Goal: Transaction & Acquisition: Purchase product/service

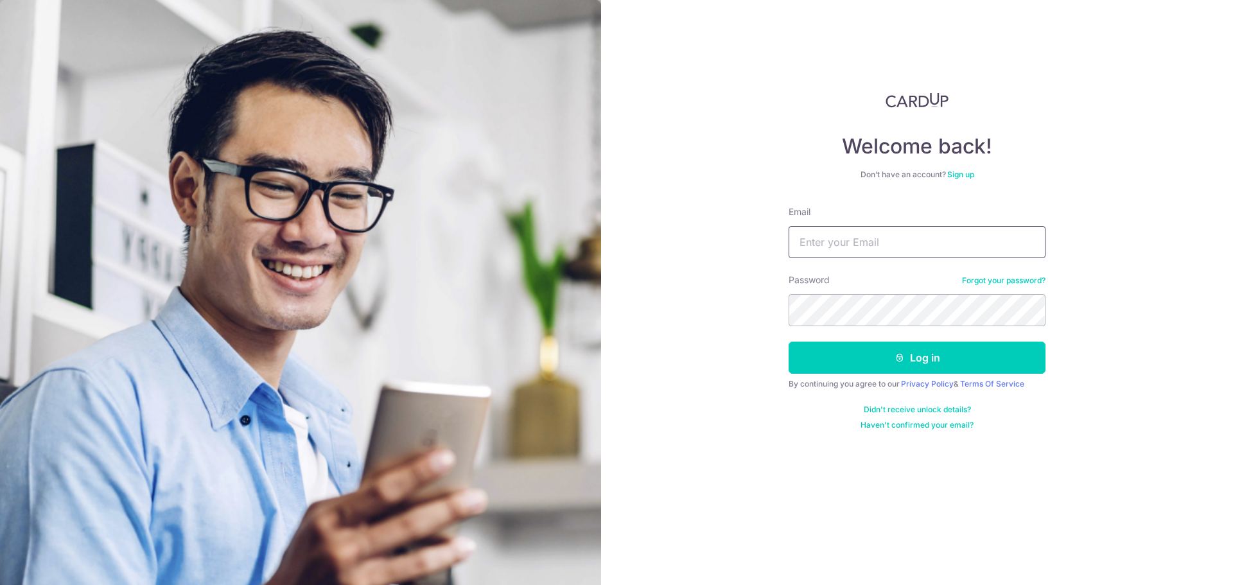
click at [825, 244] on input "Email" at bounding box center [917, 242] width 257 height 32
click at [600, 110] on img at bounding box center [300, 427] width 601 height 855
click at [869, 227] on input "Email" at bounding box center [917, 242] width 257 height 32
click at [860, 247] on input "Email" at bounding box center [917, 242] width 257 height 32
type input "craig.campbell701@gmail.com"
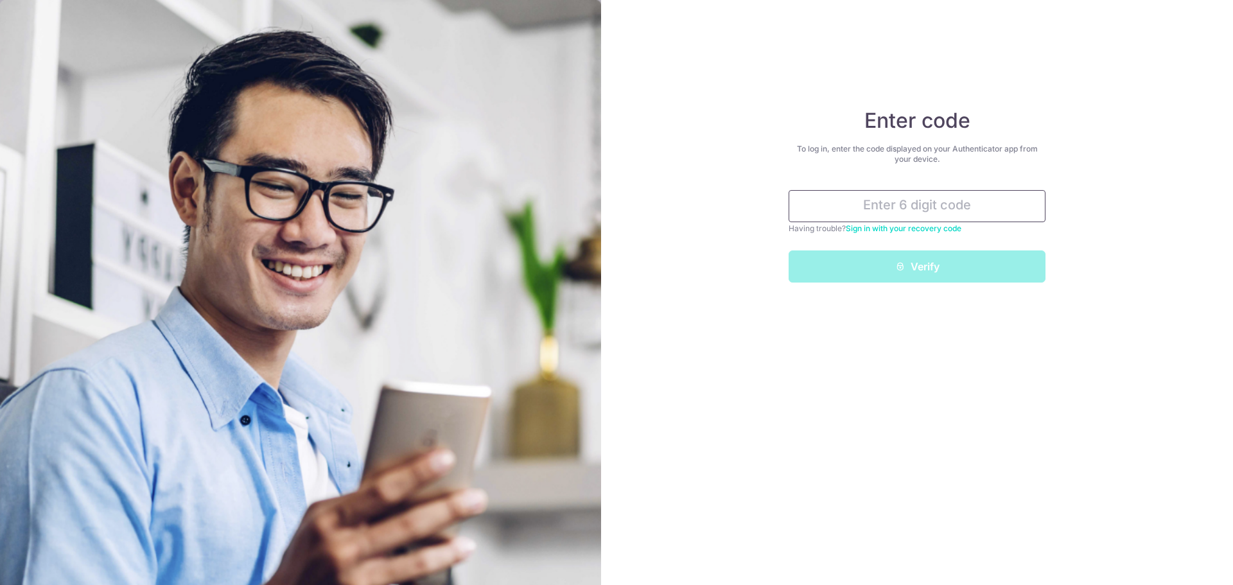
click at [892, 207] on input "text" at bounding box center [917, 206] width 257 height 32
click at [890, 206] on input "text" at bounding box center [917, 206] width 257 height 32
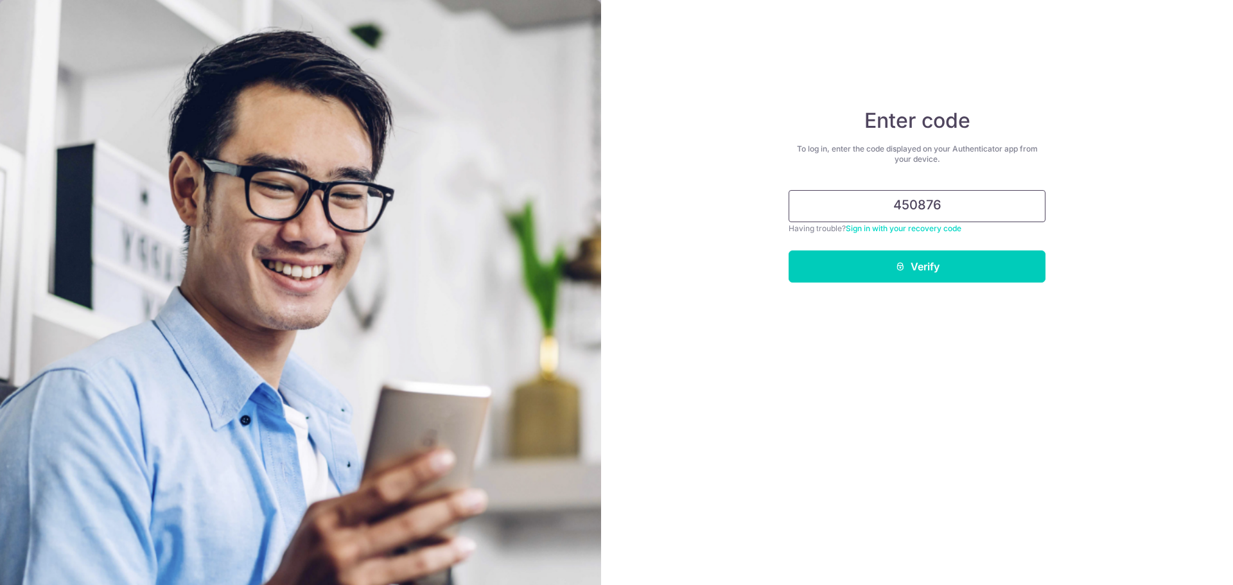
type input "450876"
click at [773, 258] on div "Enter code To log in, enter the code displayed on your Authenticator app from y…" at bounding box center [917, 292] width 632 height 585
click at [857, 277] on button "Verify" at bounding box center [917, 266] width 257 height 32
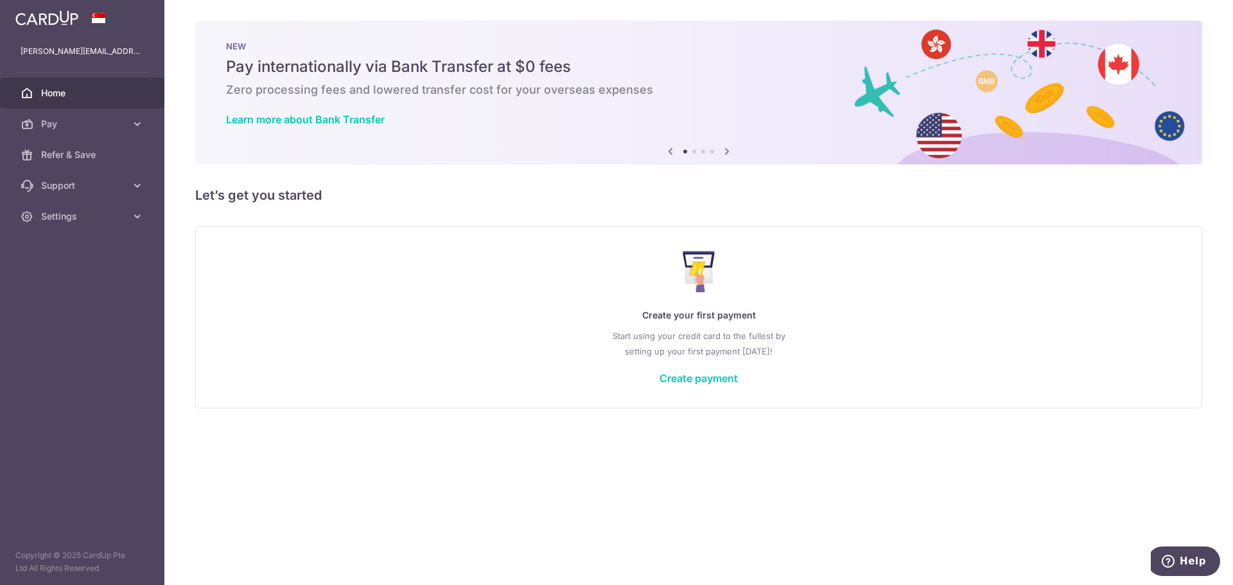
click at [739, 383] on div "Create your first payment Start using your credit card to the fullest by settin…" at bounding box center [698, 317] width 975 height 152
click at [725, 378] on link "Create payment" at bounding box center [699, 378] width 78 height 13
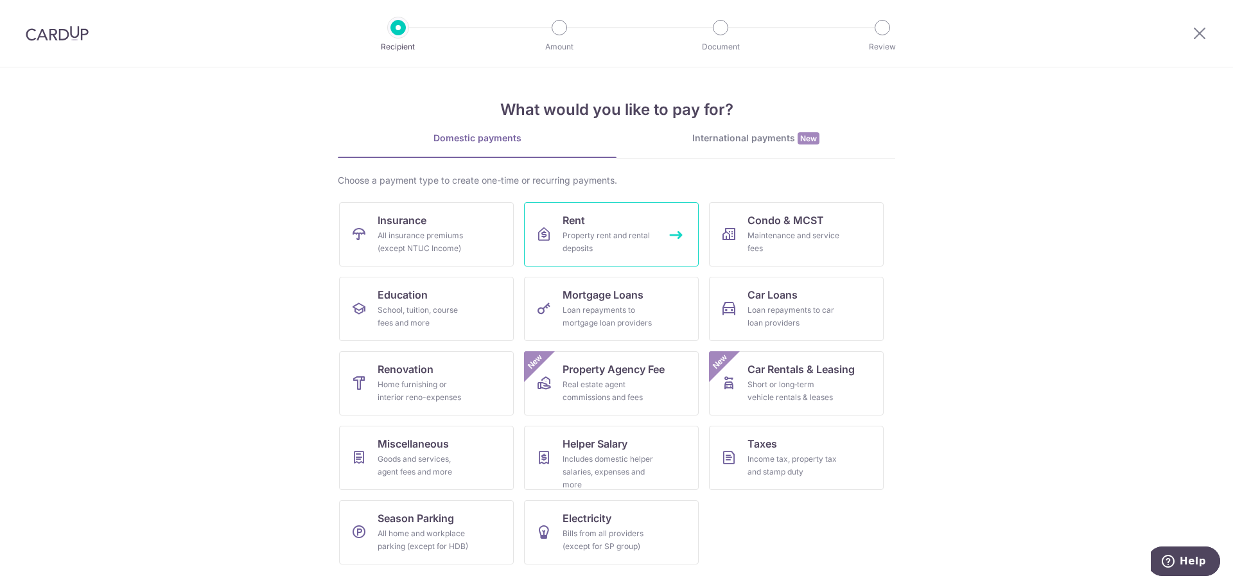
click at [644, 231] on div "Property rent and rental deposits" at bounding box center [609, 242] width 92 height 26
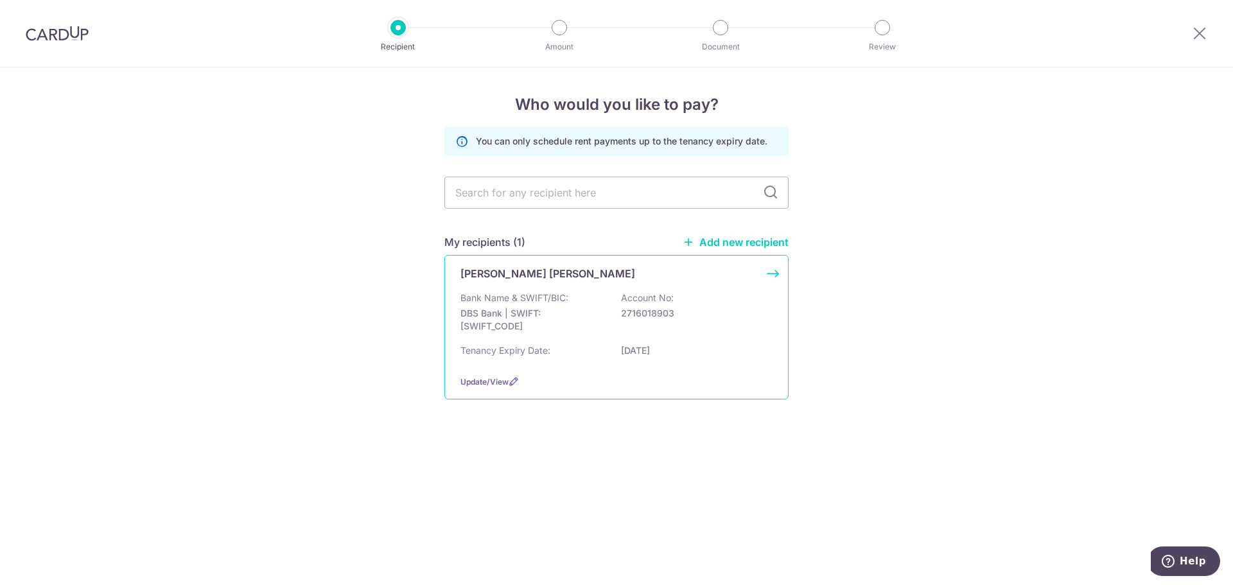
click at [622, 323] on div "Bank Name & SWIFT/BIC: DBS Bank | SWIFT: DBSSSGSGXXX Account No: 2716018903" at bounding box center [617, 316] width 312 height 48
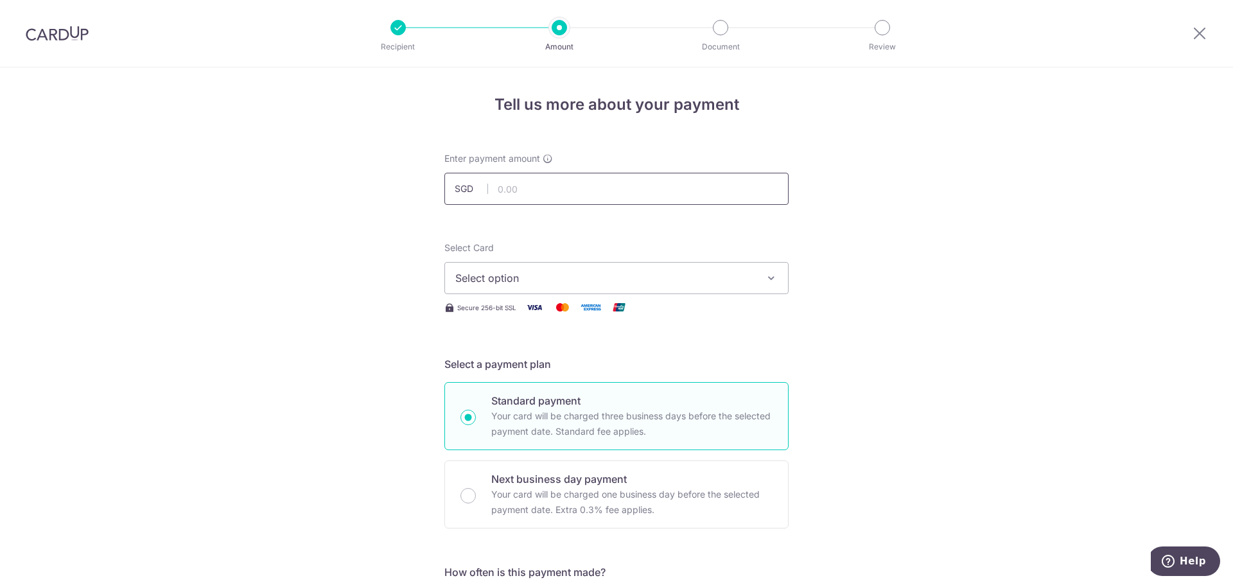
click at [554, 191] on input "text" at bounding box center [616, 189] width 344 height 32
type input "5,600.00"
click at [556, 274] on span "Select option" at bounding box center [604, 277] width 299 height 15
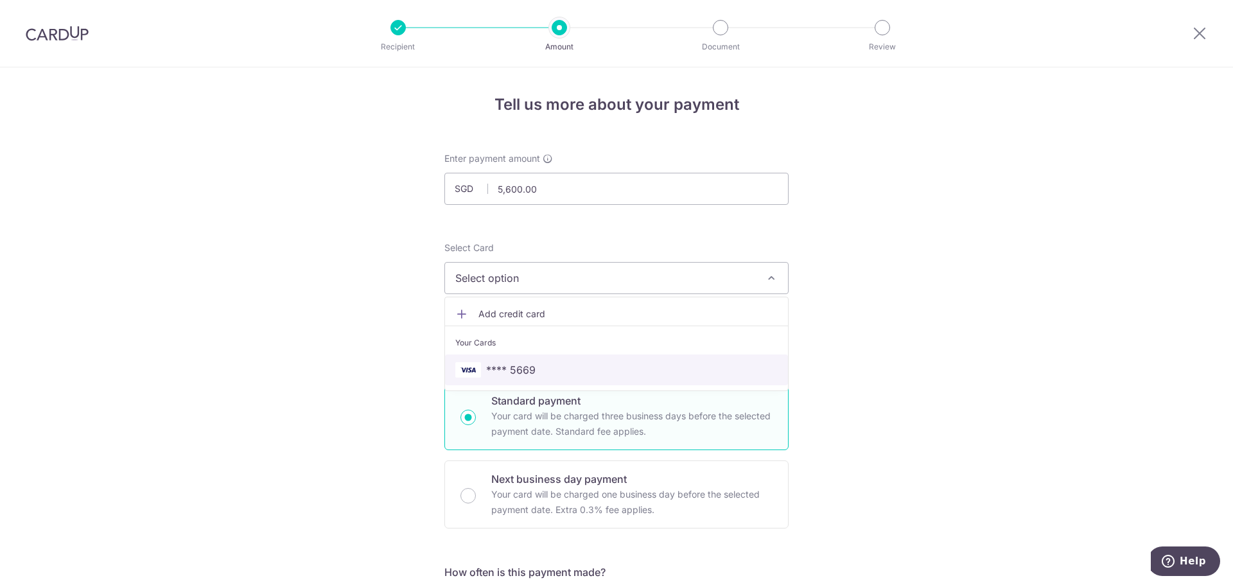
click at [531, 366] on span "**** 5669" at bounding box center [510, 369] width 49 height 15
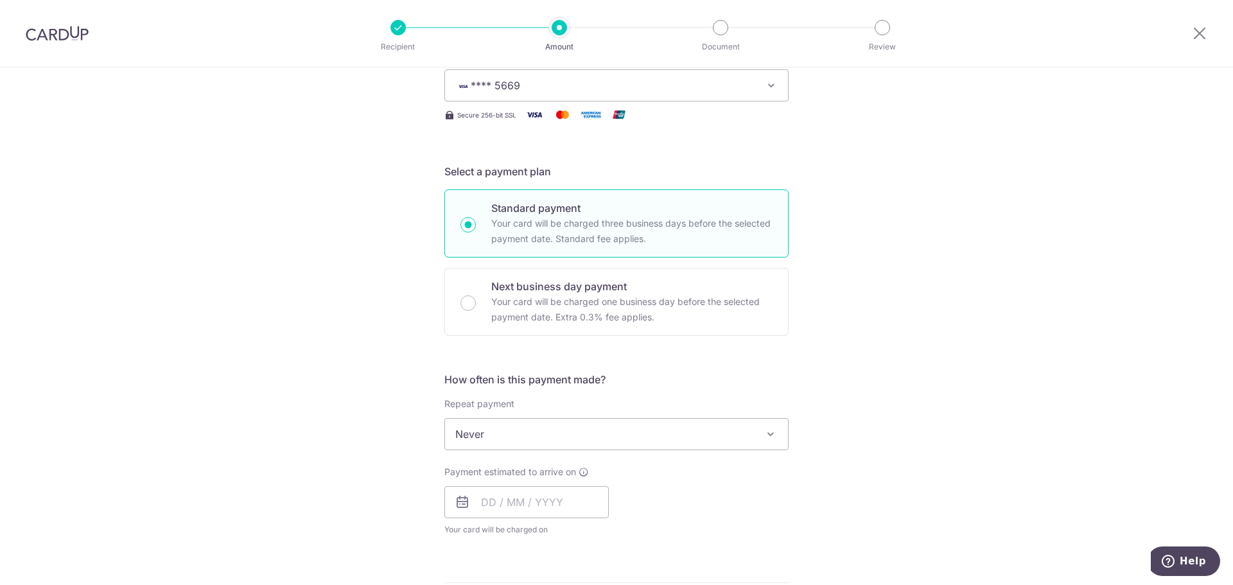
scroll to position [257, 0]
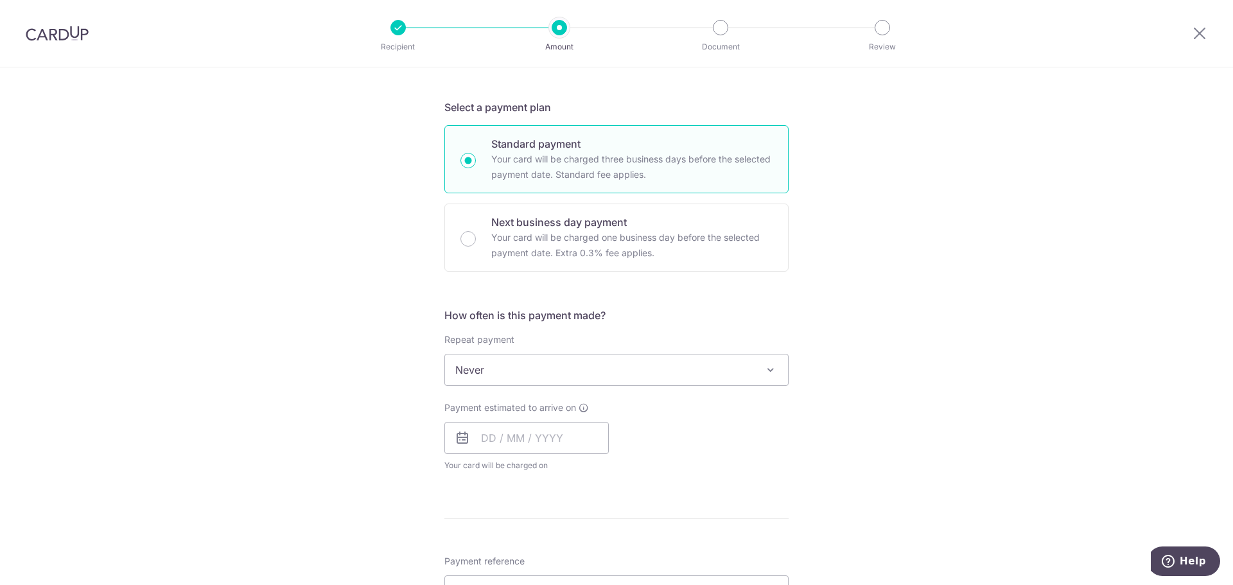
click at [558, 380] on span "Never" at bounding box center [616, 370] width 343 height 31
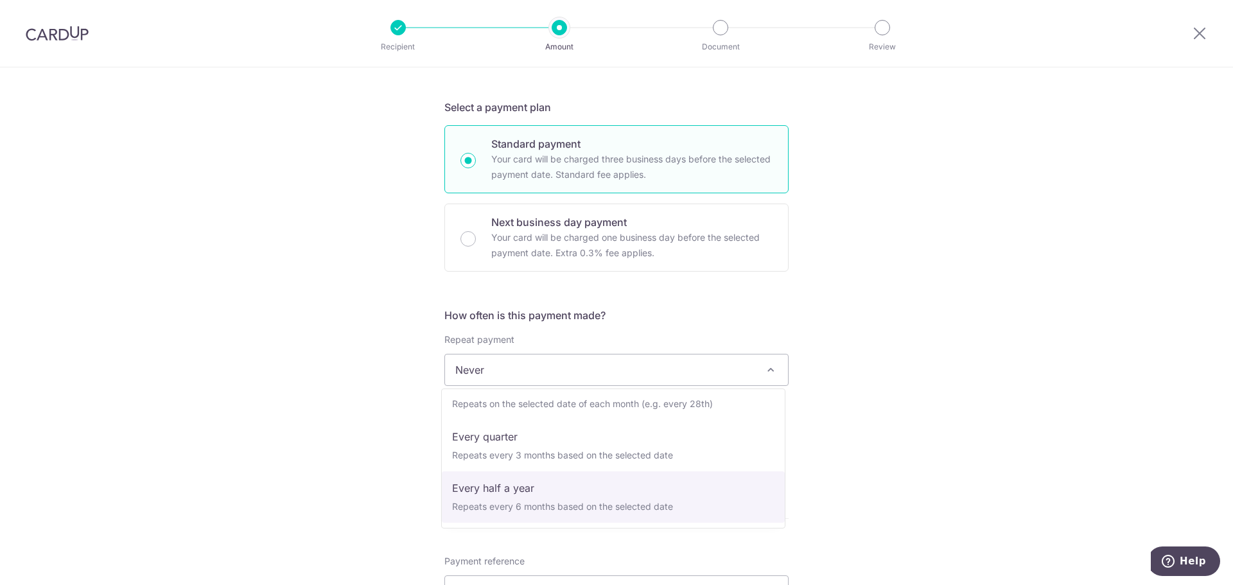
scroll to position [64, 0]
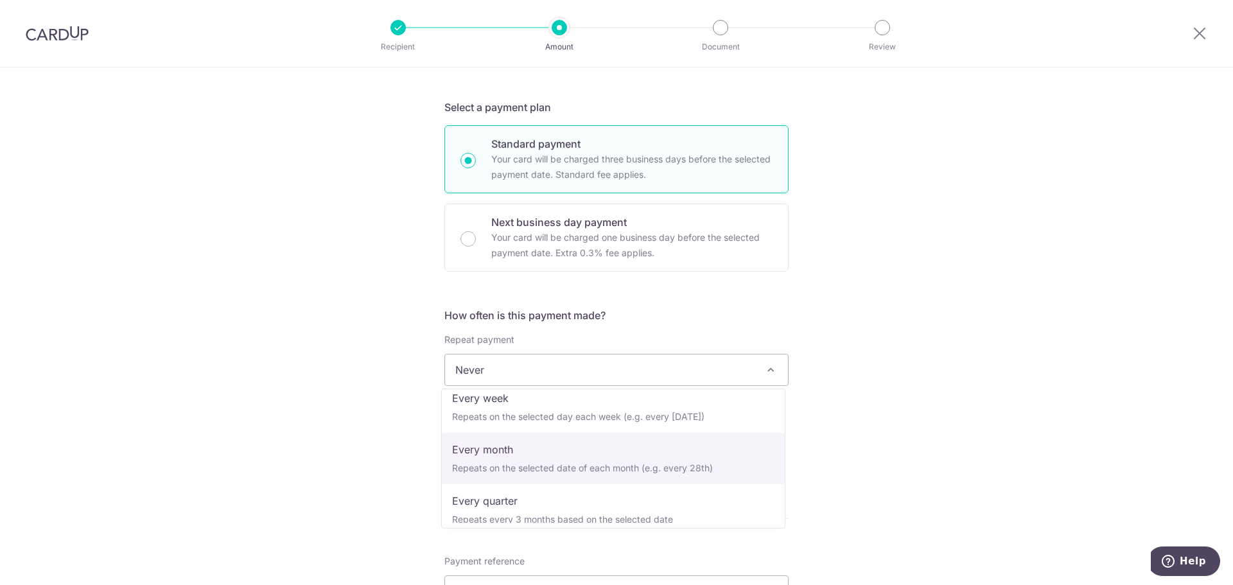
select select "3"
type input "20/05/2026"
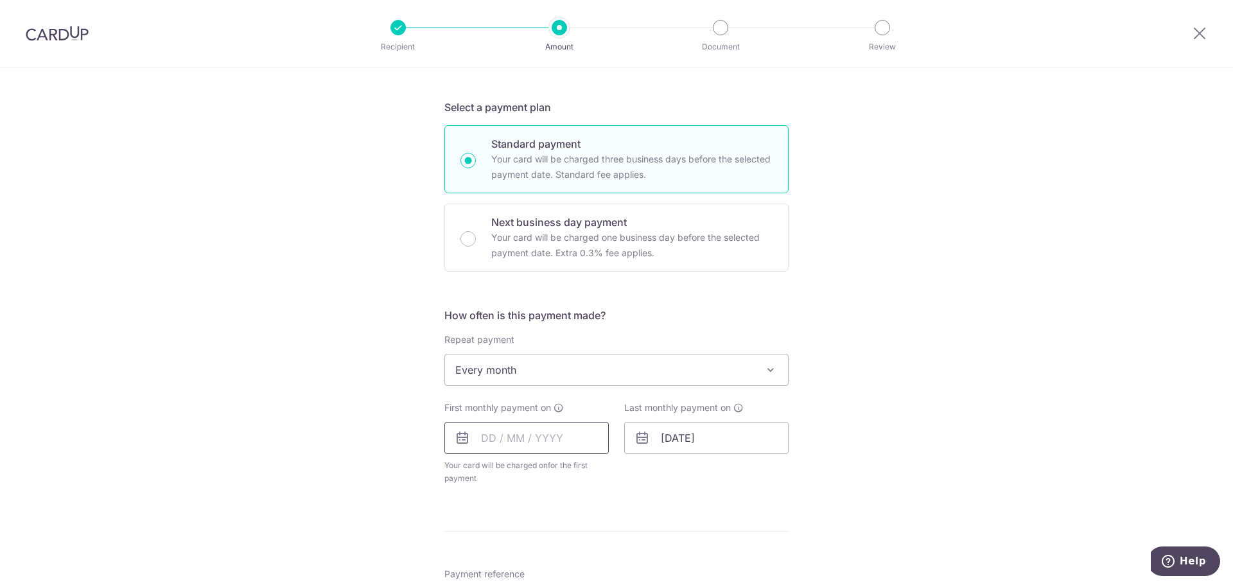
click at [520, 450] on input "text" at bounding box center [526, 438] width 164 height 32
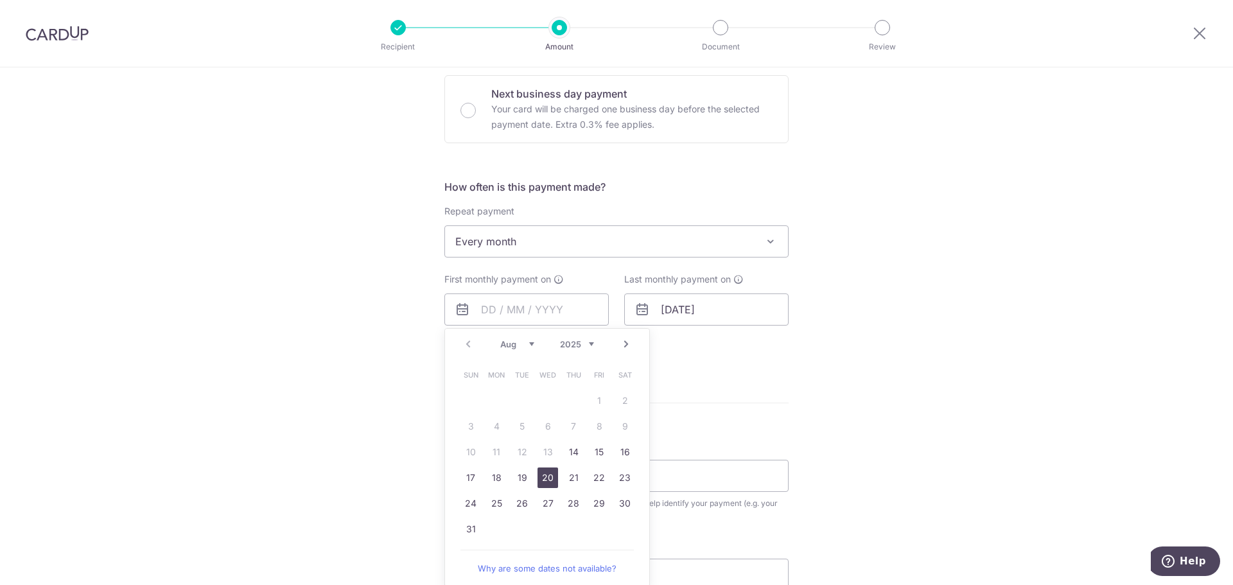
click at [541, 479] on link "20" at bounding box center [548, 478] width 21 height 21
type input "20/08/2025"
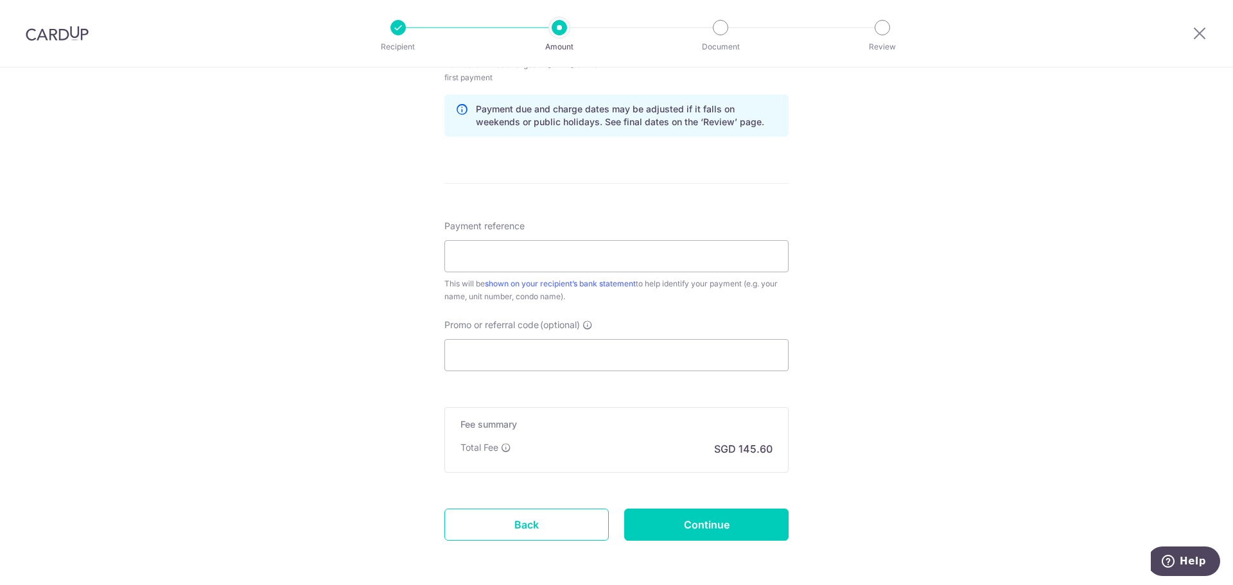
scroll to position [707, 0]
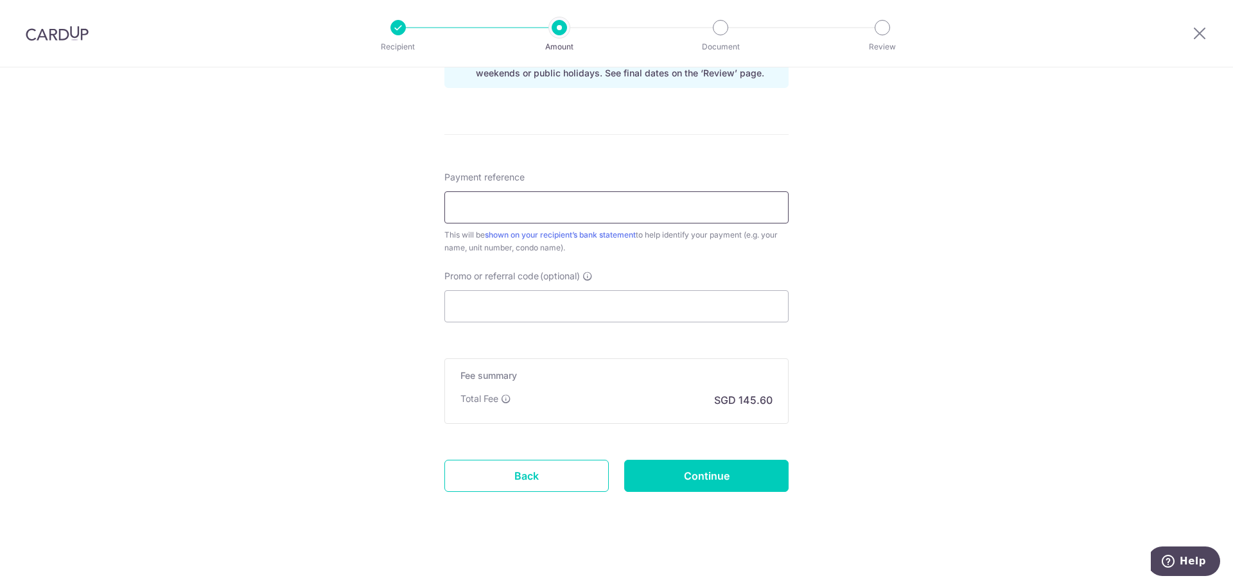
click at [543, 198] on input "Payment reference" at bounding box center [616, 207] width 344 height 32
type input "CAMPBELLRENT"
click at [549, 301] on input "Promo or referral code (optional)" at bounding box center [616, 306] width 344 height 32
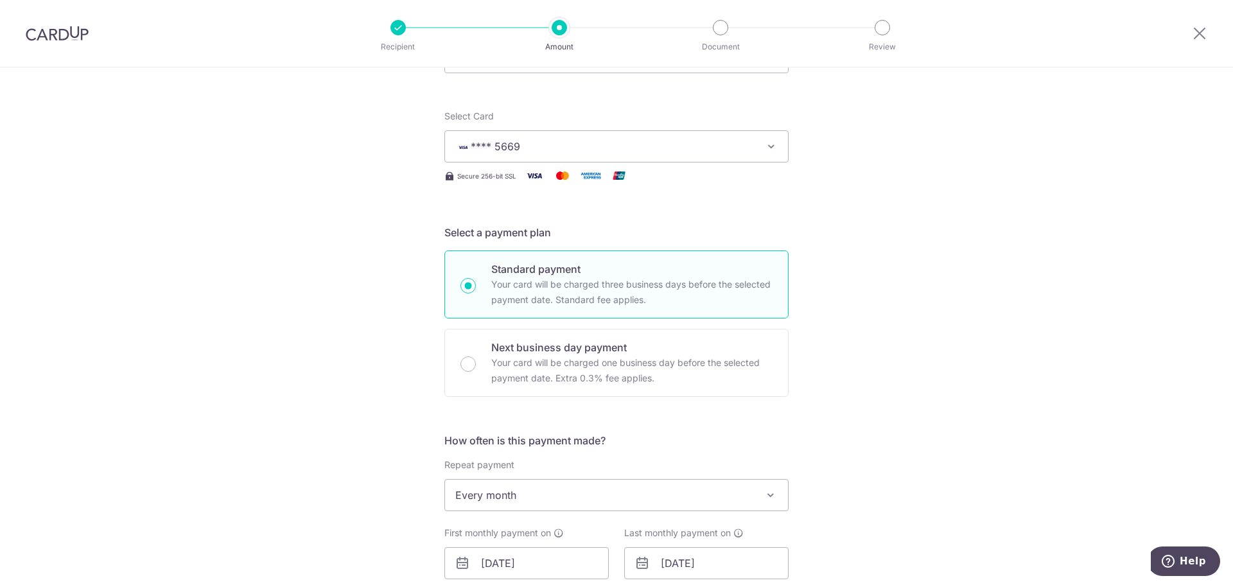
scroll to position [0, 0]
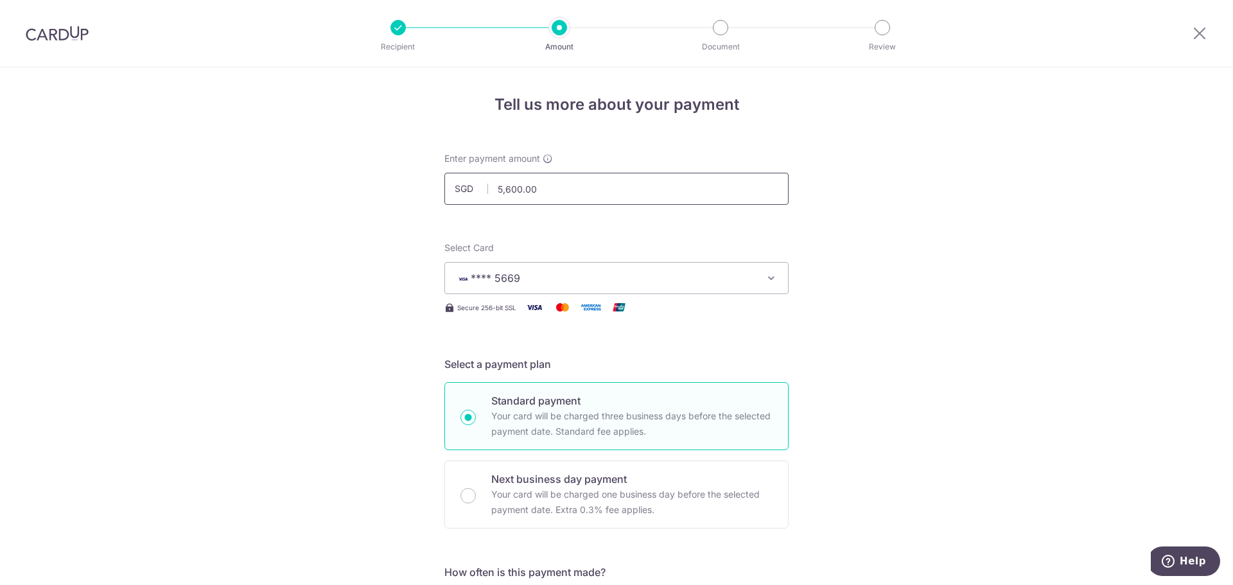
drag, startPoint x: 536, startPoint y: 193, endPoint x: 447, endPoint y: 200, distance: 89.6
click at [447, 200] on input "5,600.00" at bounding box center [616, 189] width 344 height 32
drag, startPoint x: 556, startPoint y: 188, endPoint x: 405, endPoint y: 188, distance: 150.9
type input "5,600.00"
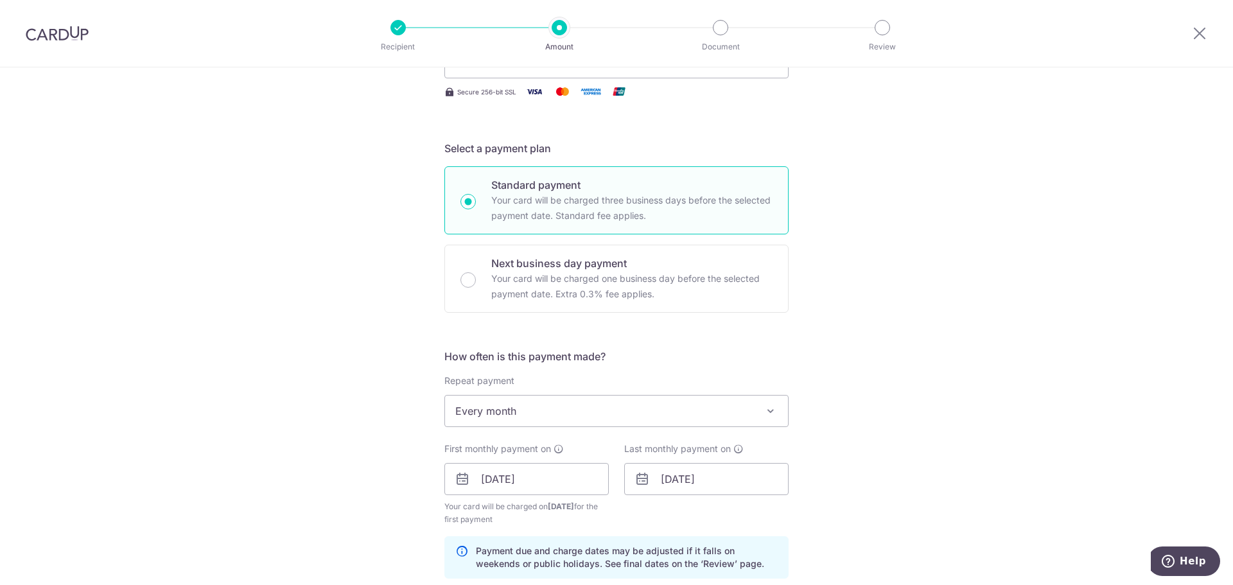
scroll to position [193, 0]
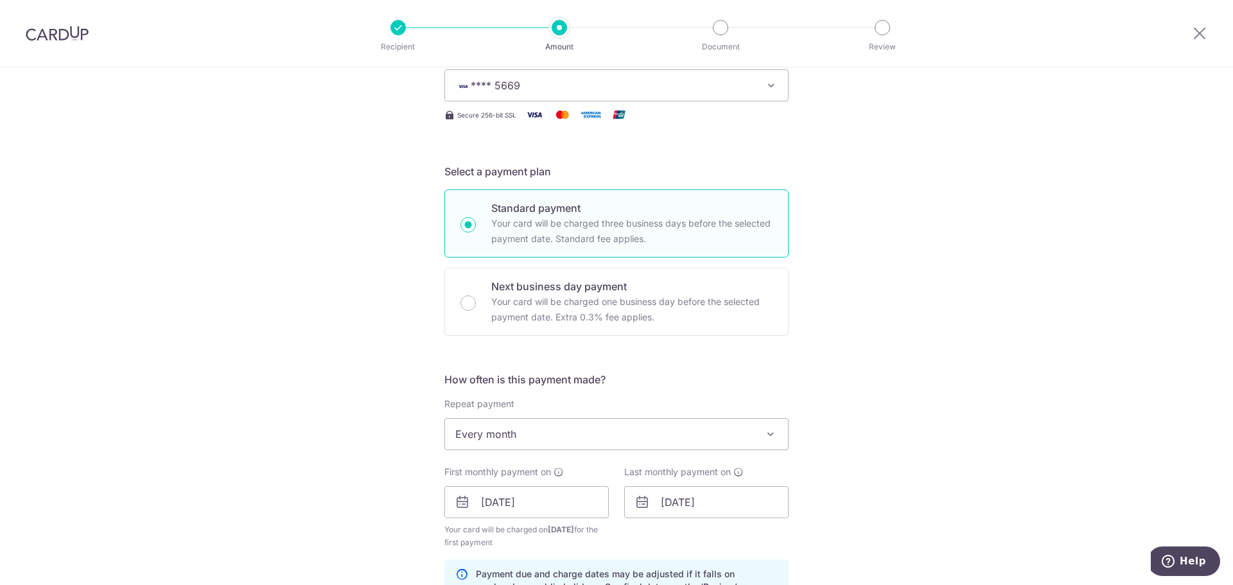
click at [461, 297] on input "Next business day payment Your card will be charged one business day before the…" at bounding box center [468, 302] width 15 height 15
radio input "true"
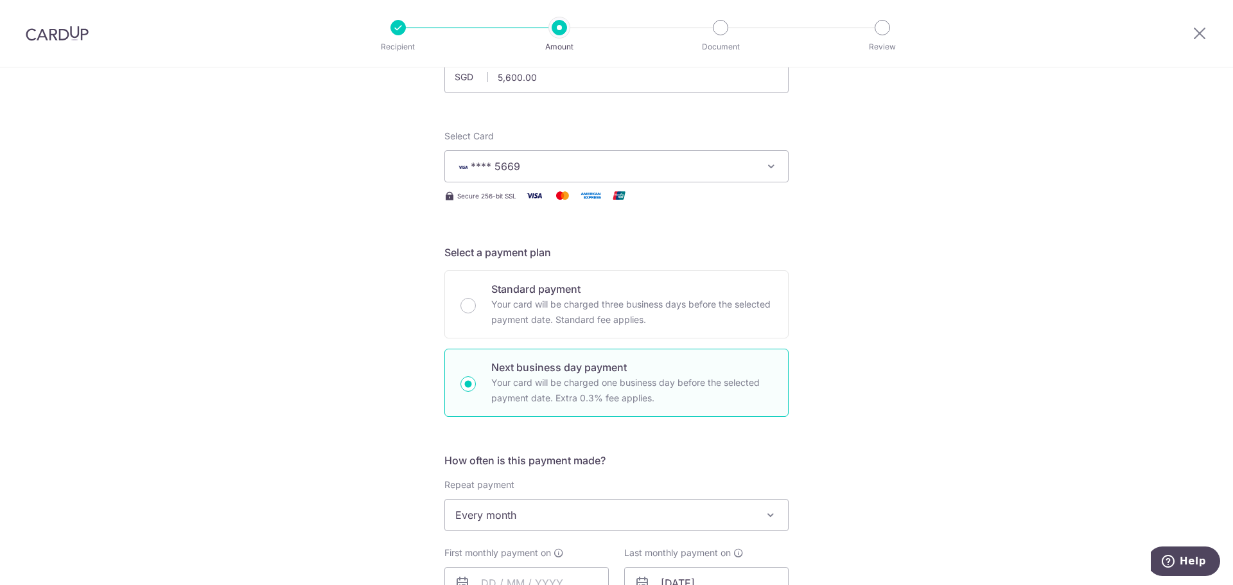
scroll to position [99, 0]
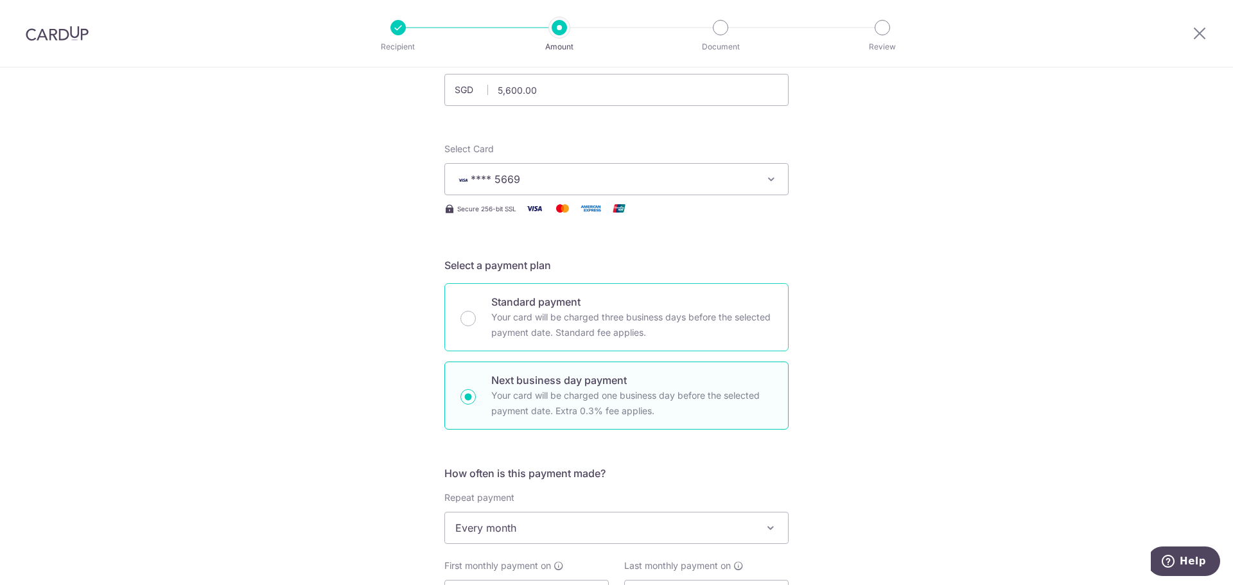
click at [455, 320] on div "Standard payment Your card will be charged three business days before the selec…" at bounding box center [616, 317] width 344 height 68
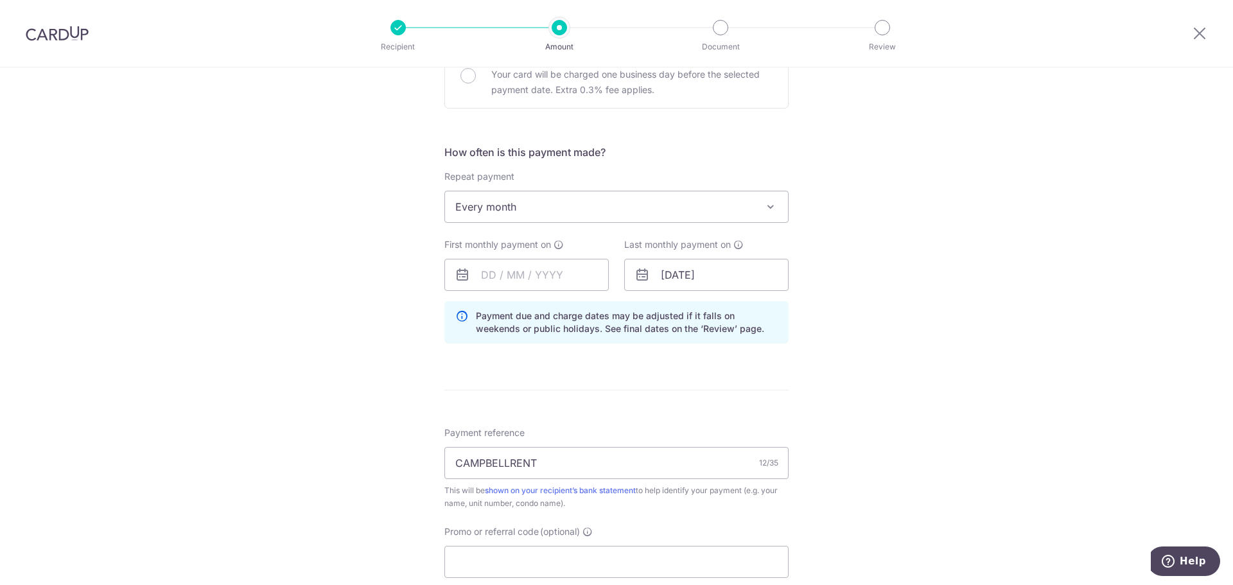
scroll to position [163, 0]
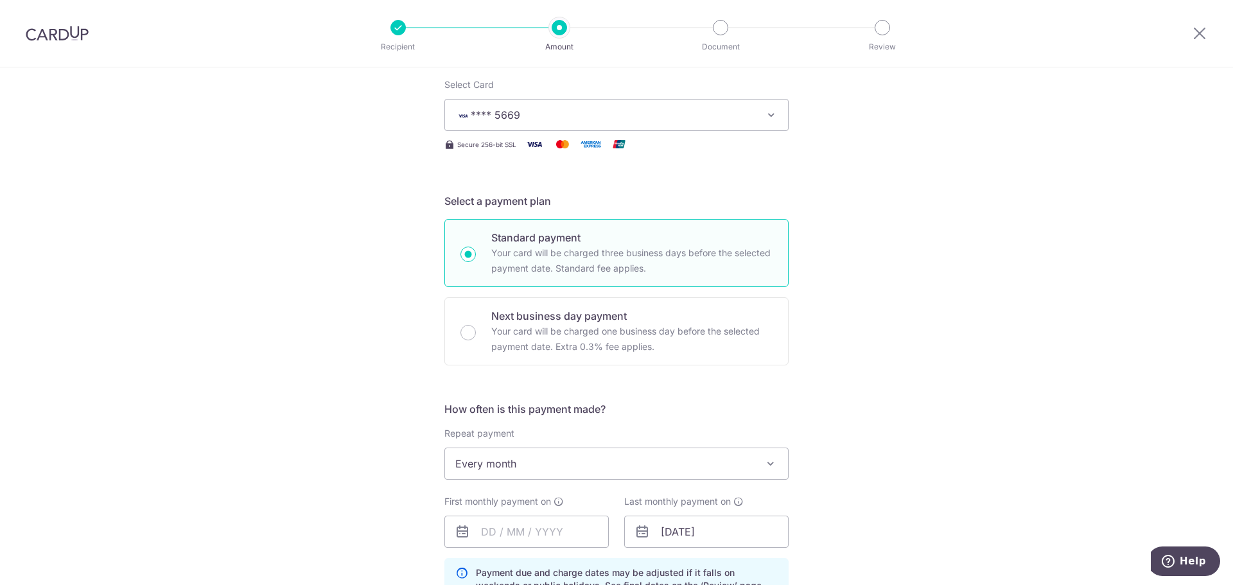
click at [462, 250] on input "Standard payment Your card will be charged three business days before the selec…" at bounding box center [468, 254] width 15 height 15
radio input "true"
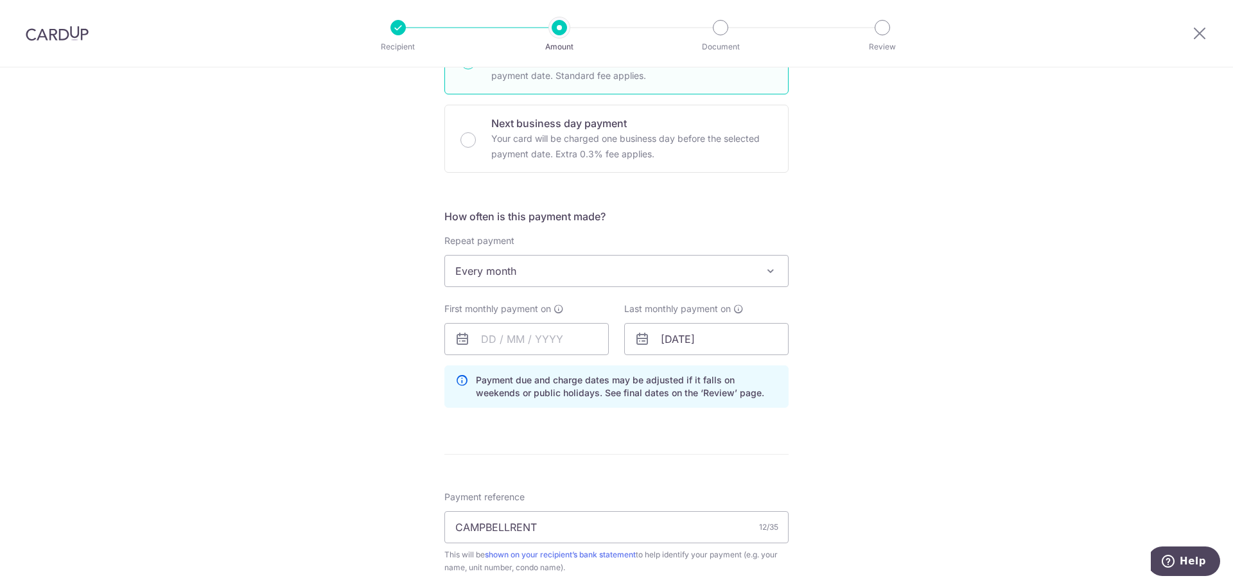
click at [561, 279] on span "Every month" at bounding box center [616, 271] width 343 height 31
click at [559, 281] on span "Every month" at bounding box center [616, 271] width 343 height 31
click at [511, 340] on input "text" at bounding box center [526, 339] width 164 height 32
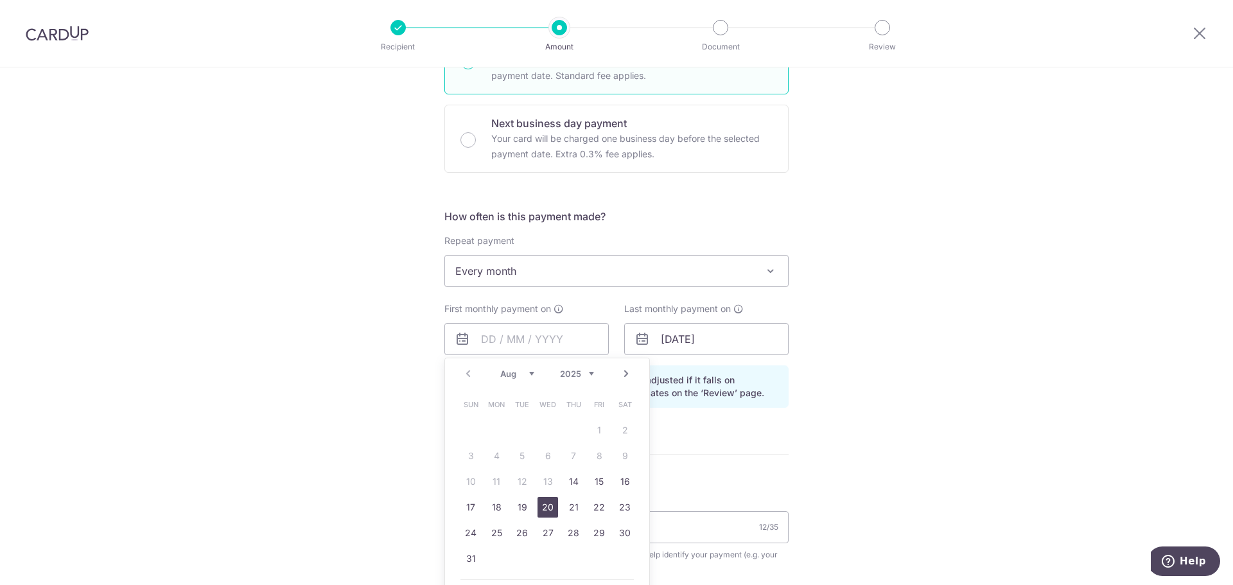
click at [545, 502] on link "20" at bounding box center [548, 507] width 21 height 21
type input "[DATE]"
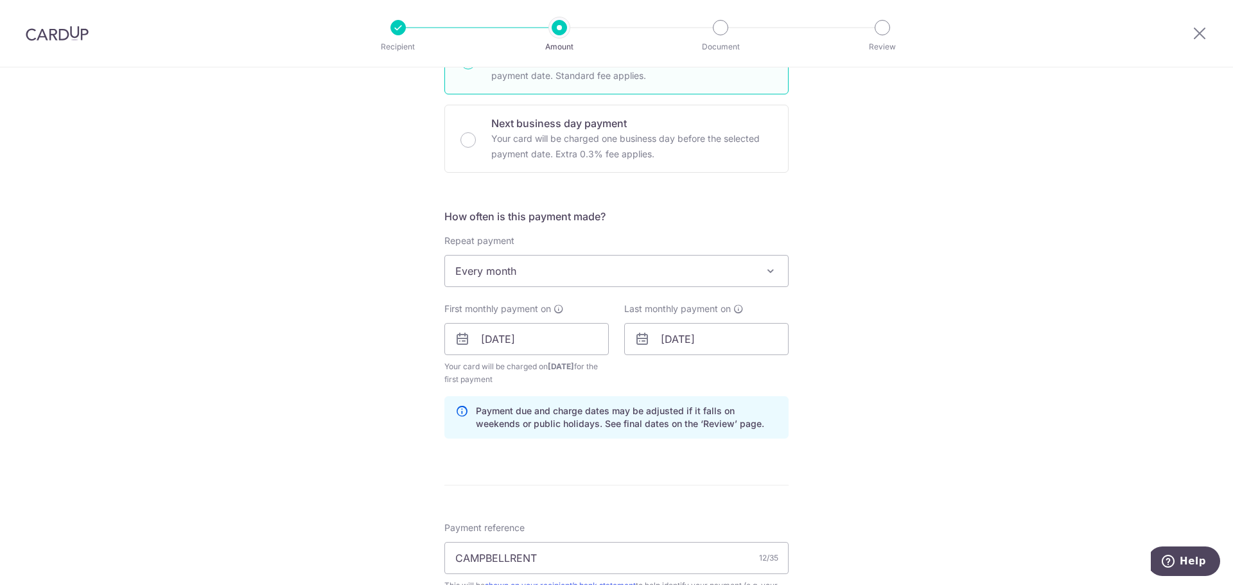
click at [355, 390] on div "Tell us more about your payment Enter payment amount SGD 5,600.00 5600.00 Selec…" at bounding box center [616, 325] width 1233 height 1227
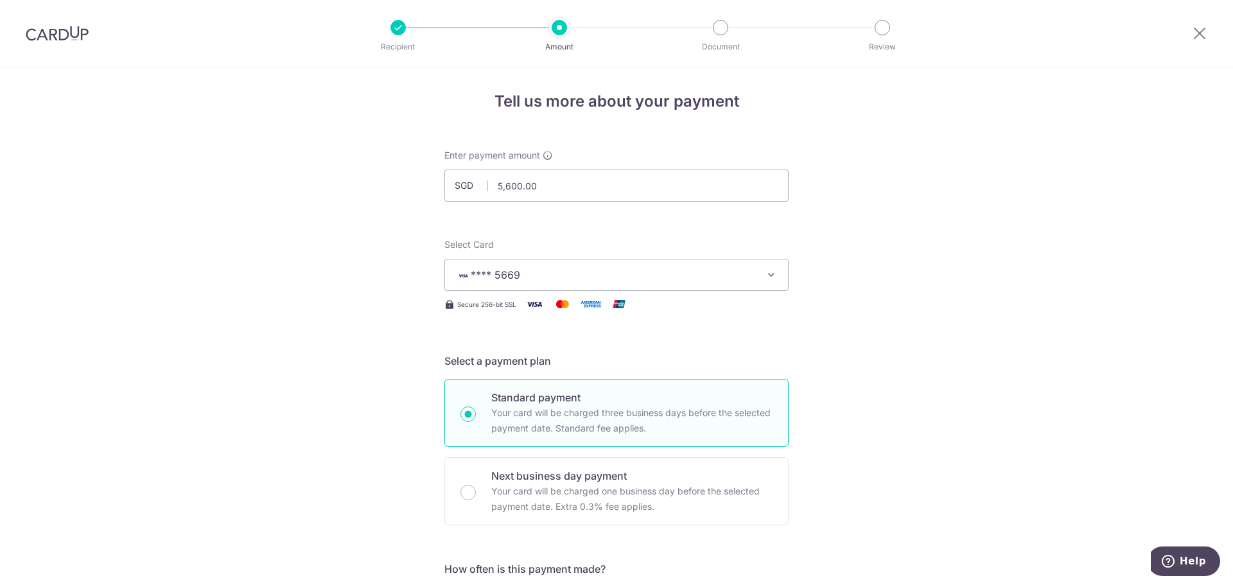
scroll to position [0, 0]
click at [398, 30] on div at bounding box center [398, 27] width 15 height 15
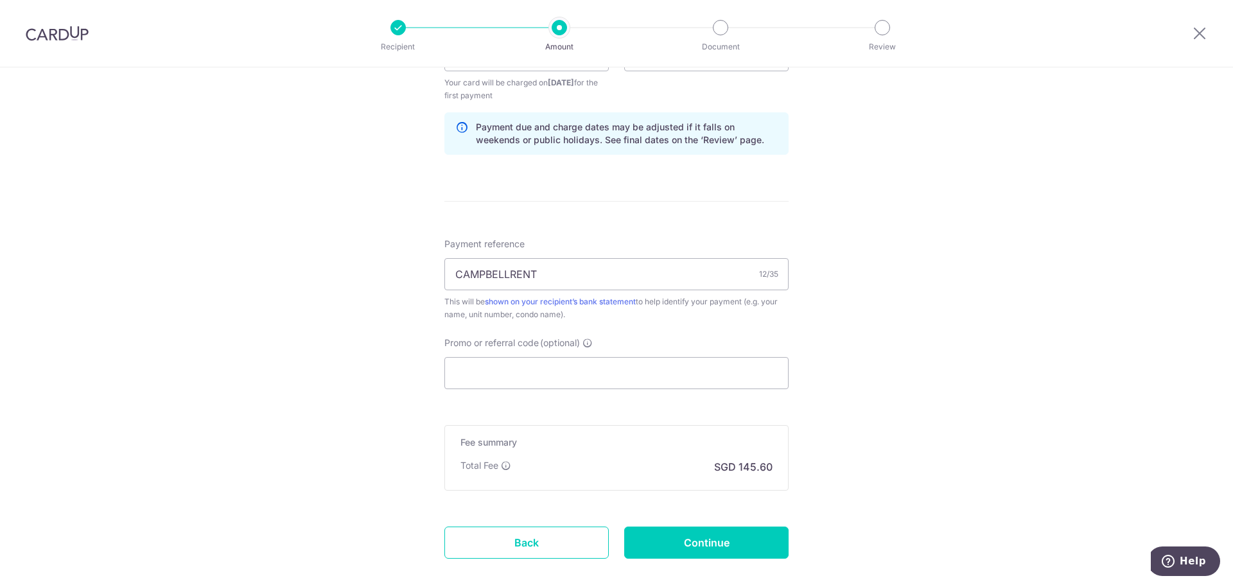
scroll to position [707, 0]
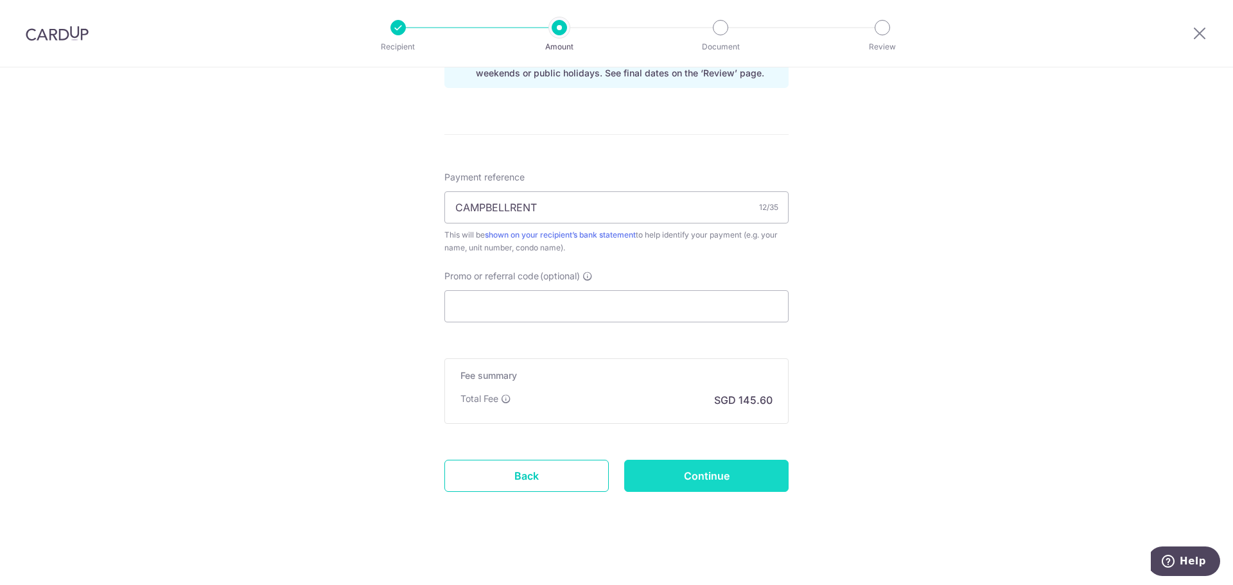
click at [696, 479] on input "Continue" at bounding box center [706, 476] width 164 height 32
type input "Create Schedule"
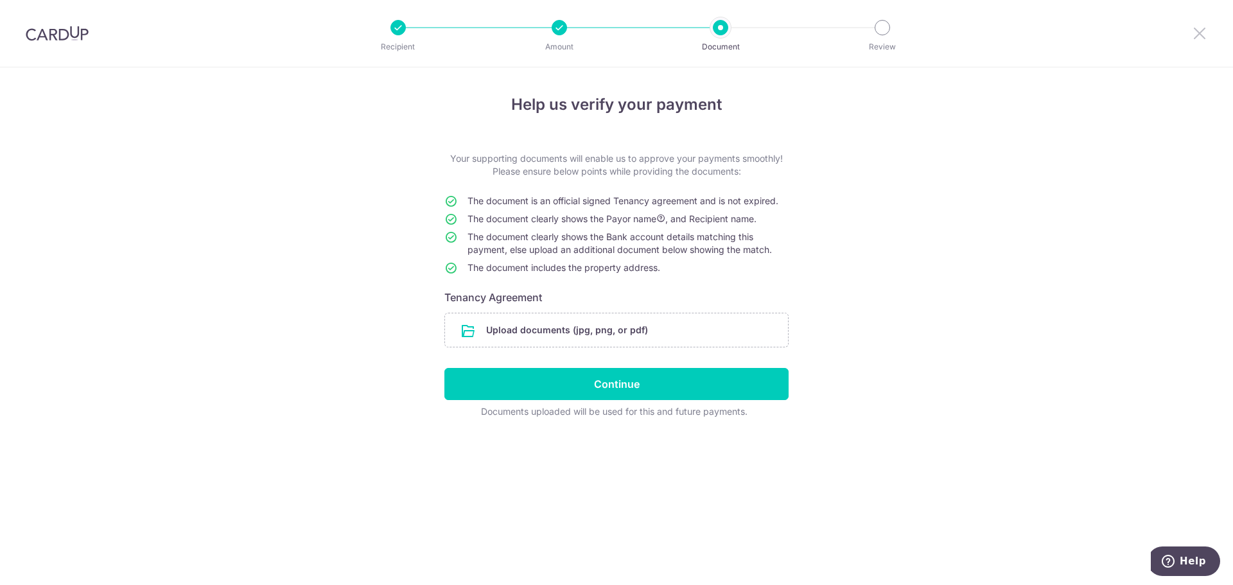
click at [1202, 30] on icon at bounding box center [1199, 33] width 15 height 16
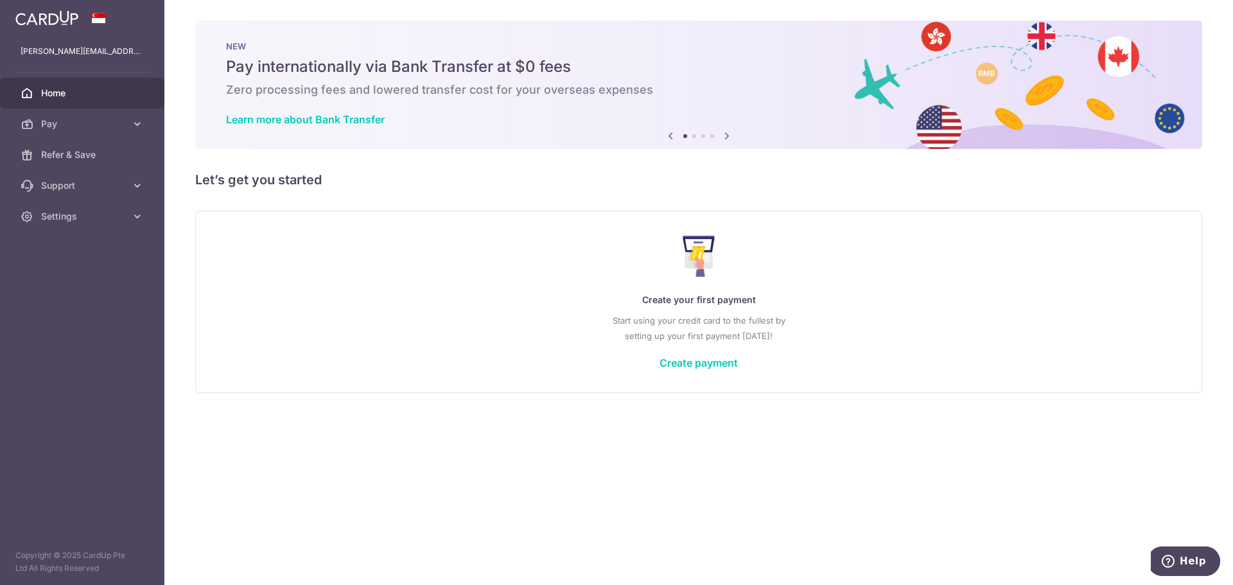
click at [712, 354] on div "Create your first payment Start using your credit card to the fullest by settin…" at bounding box center [698, 301] width 975 height 152
click at [710, 371] on div "Create your first payment Start using your credit card to the fullest by settin…" at bounding box center [698, 301] width 975 height 152
click at [710, 367] on link "Create payment" at bounding box center [699, 362] width 78 height 13
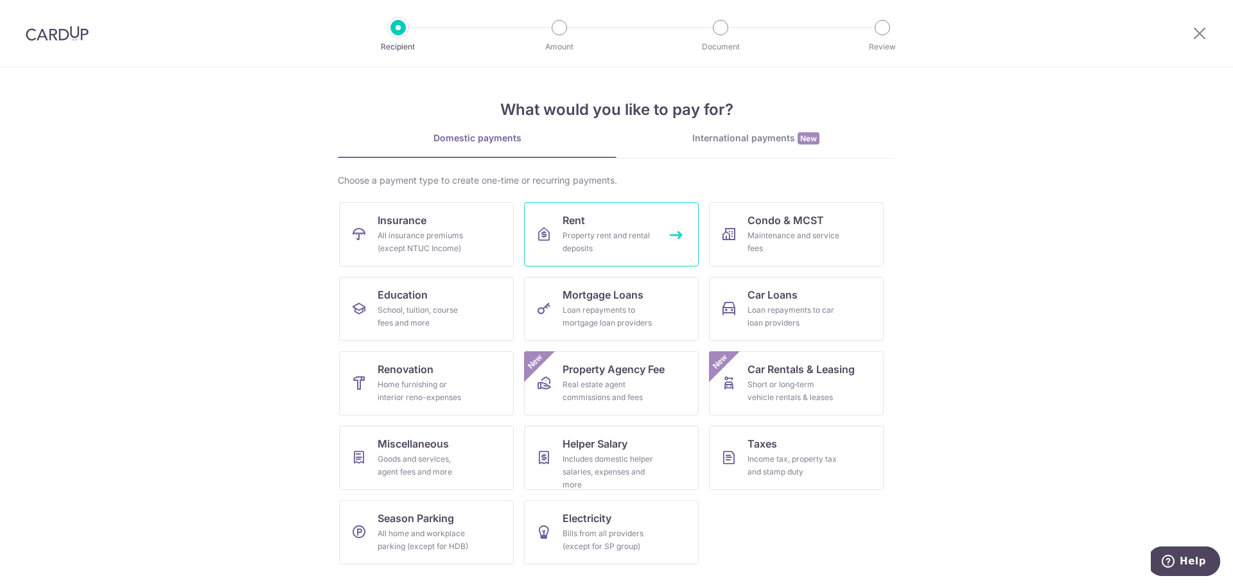
click at [644, 247] on div "Property rent and rental deposits" at bounding box center [609, 242] width 92 height 26
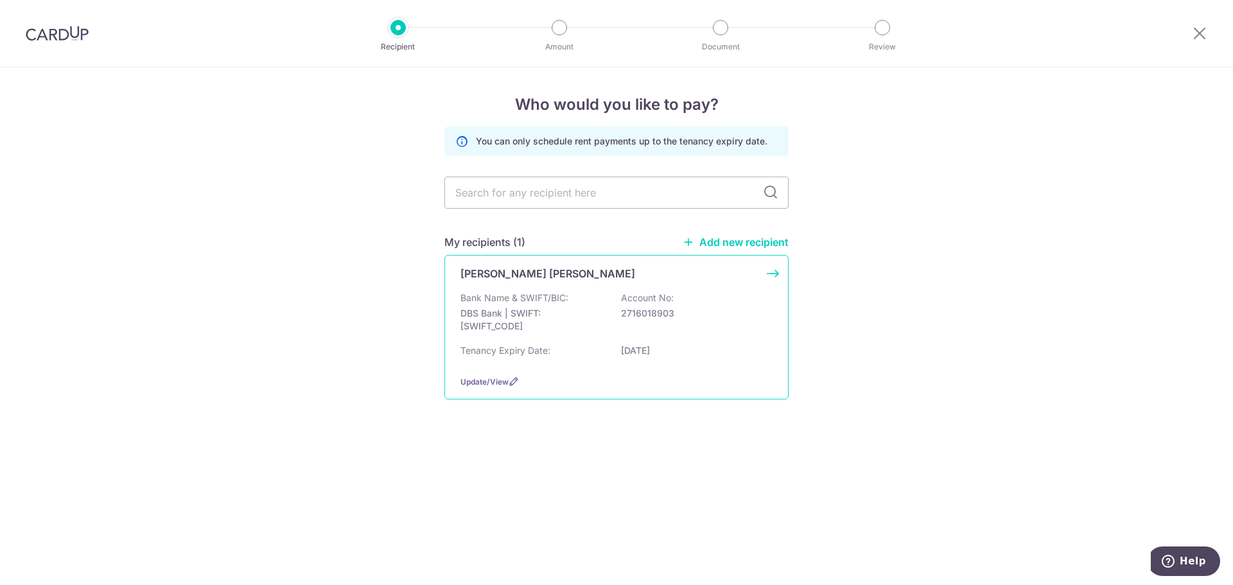
click at [638, 281] on div "Pham Thi Dan Tam Bank Name & SWIFT/BIC: DBS Bank | SWIFT: DBSSSGSGXXX Account N…" at bounding box center [616, 327] width 344 height 145
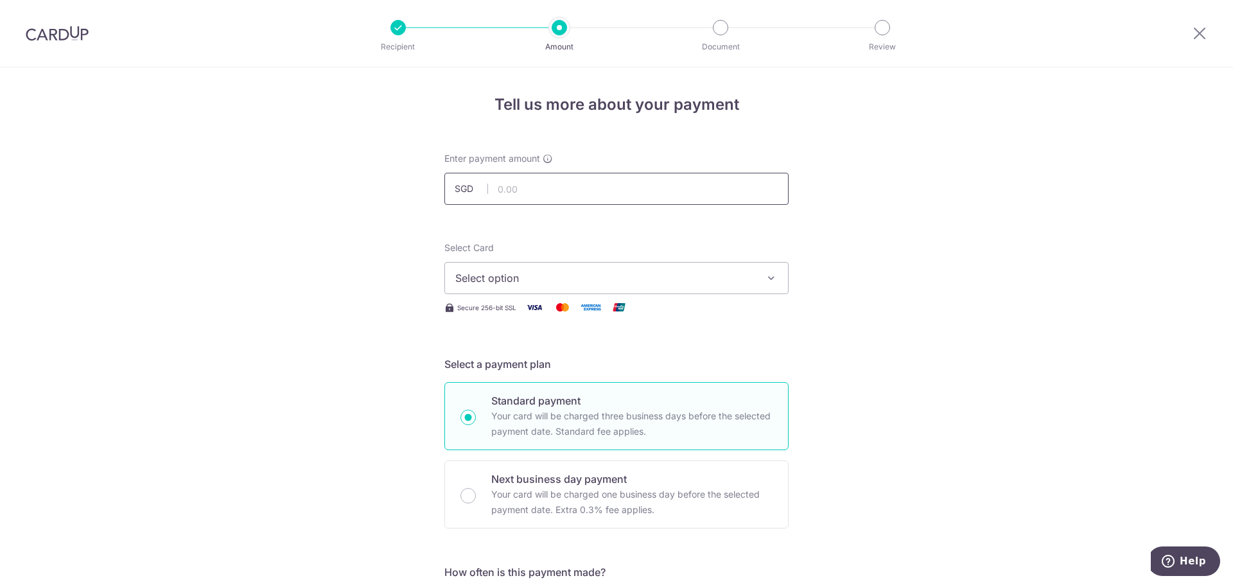
click at [565, 184] on input "text" at bounding box center [616, 189] width 344 height 32
type input "5,600.00"
click at [674, 291] on button "Select option" at bounding box center [616, 278] width 344 height 32
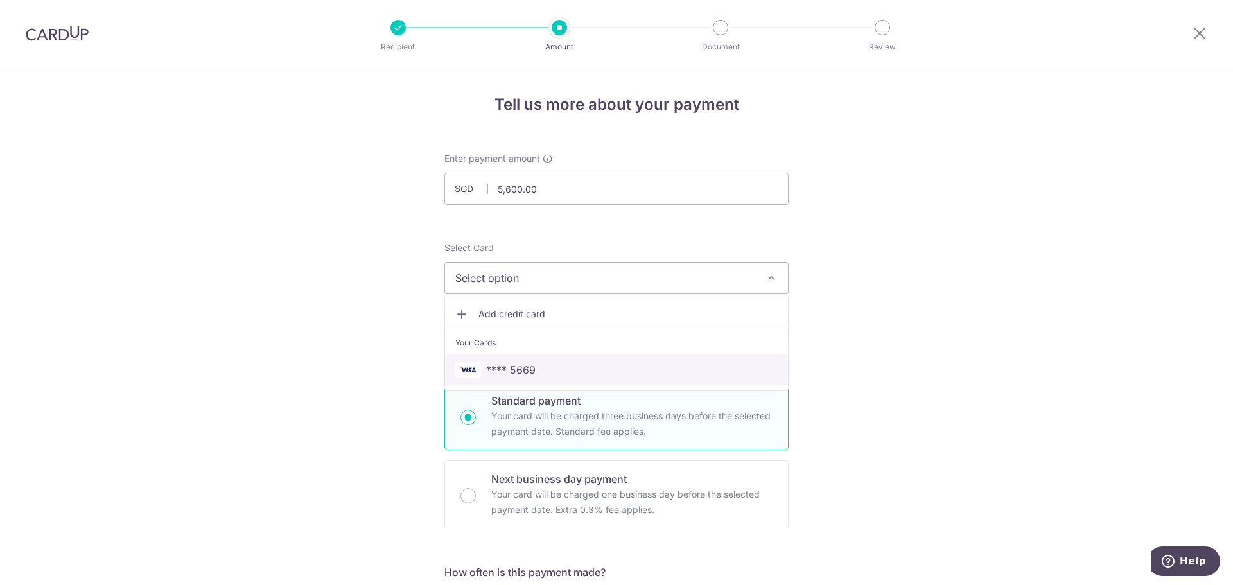
click at [614, 363] on span "**** 5669" at bounding box center [616, 369] width 322 height 15
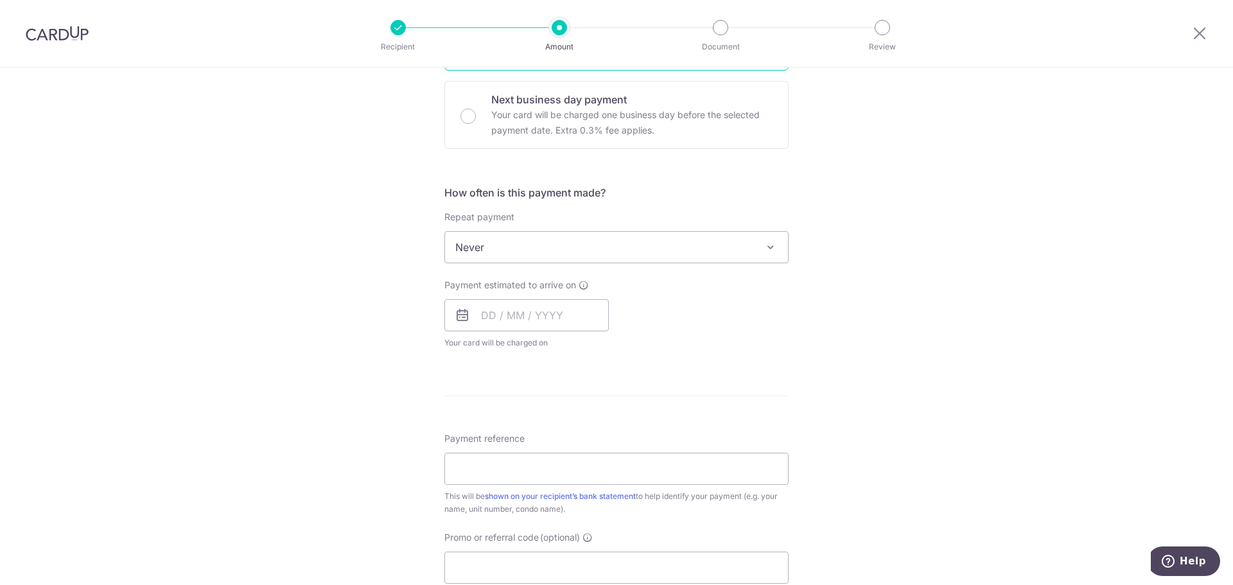
scroll to position [385, 0]
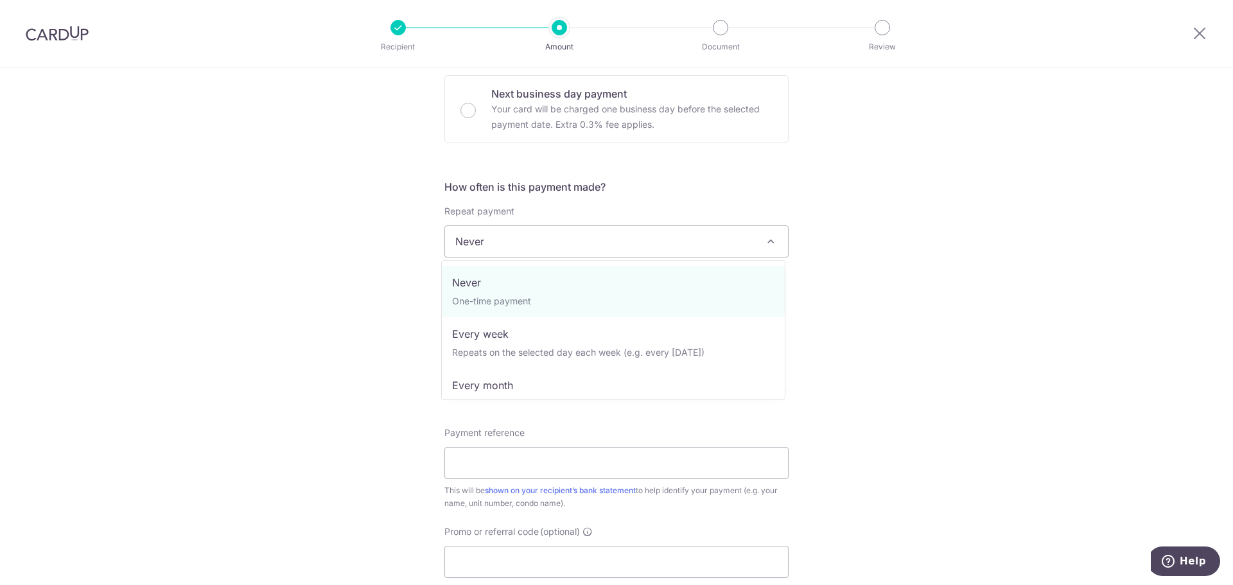
click at [617, 243] on span "Never" at bounding box center [616, 241] width 343 height 31
select select "3"
type input "[DATE]"
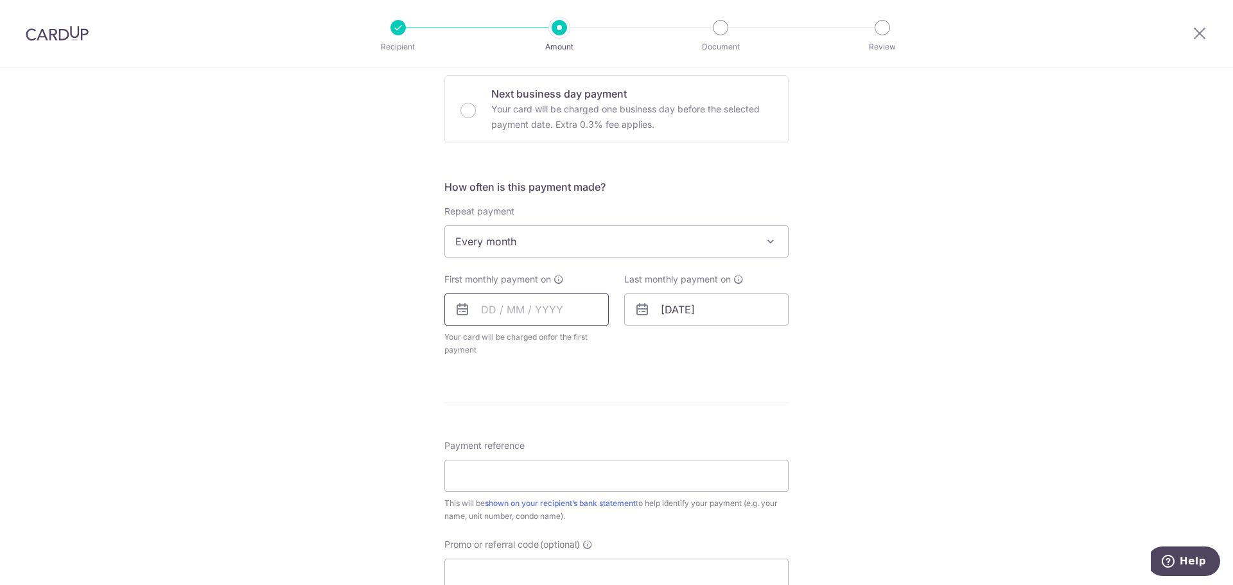
click at [514, 316] on input "text" at bounding box center [526, 310] width 164 height 32
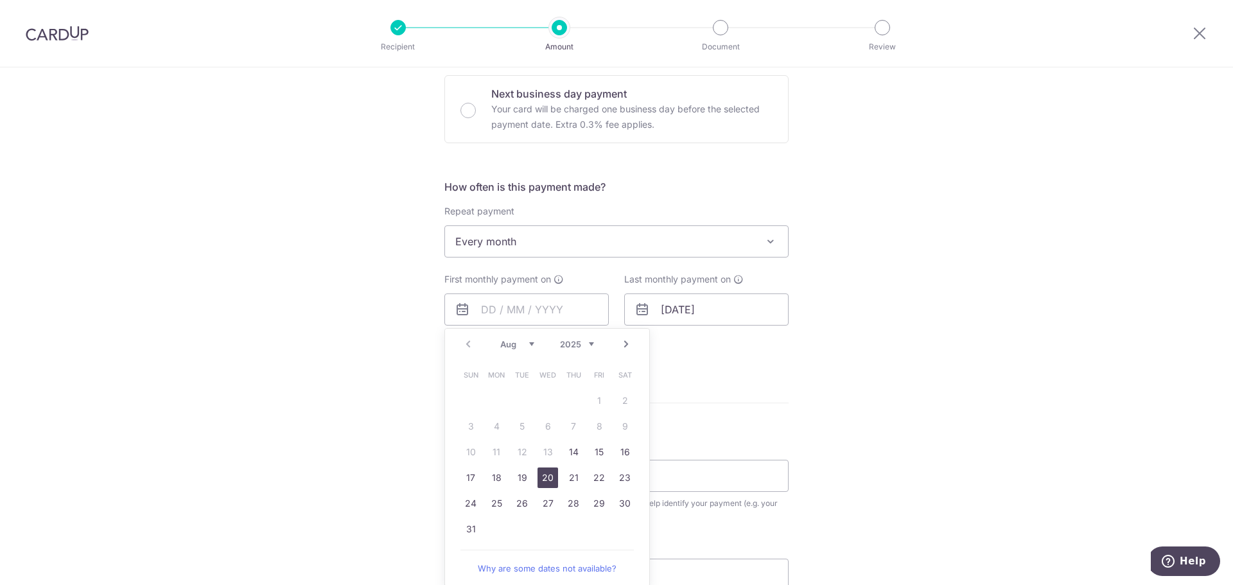
click at [545, 478] on link "20" at bounding box center [548, 478] width 21 height 21
type input "20/08/2025"
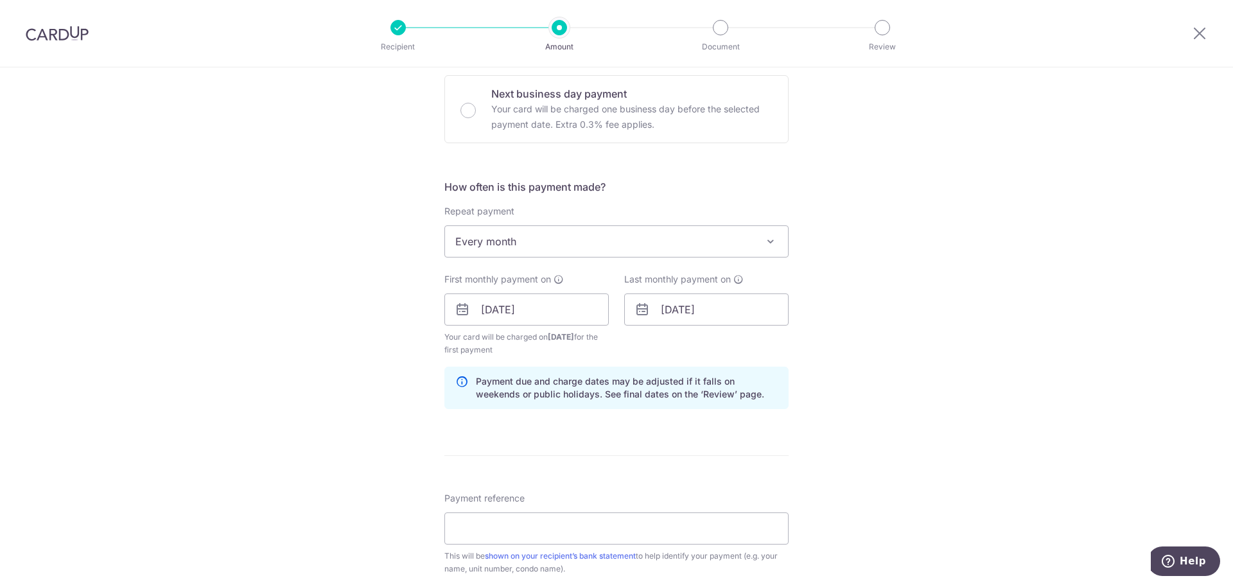
click at [1050, 358] on div "Tell us more about your payment Enter payment amount SGD 5,600.00 5600.00 Selec…" at bounding box center [616, 295] width 1233 height 1227
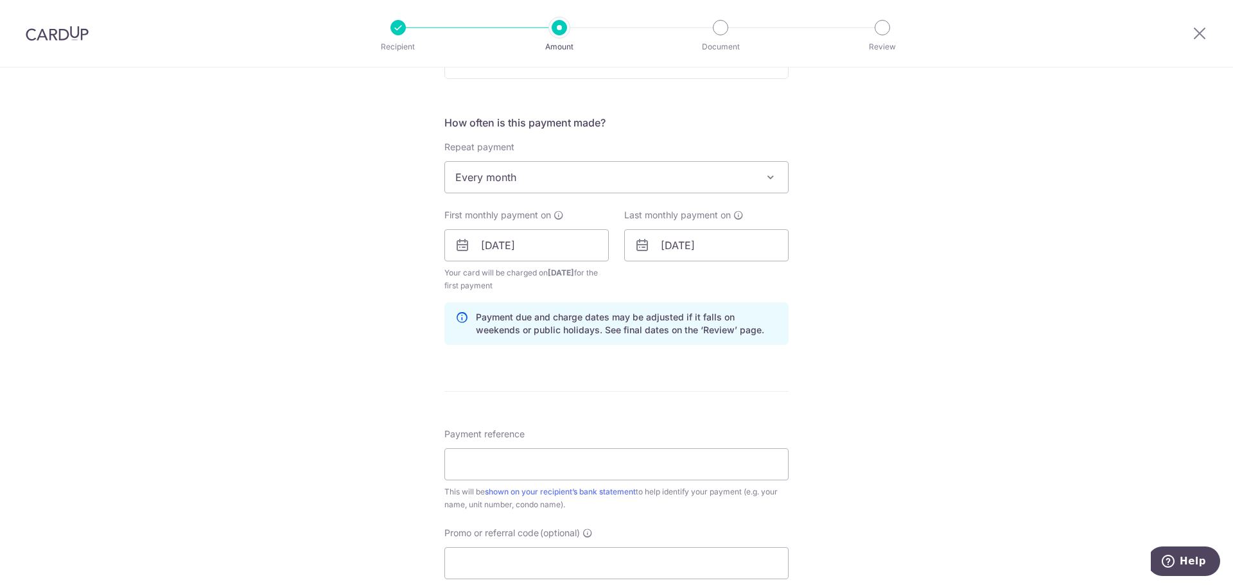
scroll to position [642, 0]
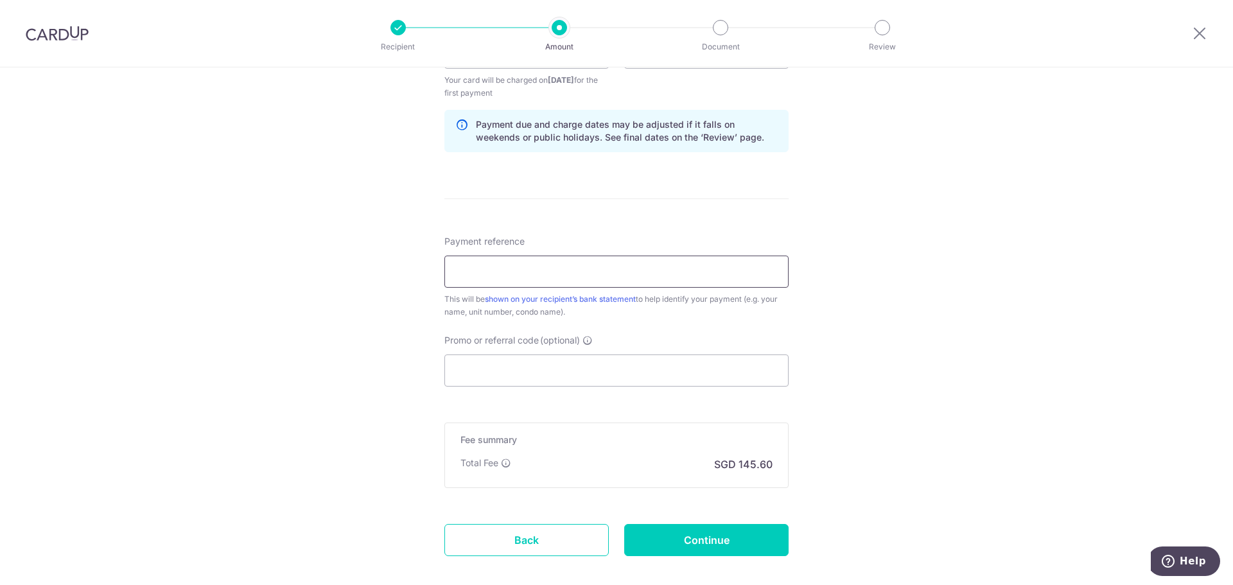
click at [645, 259] on input "Payment reference" at bounding box center [616, 272] width 344 height 32
type input "c"
type input "CAMPBELLRENT"
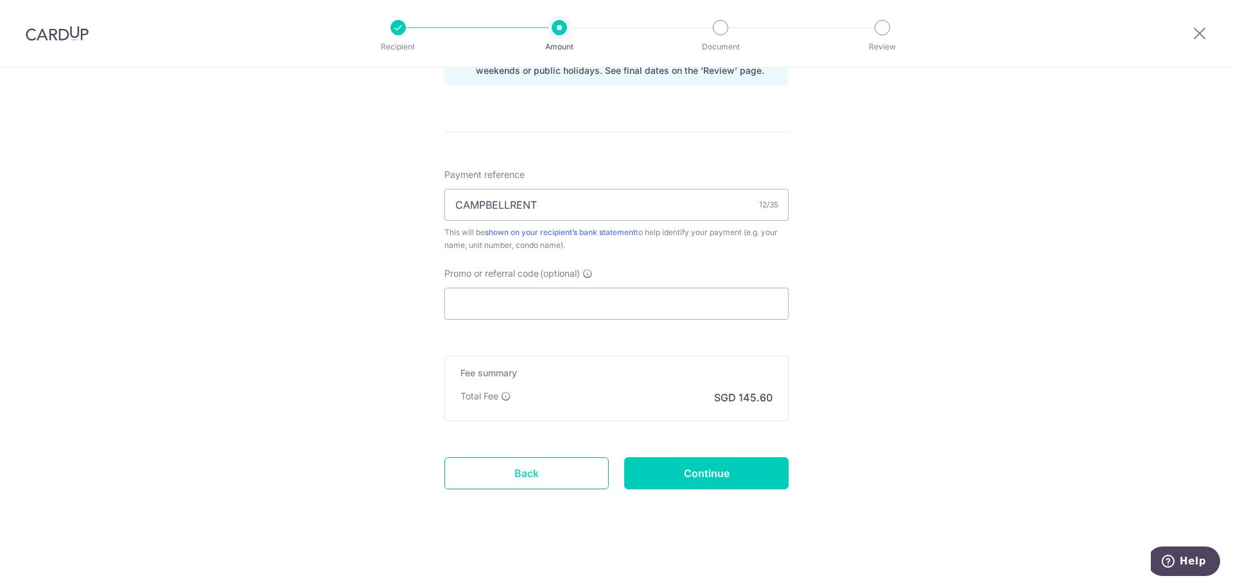
scroll to position [710, 0]
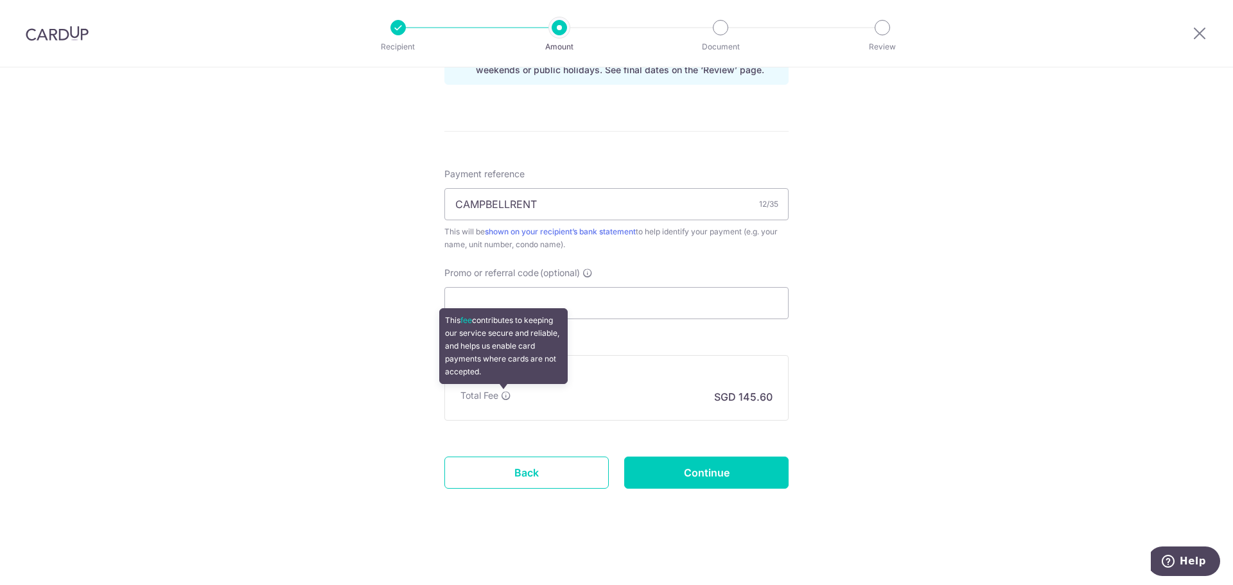
click at [502, 398] on icon at bounding box center [506, 396] width 10 height 10
click at [501, 391] on icon at bounding box center [506, 396] width 10 height 10
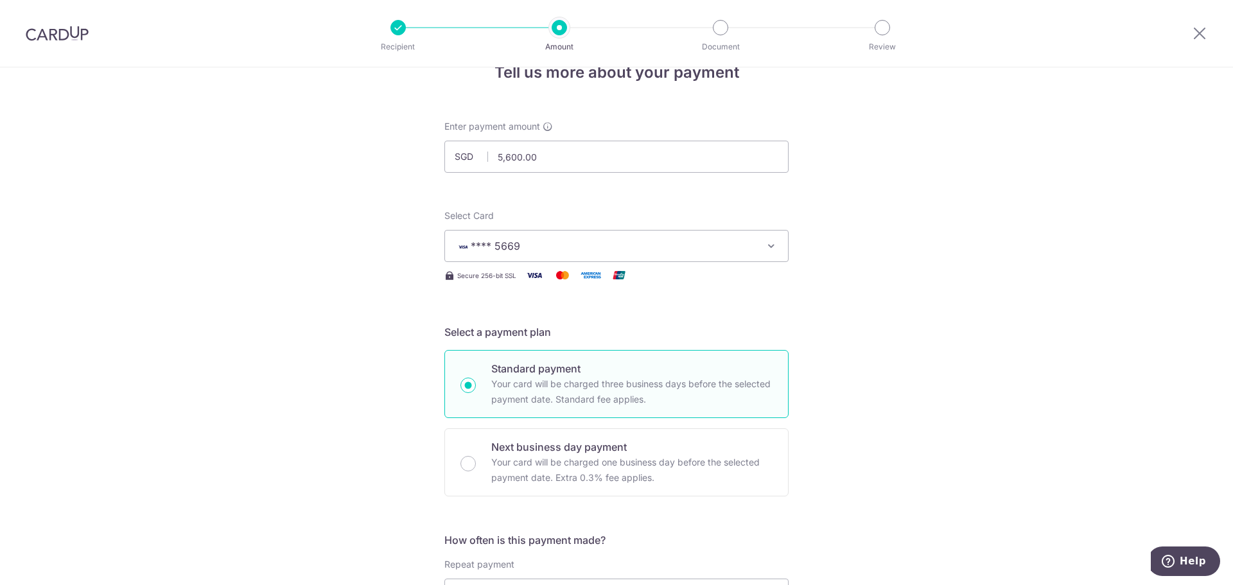
scroll to position [0, 0]
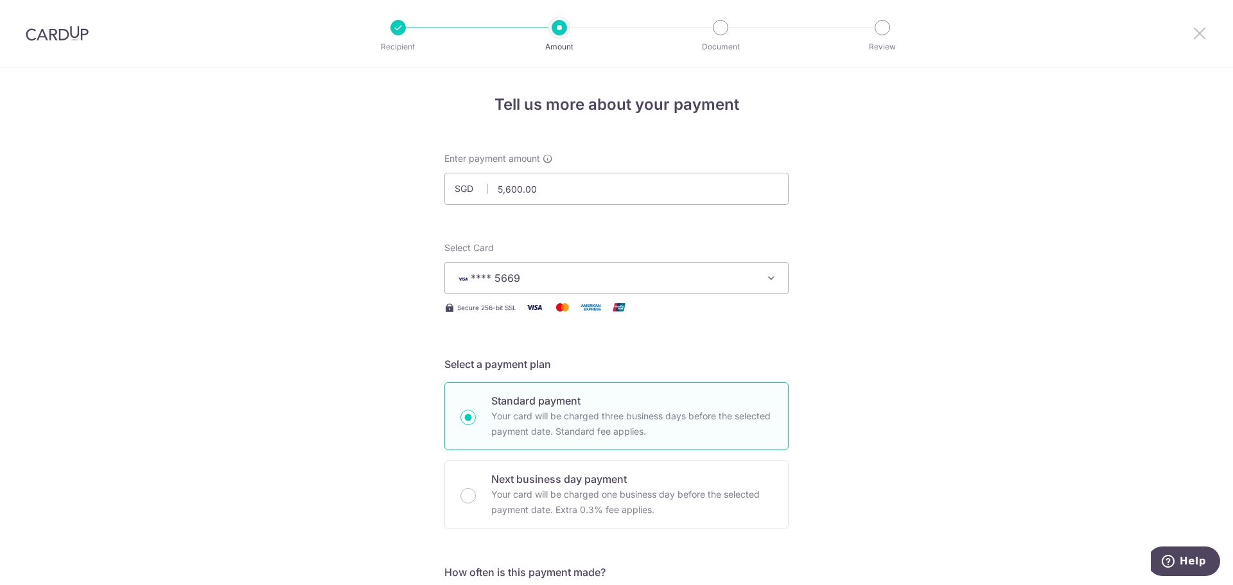
click at [1198, 33] on icon at bounding box center [1199, 33] width 15 height 16
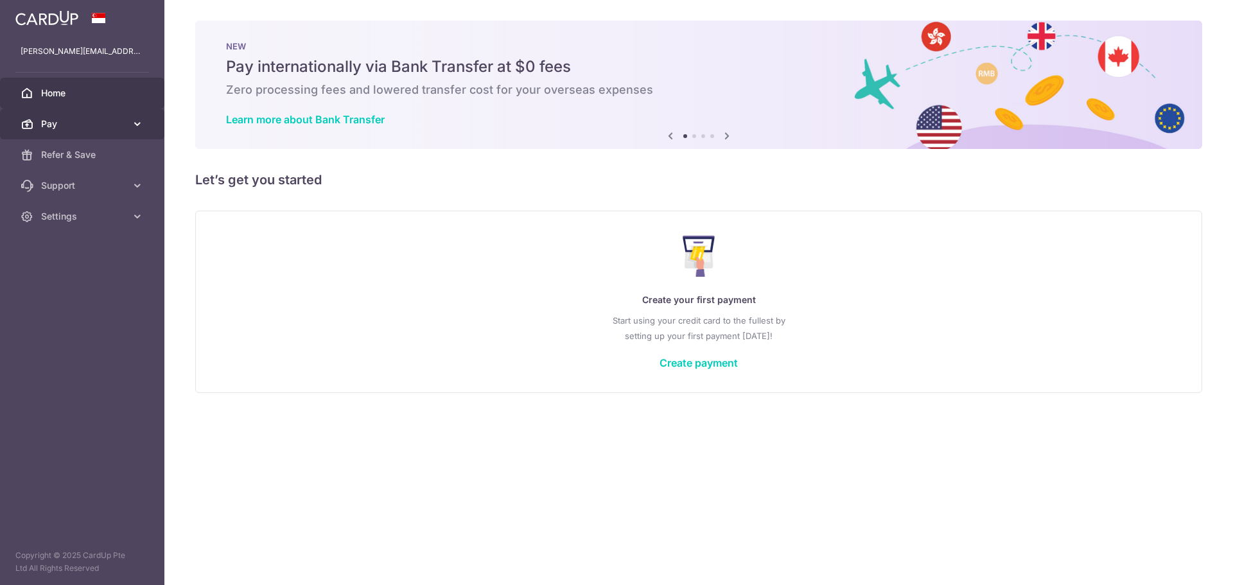
click at [134, 128] on icon at bounding box center [137, 124] width 13 height 13
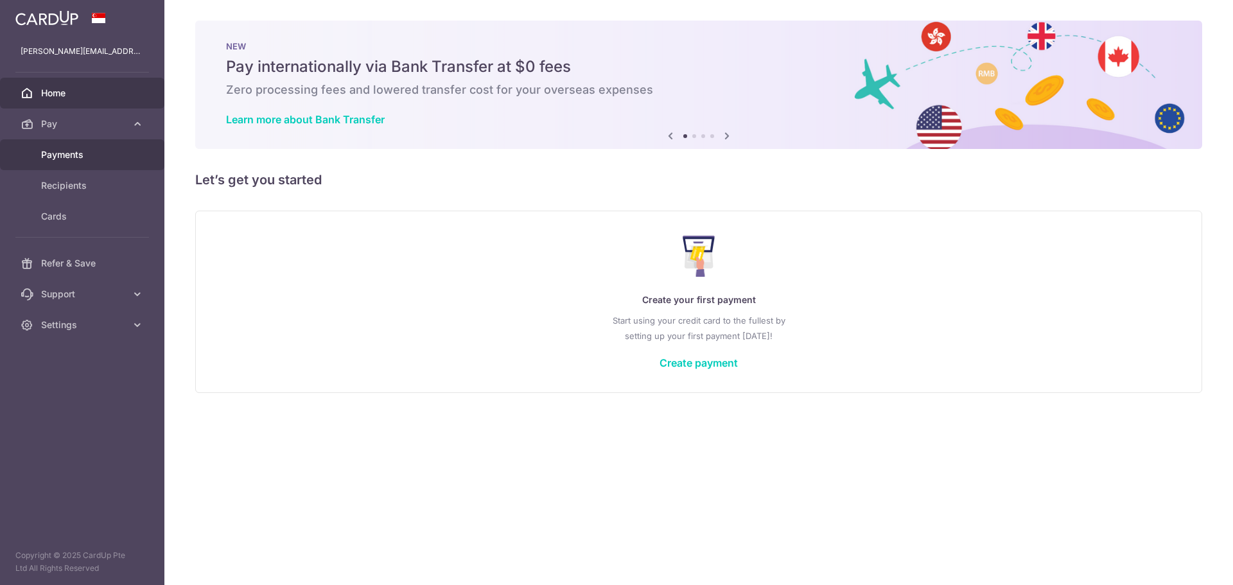
click at [95, 155] on span "Payments" at bounding box center [83, 154] width 85 height 13
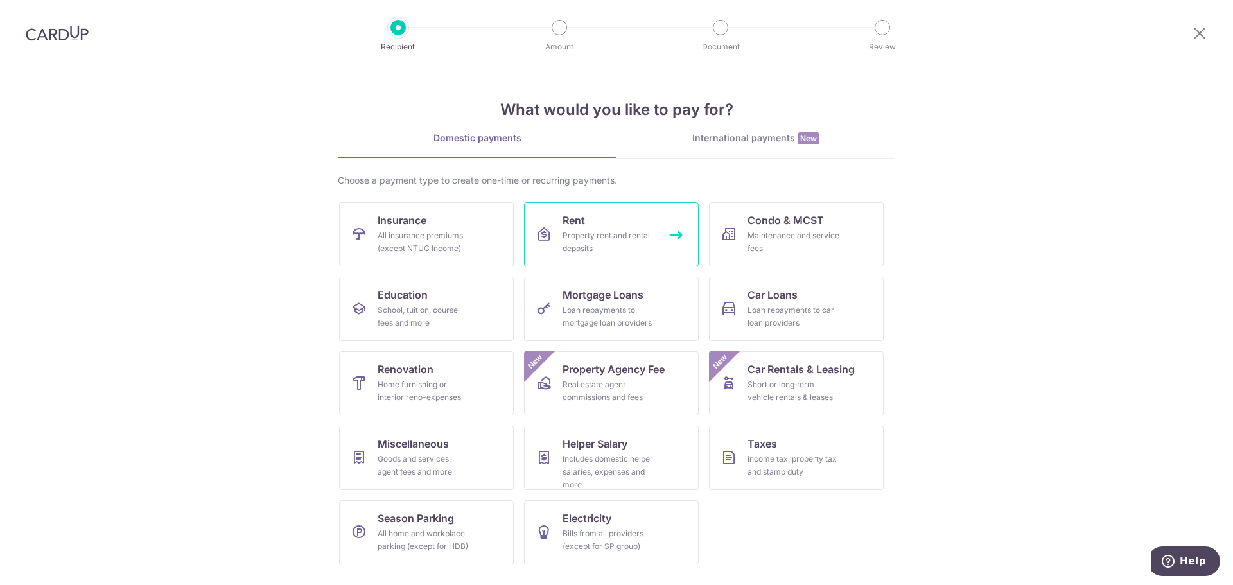
click at [618, 219] on link "Rent Property rent and rental deposits" at bounding box center [611, 234] width 175 height 64
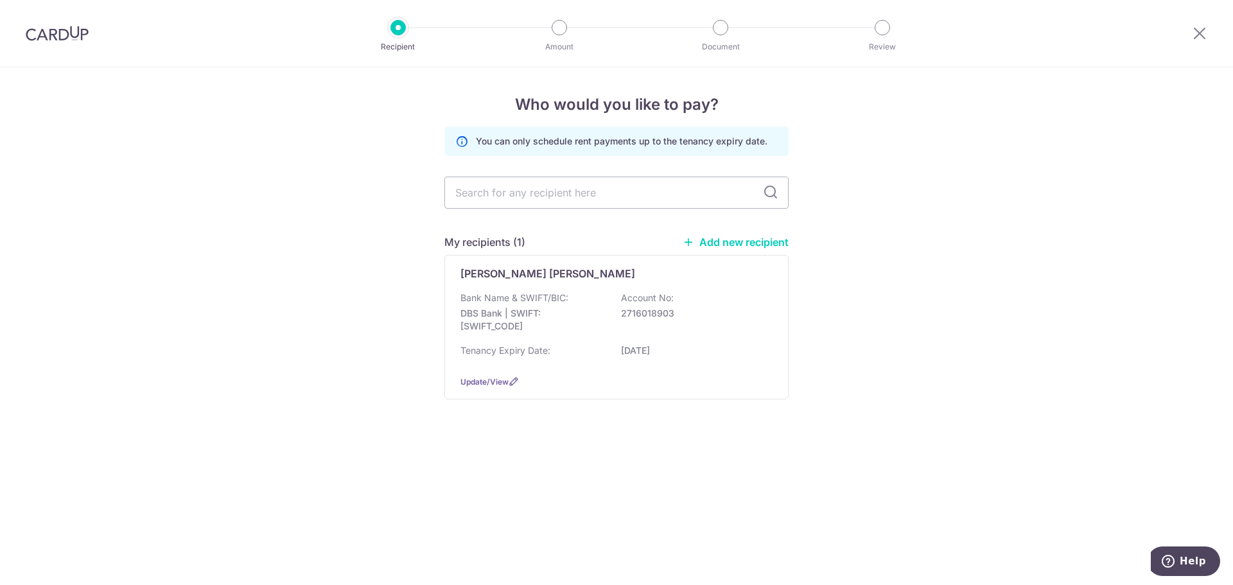
click at [46, 39] on img at bounding box center [57, 33] width 63 height 15
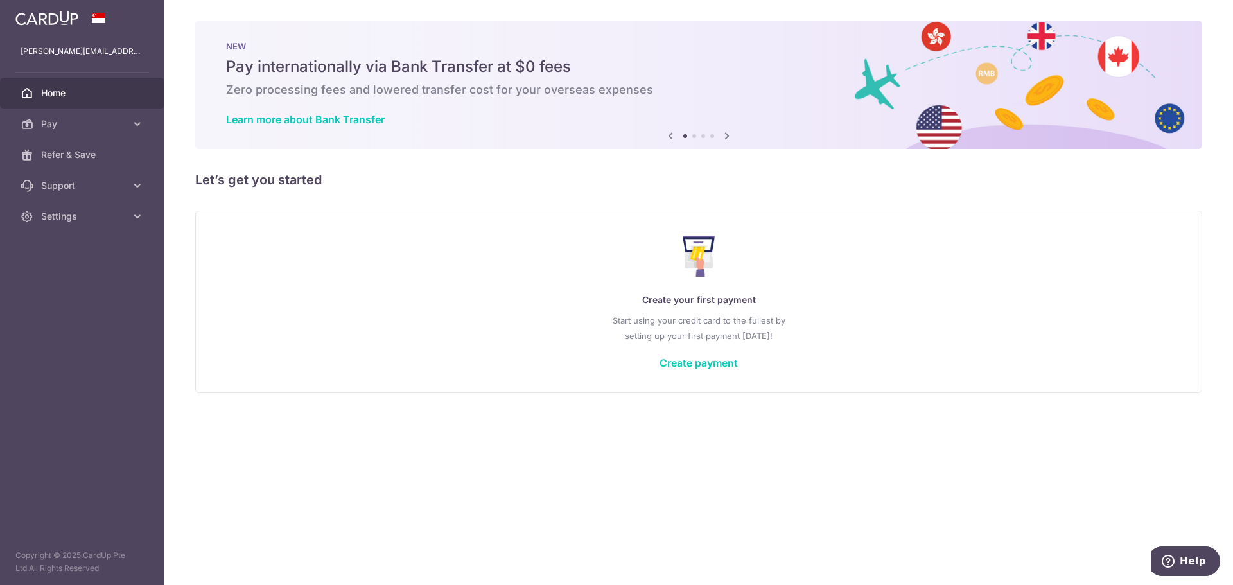
click at [48, 23] on img at bounding box center [46, 17] width 63 height 15
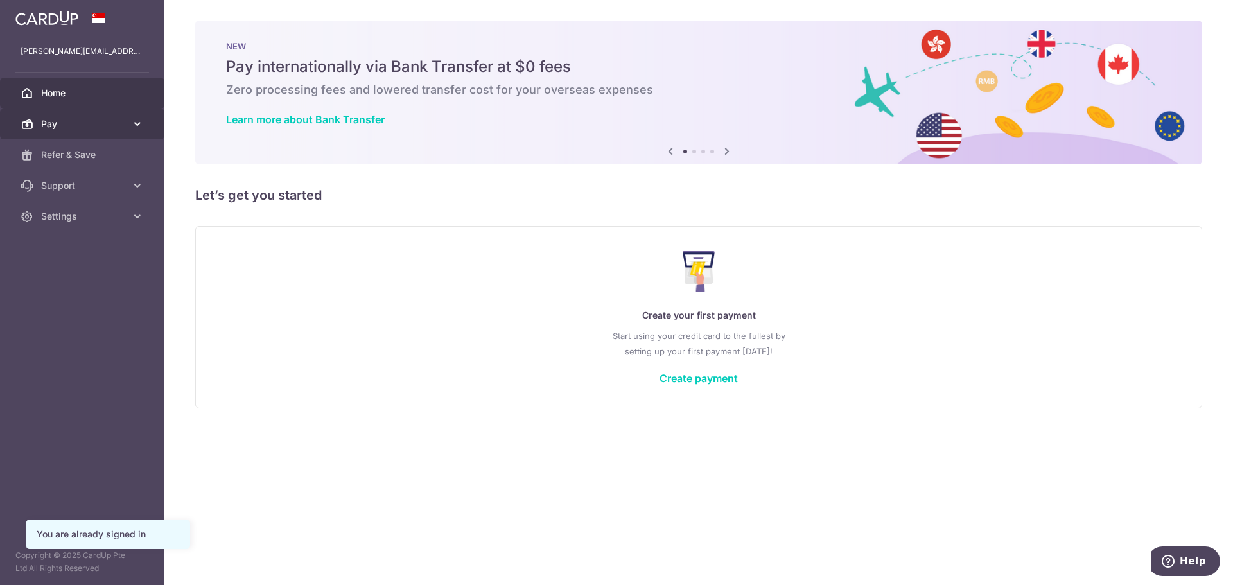
click at [76, 125] on span "Pay" at bounding box center [83, 124] width 85 height 13
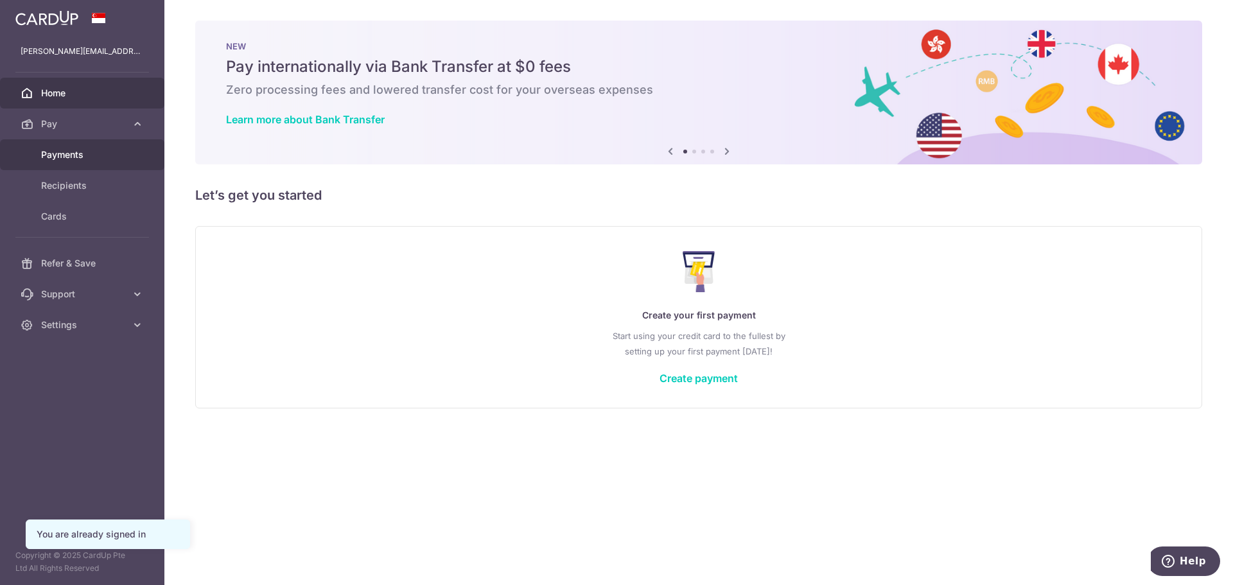
click at [73, 153] on span "Payments" at bounding box center [83, 154] width 85 height 13
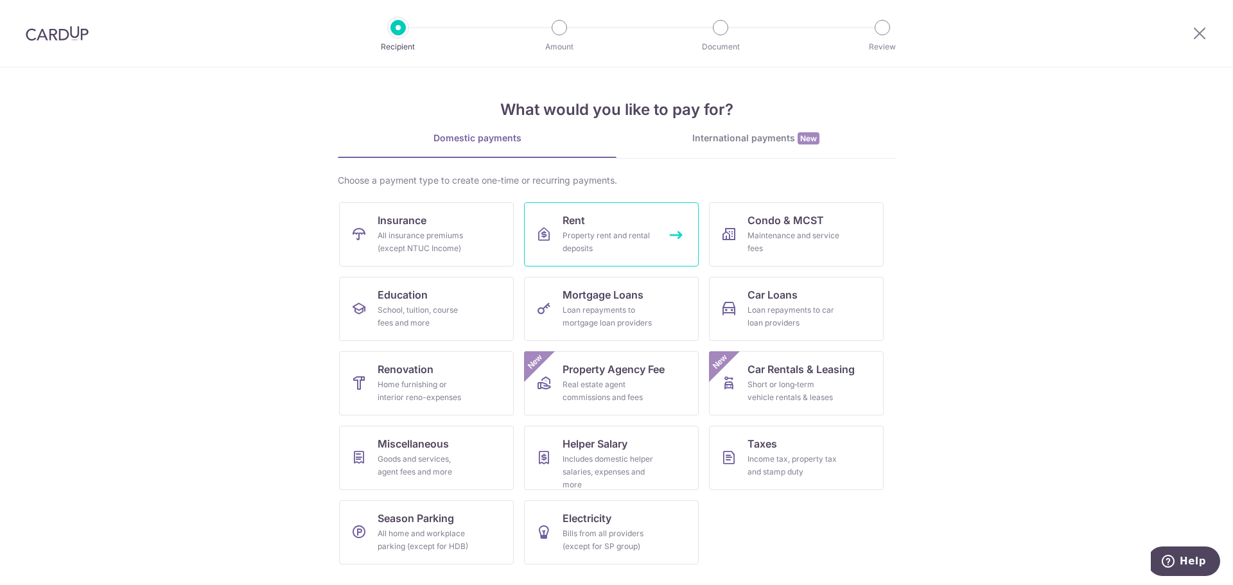
click at [571, 233] on div "Property rent and rental deposits" at bounding box center [609, 242] width 92 height 26
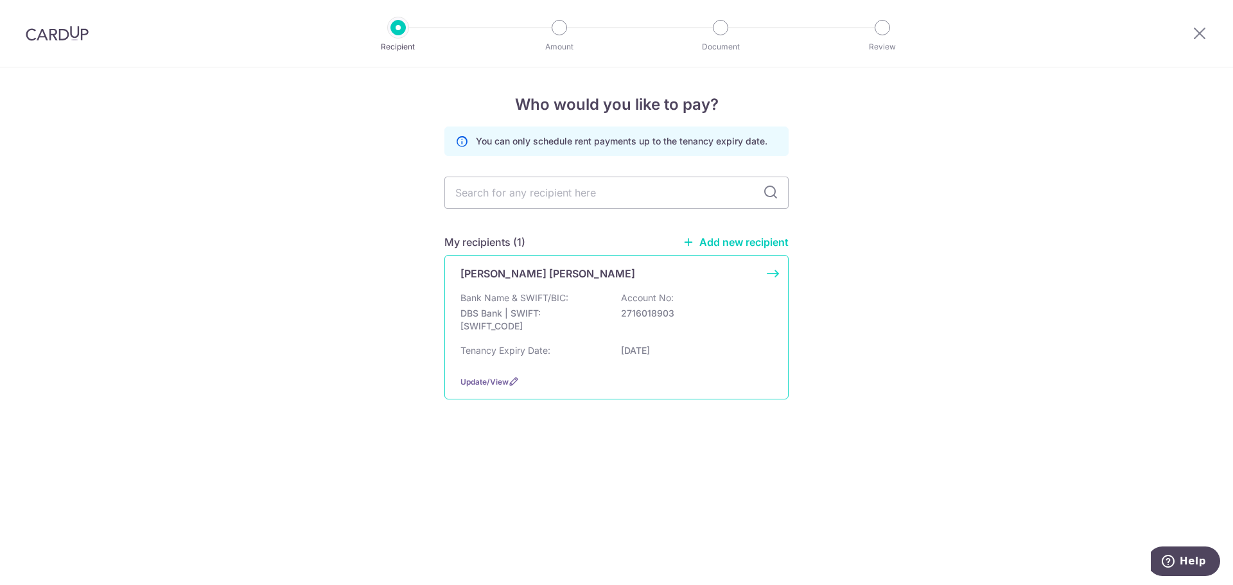
click at [620, 304] on div "Bank Name & SWIFT/BIC: DBS Bank | SWIFT: [SWIFT_CODE] Account No: 2716018903" at bounding box center [617, 316] width 312 height 48
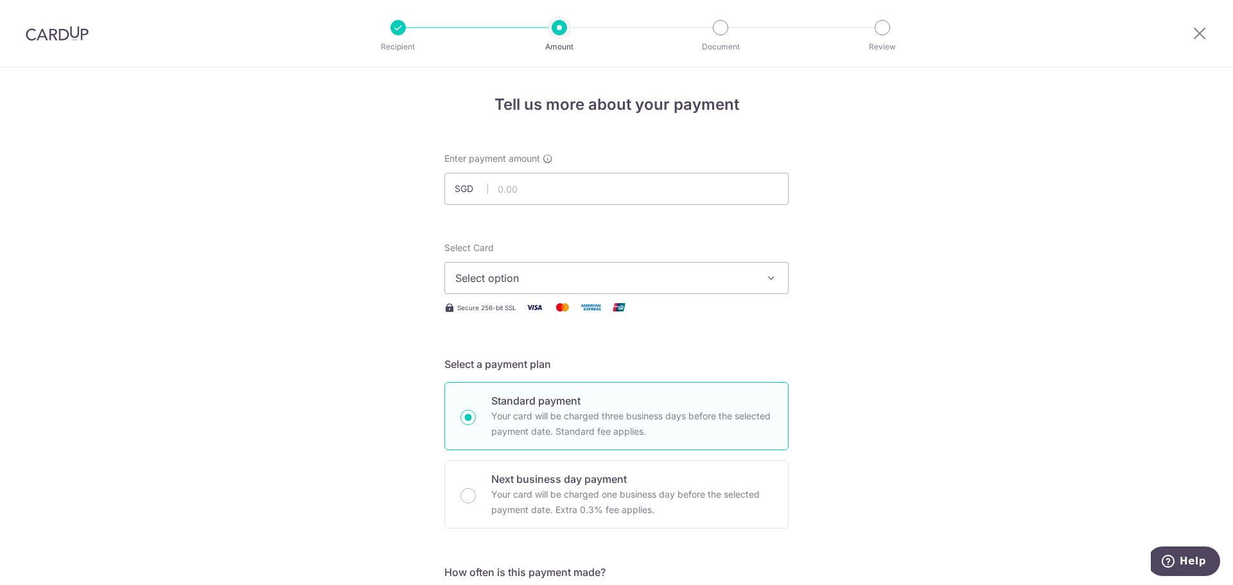
click at [532, 283] on span "Select option" at bounding box center [604, 277] width 299 height 15
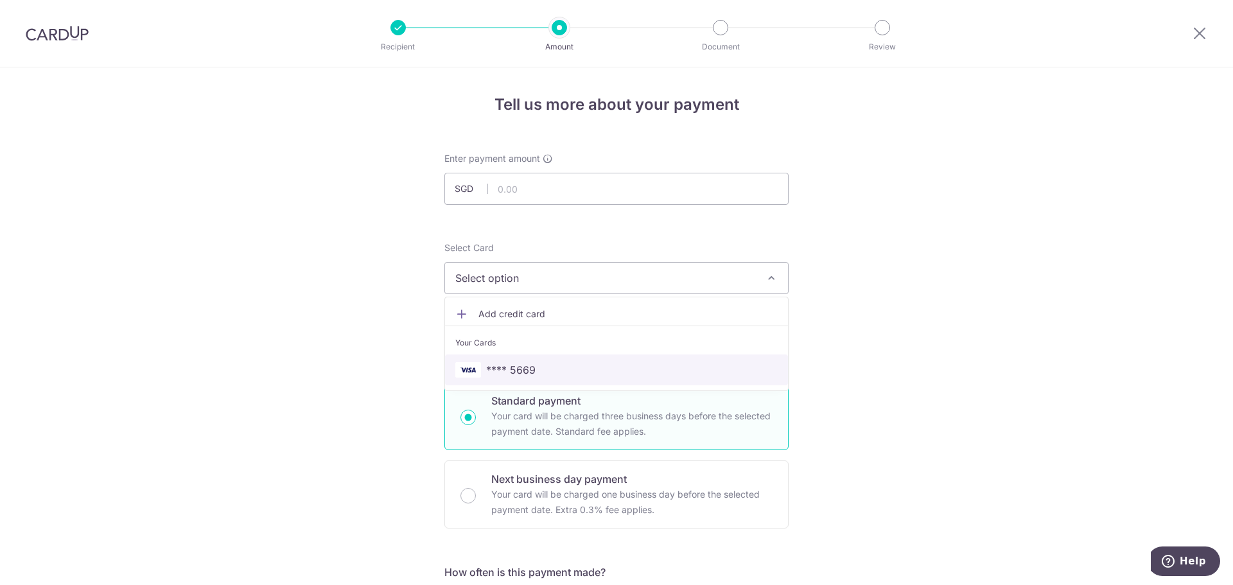
click at [524, 369] on span "**** 5669" at bounding box center [510, 369] width 49 height 15
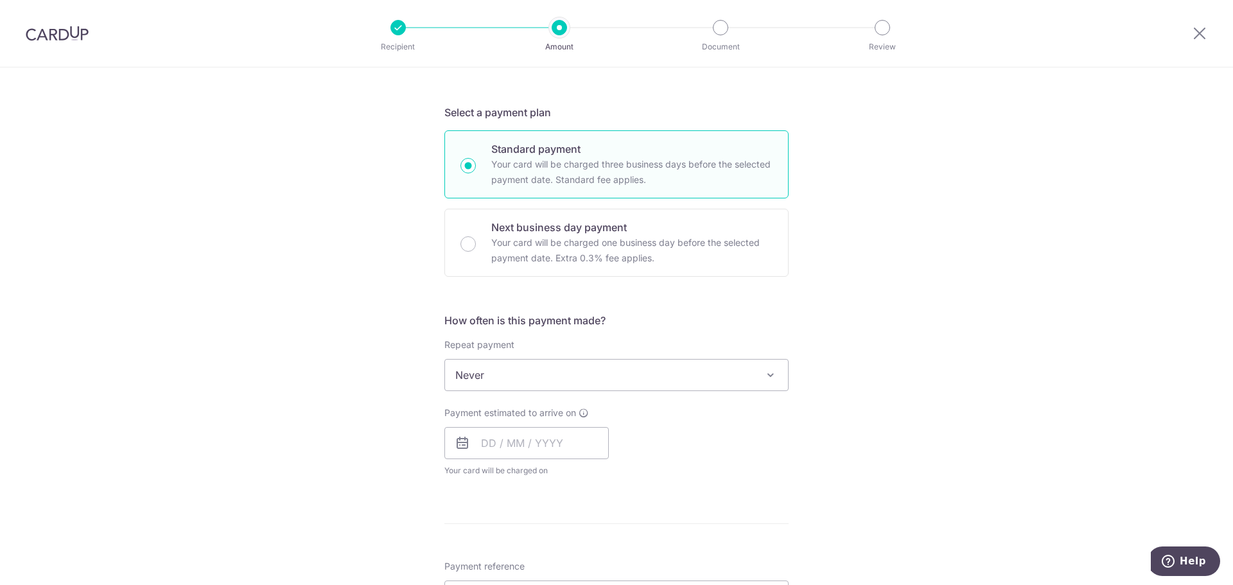
scroll to position [257, 0]
click at [522, 374] on span "Never" at bounding box center [616, 370] width 343 height 31
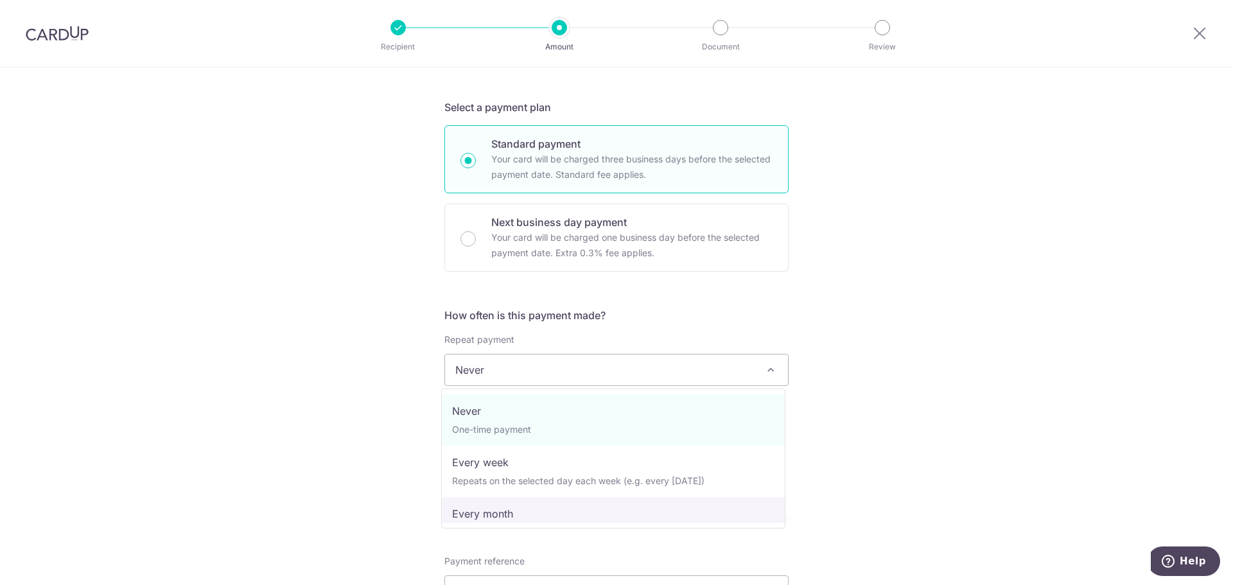
select select "3"
type input "[DATE]"
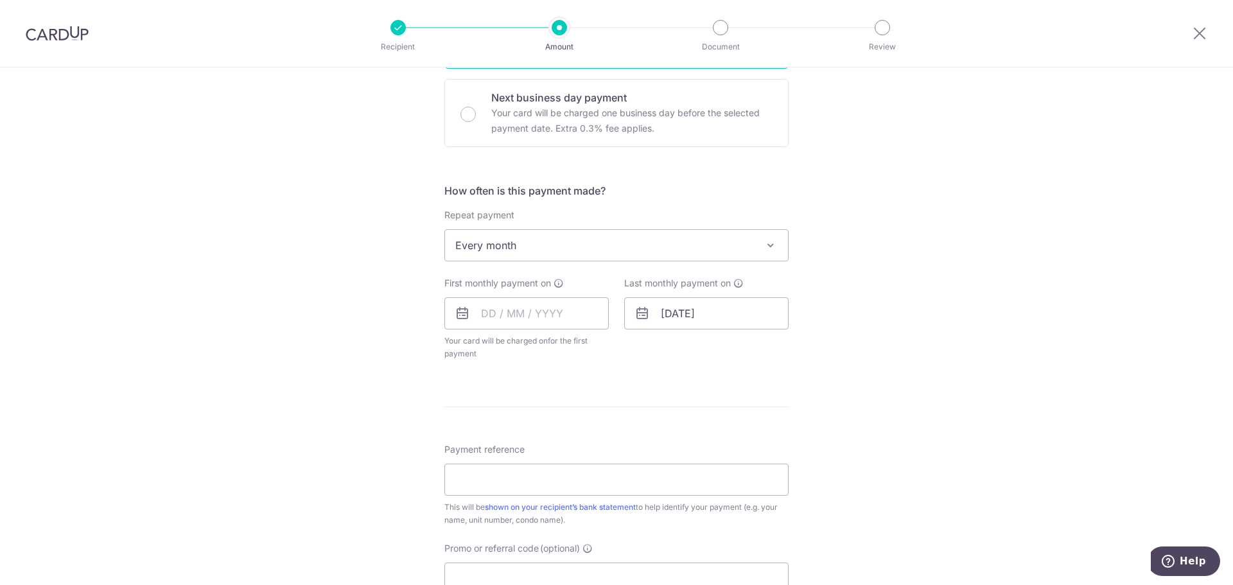
scroll to position [385, 0]
click at [509, 293] on div "First monthly payment on Your card will be charged on for the first payment * I…" at bounding box center [526, 314] width 164 height 83
click at [511, 303] on input "text" at bounding box center [526, 310] width 164 height 32
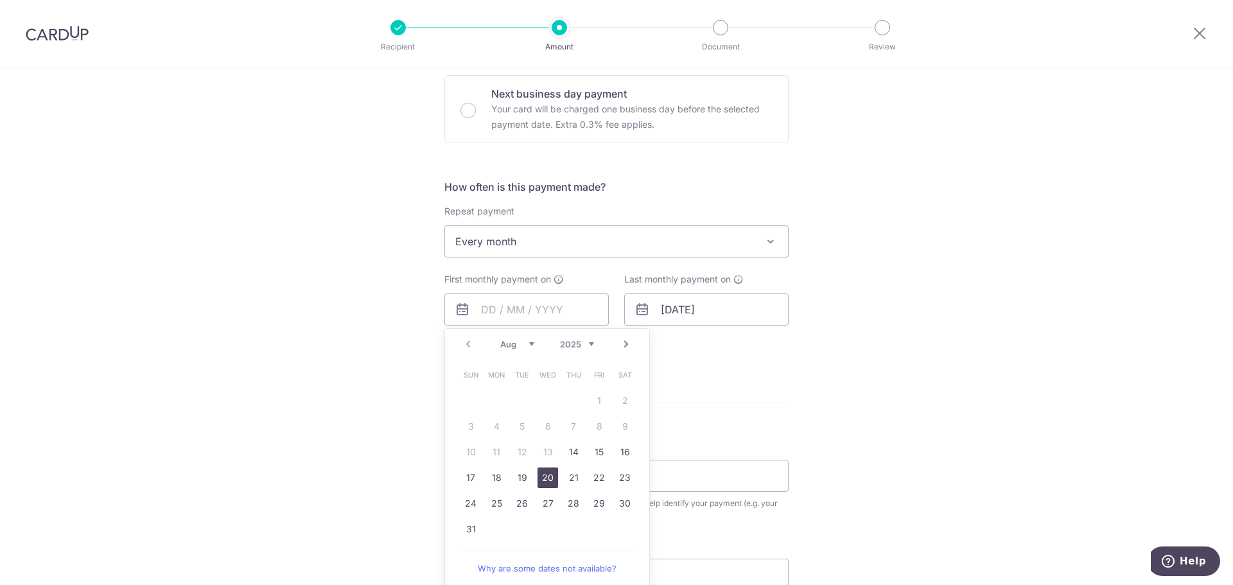
click at [541, 475] on link "20" at bounding box center [548, 478] width 21 height 21
type input "20/08/2025"
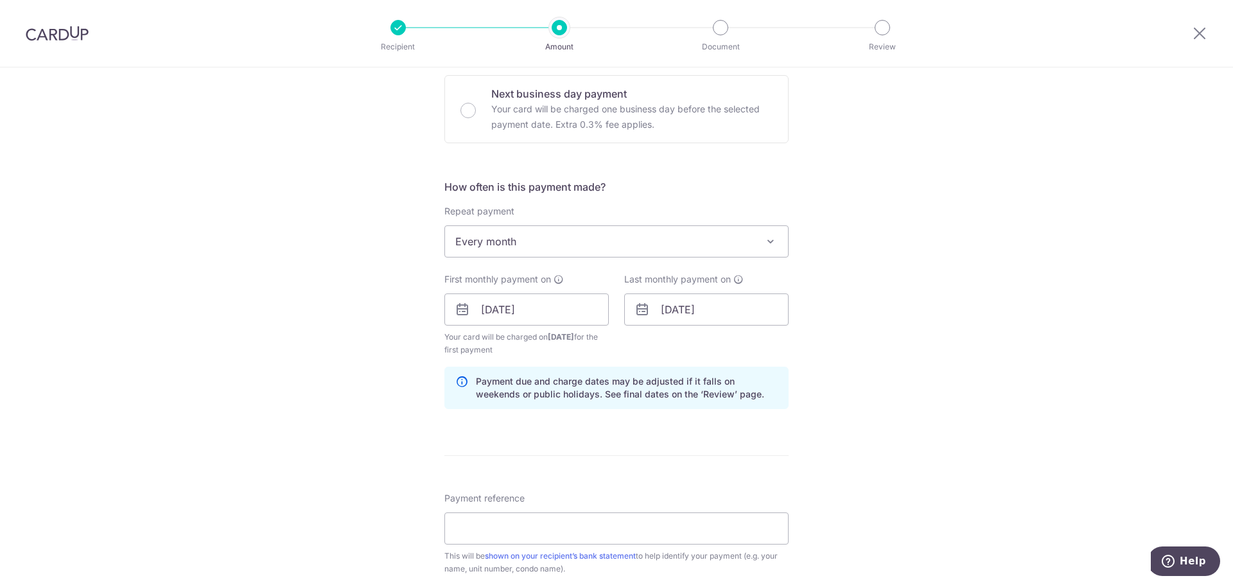
click at [370, 340] on div "Tell us more about your payment Enter payment amount SGD Select Card **** 5669 …" at bounding box center [616, 295] width 1233 height 1227
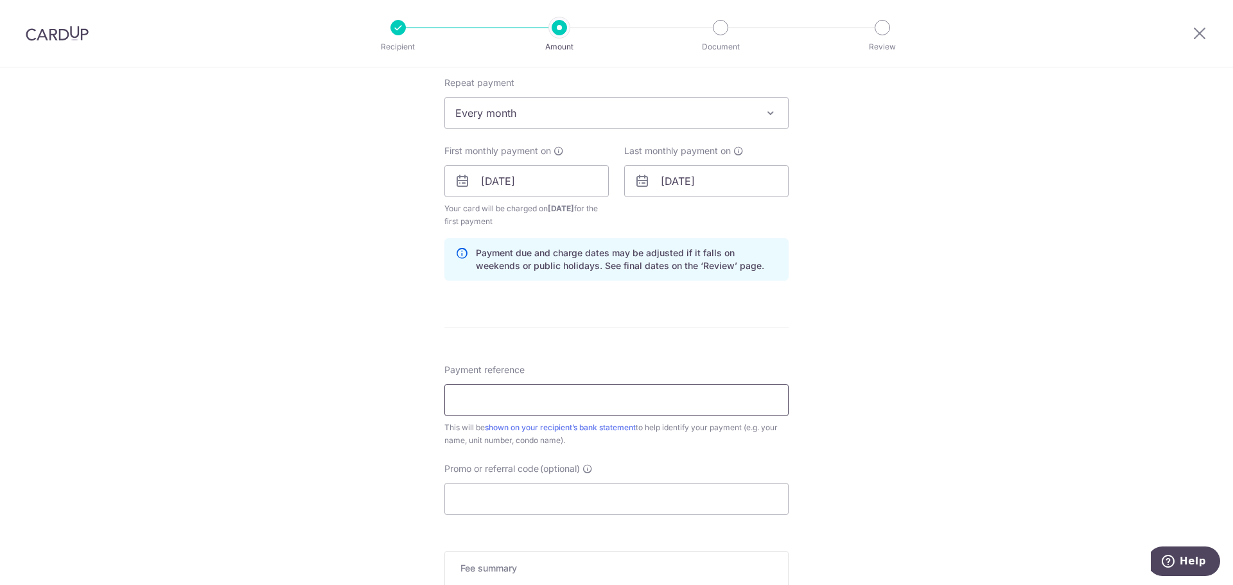
click at [516, 401] on input "Payment reference" at bounding box center [616, 400] width 344 height 32
type input "CAMPBELLRENT"
click at [531, 503] on input "Promo or referral code (optional)" at bounding box center [616, 499] width 344 height 32
paste input "SAVERENT179"
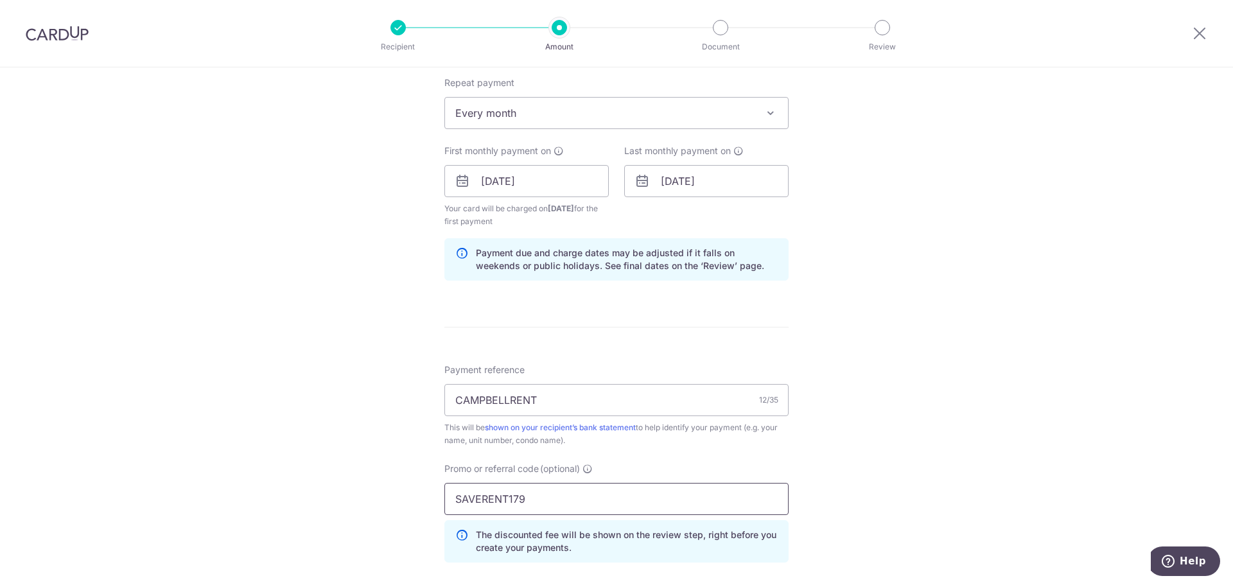
type input "SAVERENT179"
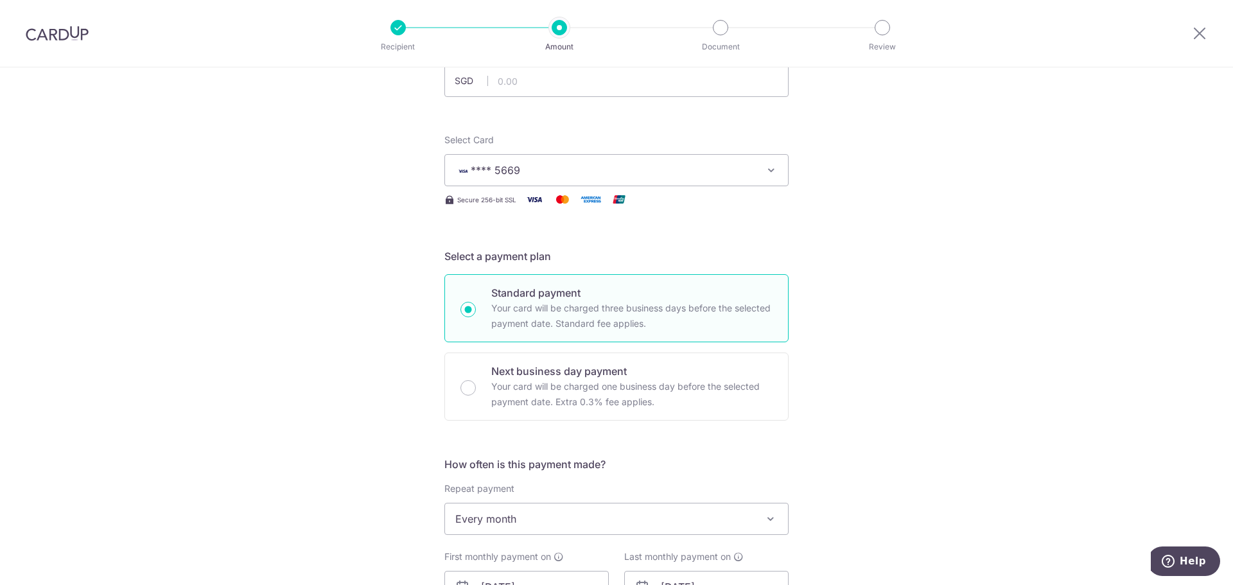
scroll to position [0, 0]
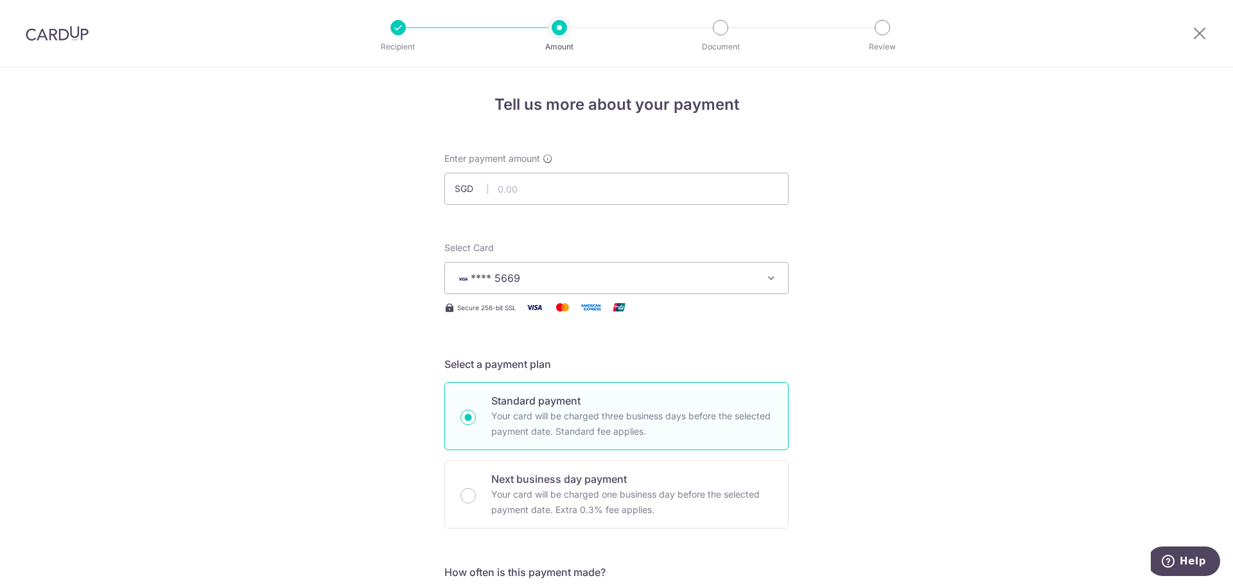
click at [552, 205] on div at bounding box center [631, 205] width 208 height 1
click at [557, 184] on input "text" at bounding box center [616, 189] width 344 height 32
type input "5600"
type input "5,600.00"
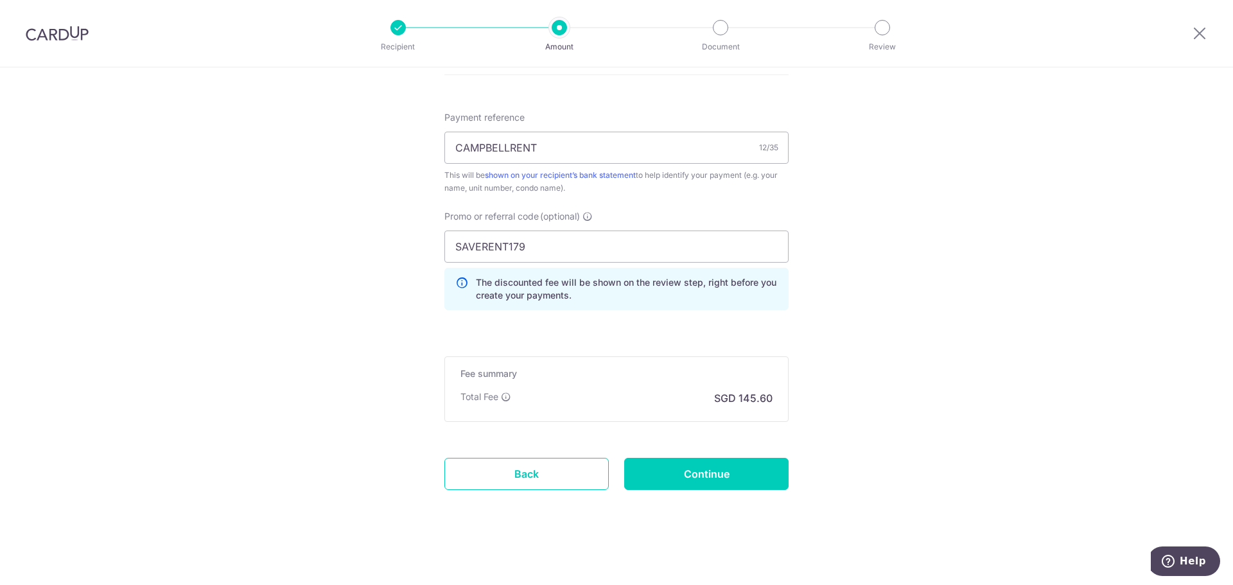
scroll to position [768, 0]
click at [693, 473] on input "Continue" at bounding box center [706, 473] width 164 height 32
type input "Create Schedule"
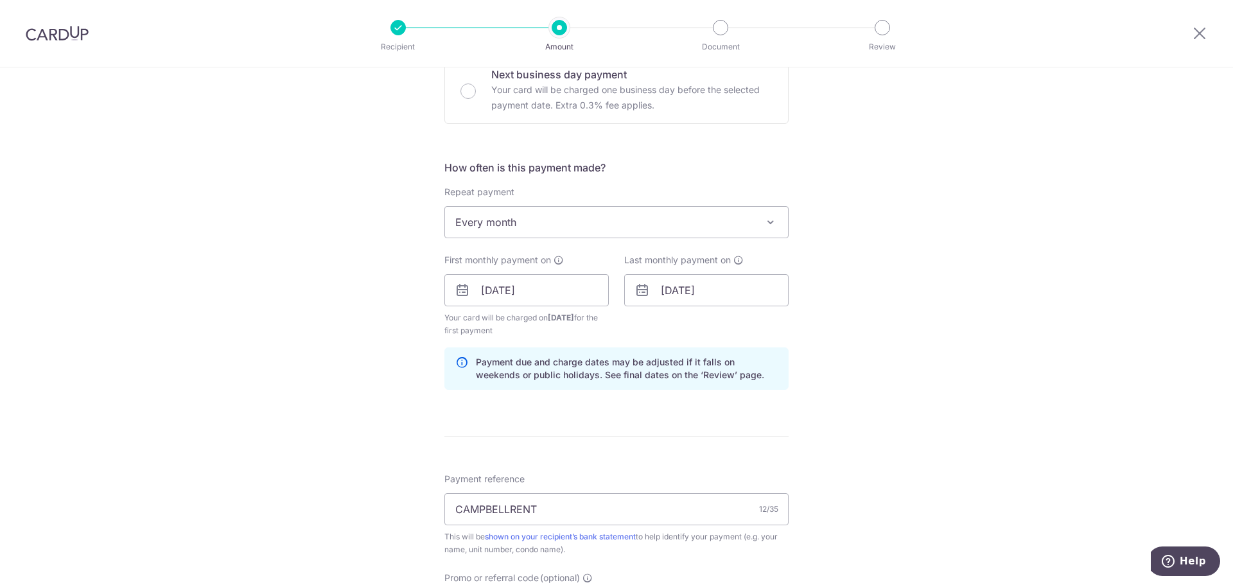
scroll to position [382, 0]
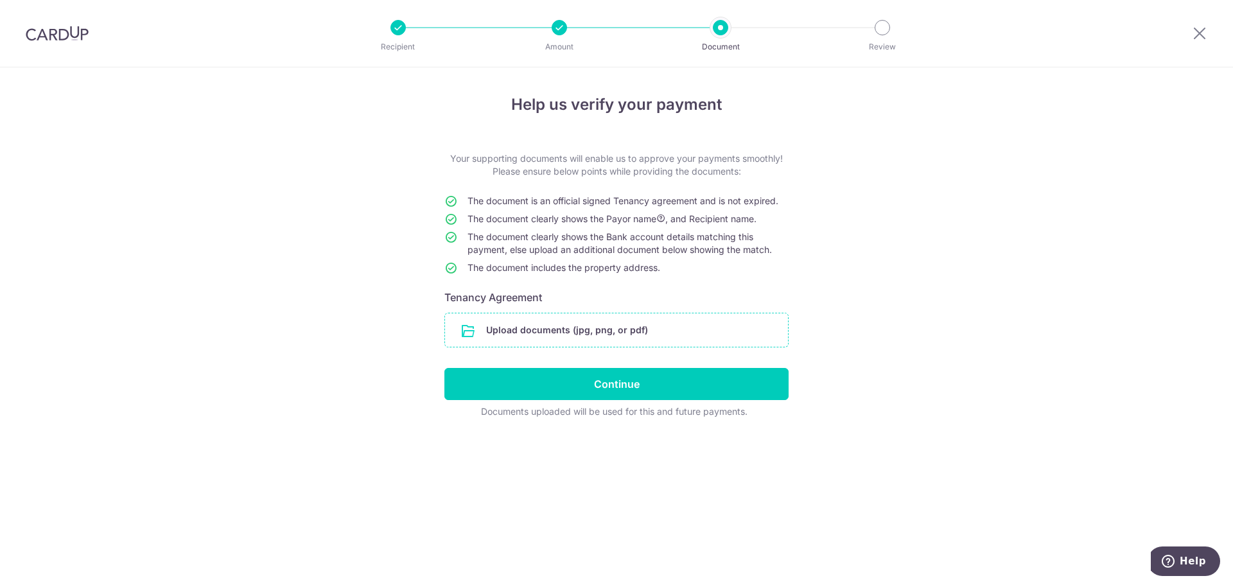
click at [555, 330] on input "file" at bounding box center [616, 329] width 343 height 33
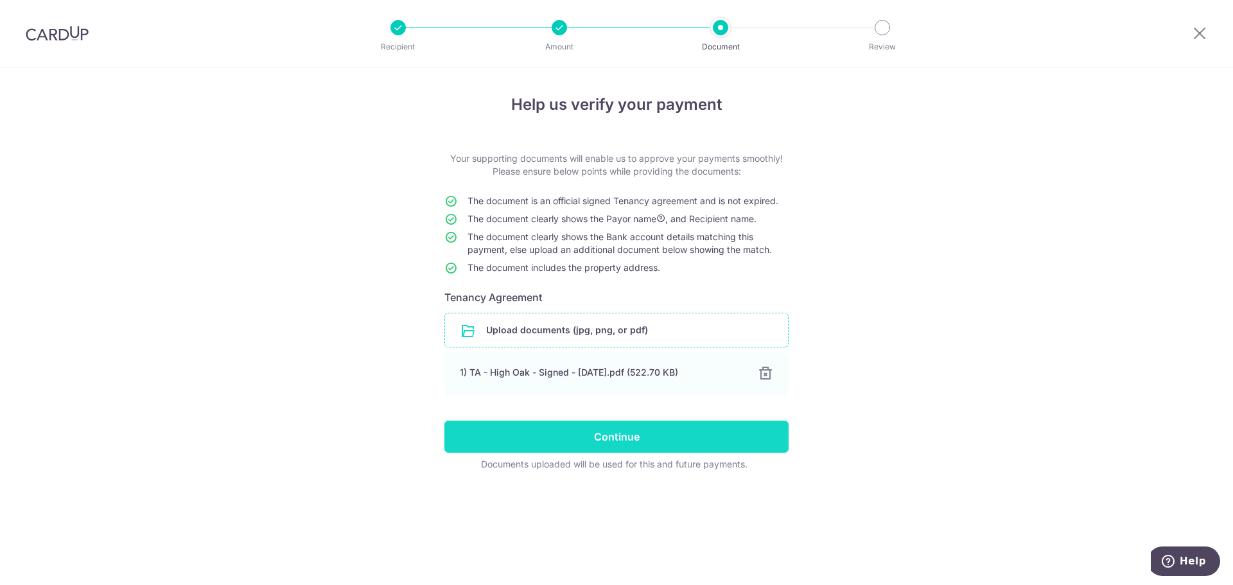
click at [623, 441] on input "Continue" at bounding box center [616, 437] width 344 height 32
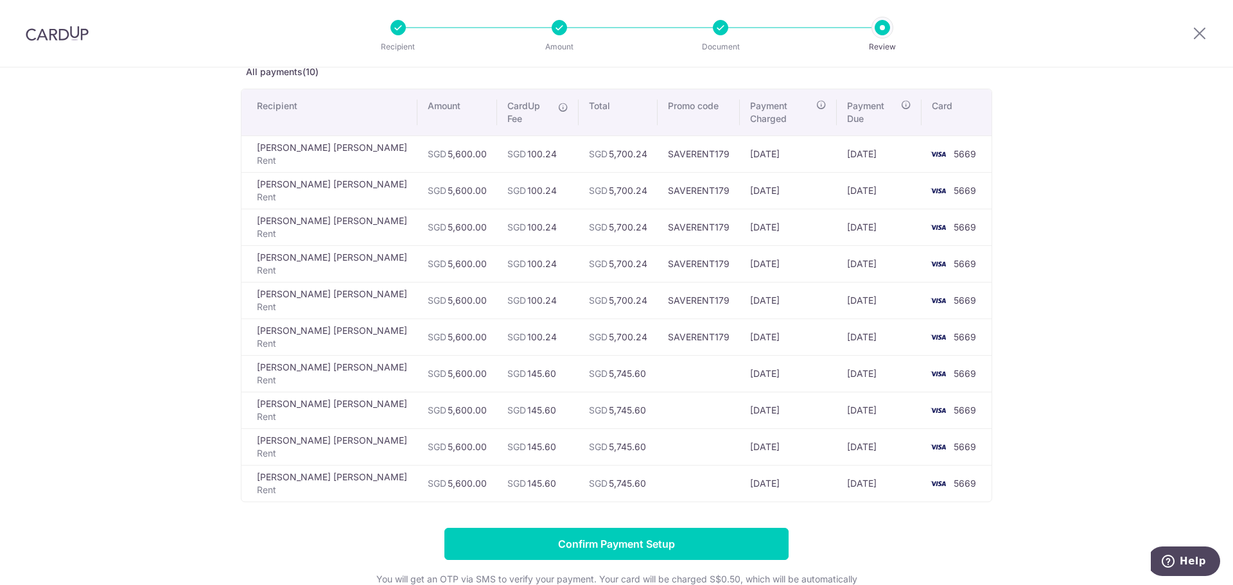
scroll to position [215, 0]
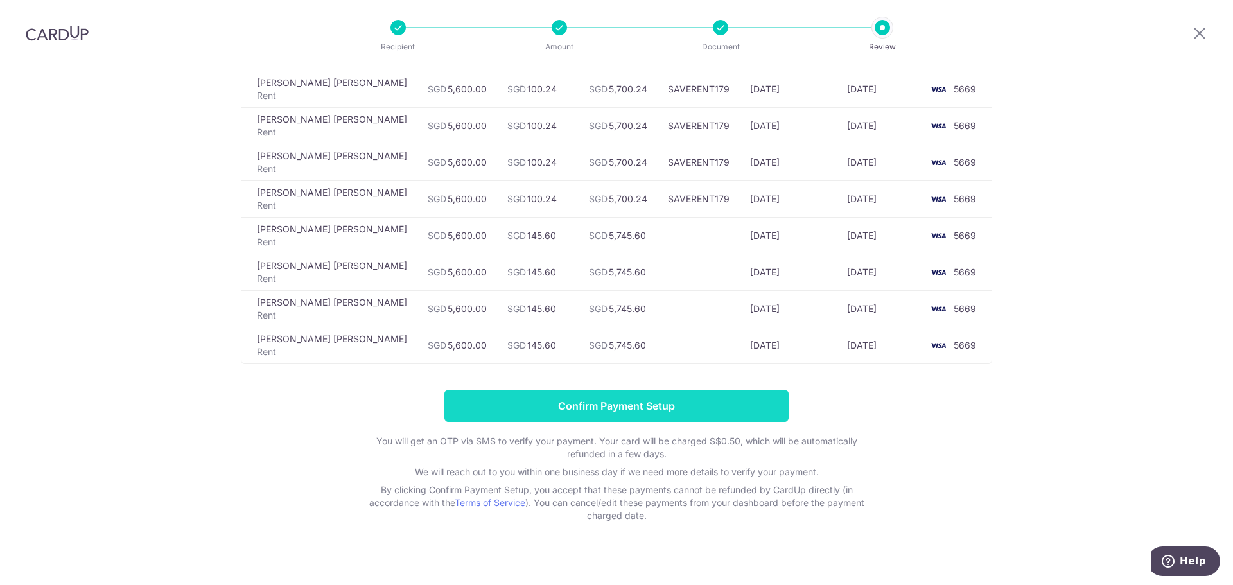
click at [633, 401] on input "Confirm Payment Setup" at bounding box center [616, 406] width 344 height 32
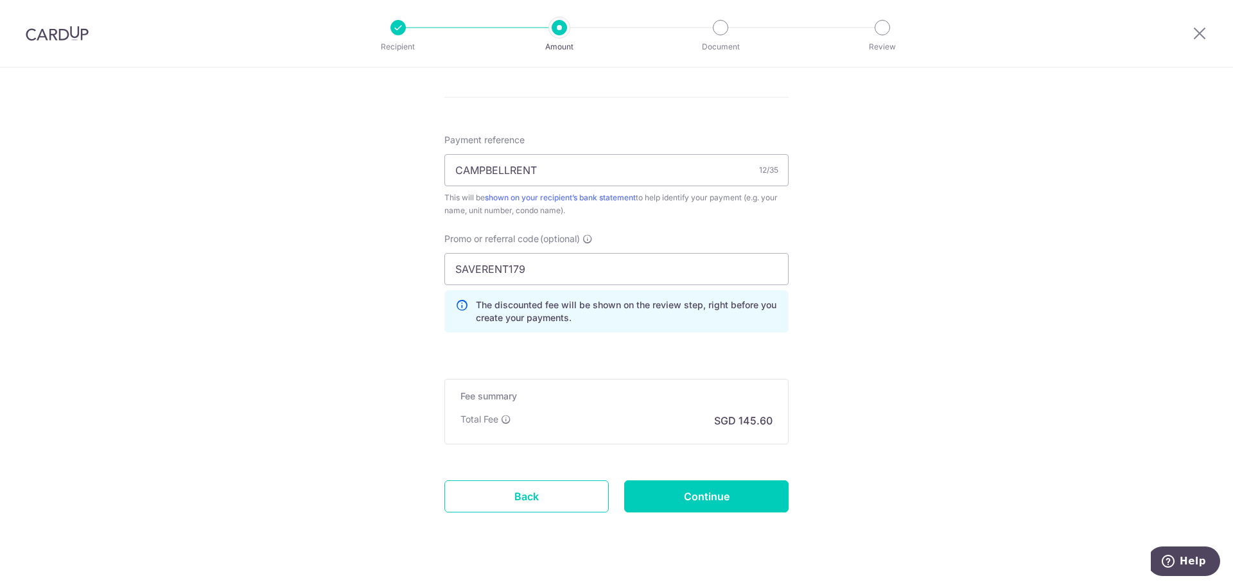
scroll to position [755, 0]
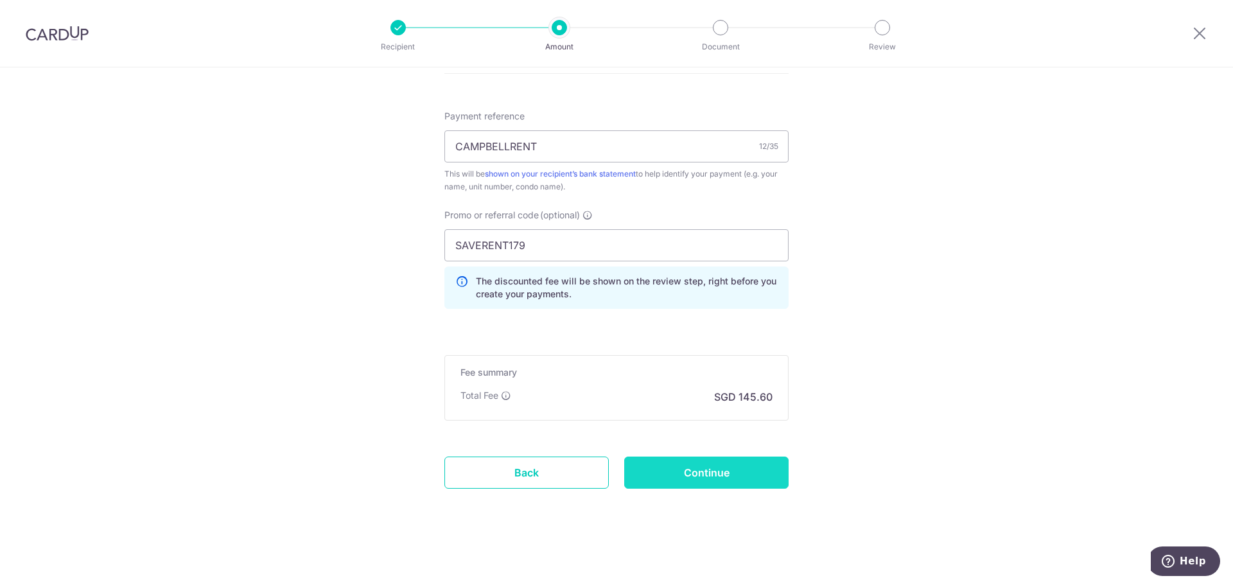
click at [692, 474] on input "Continue" at bounding box center [706, 473] width 164 height 32
type input "Update Schedule"
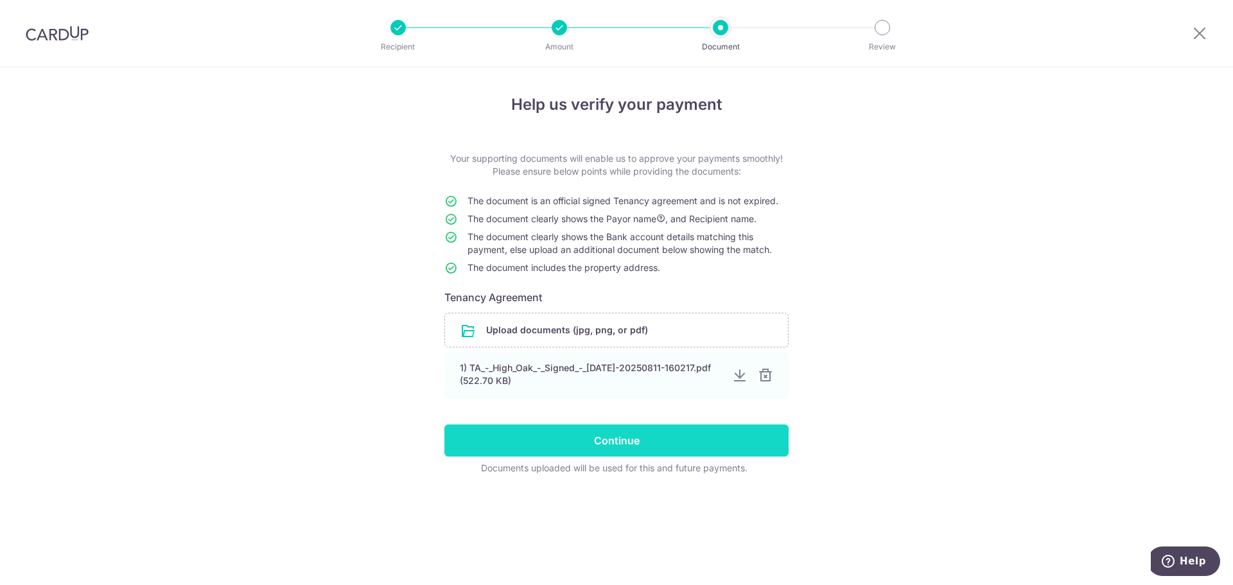
click at [616, 437] on input "Continue" at bounding box center [616, 441] width 344 height 32
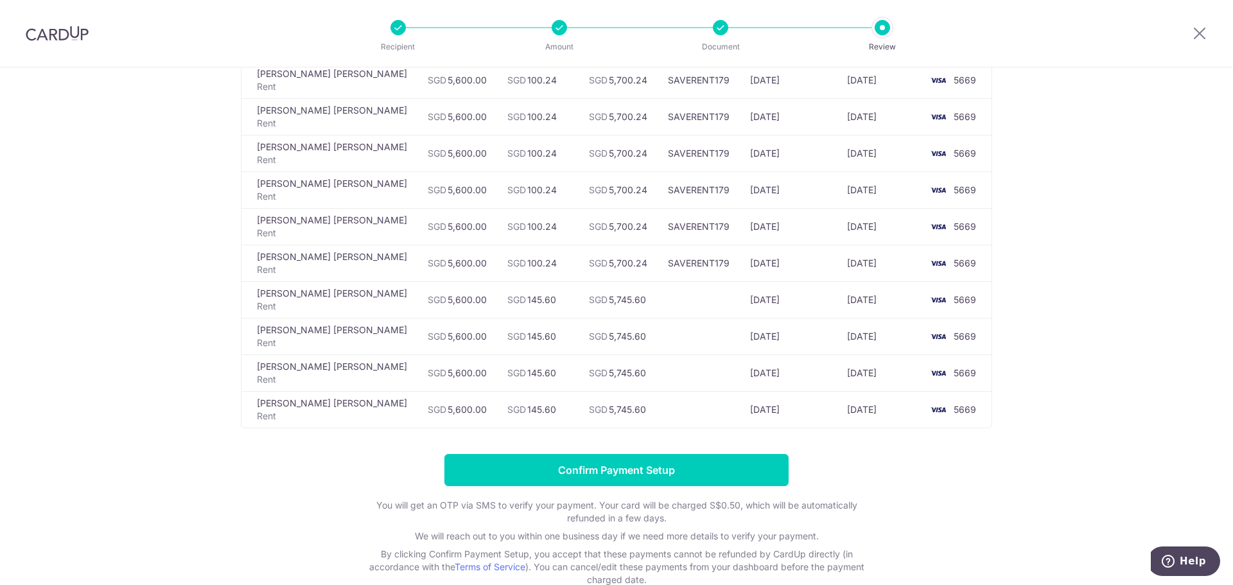
scroll to position [86, 0]
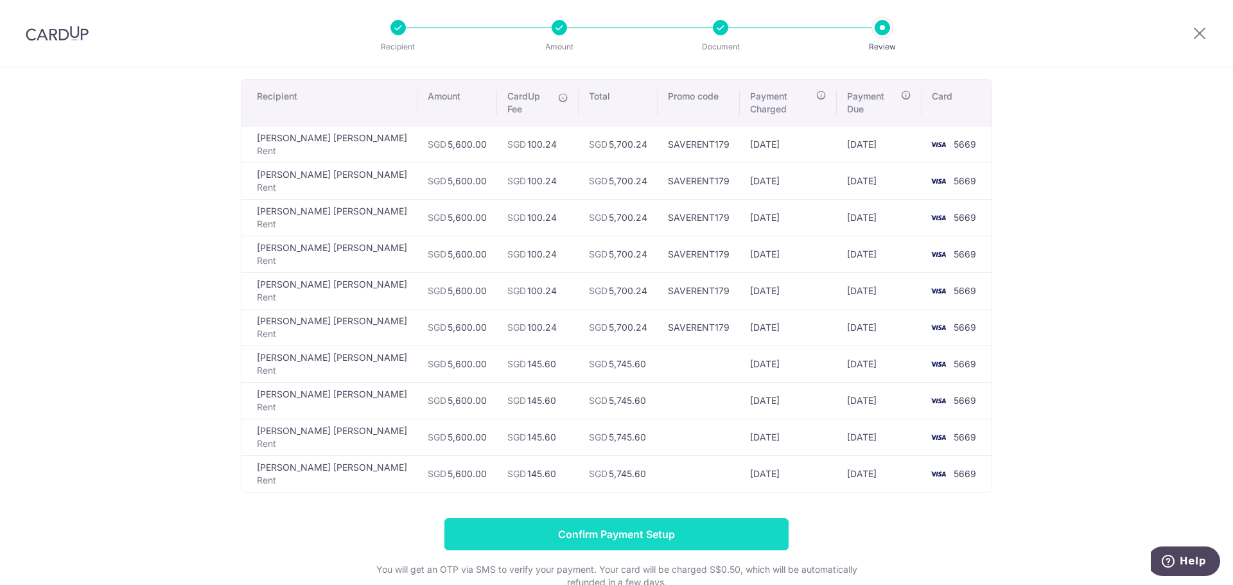
click at [646, 530] on input "Confirm Payment Setup" at bounding box center [616, 534] width 344 height 32
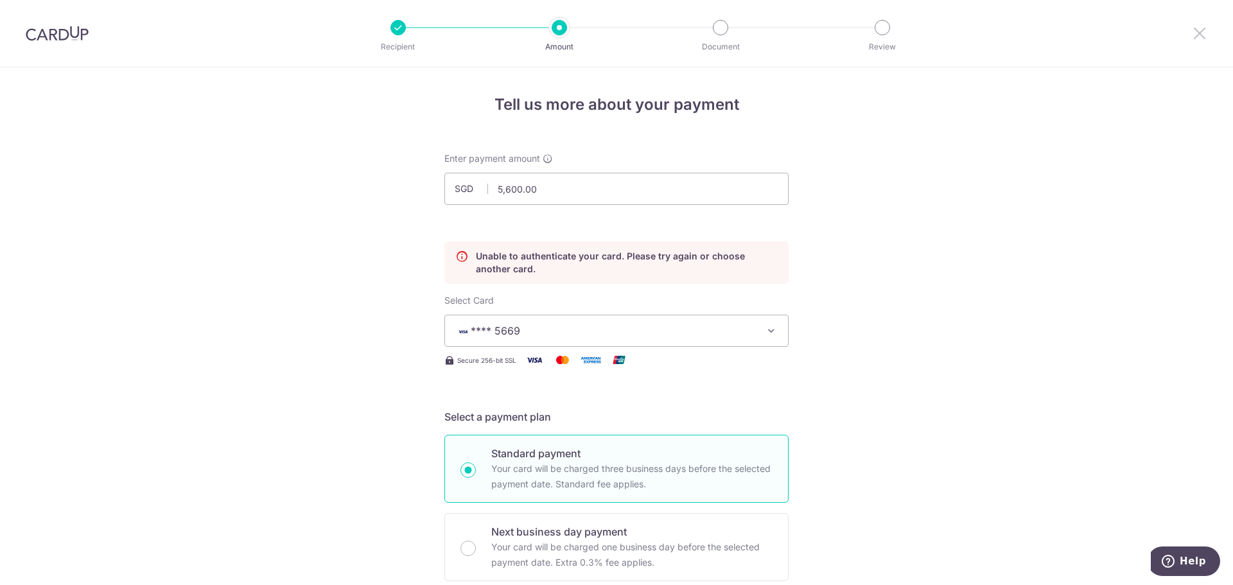
click at [1204, 28] on div at bounding box center [1199, 33] width 67 height 67
click at [1203, 37] on icon at bounding box center [1199, 33] width 15 height 16
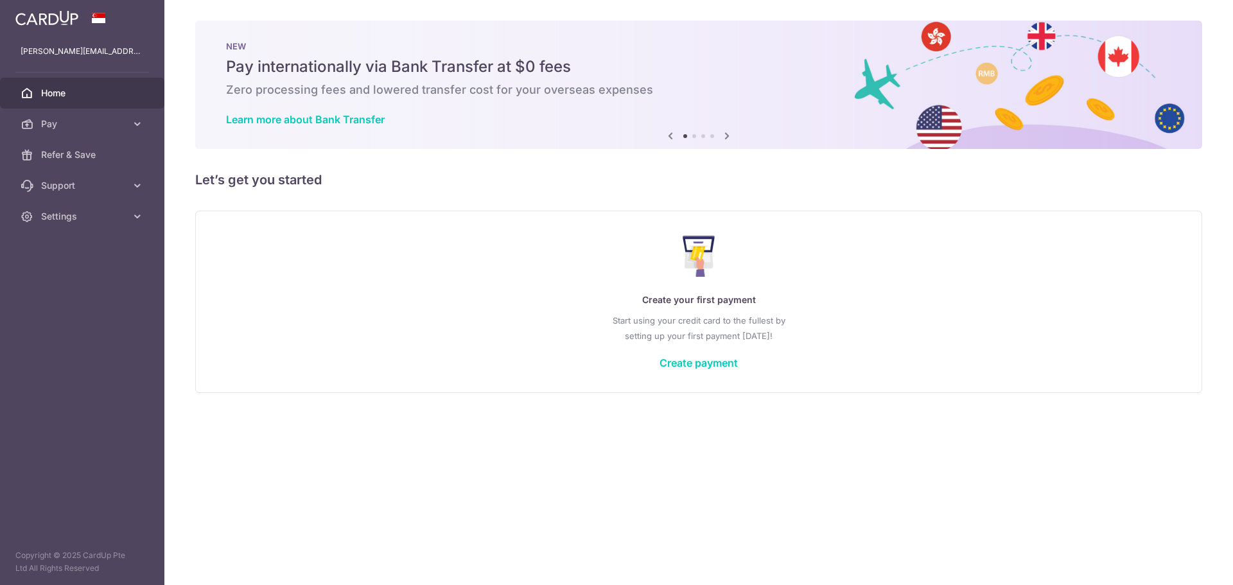
click at [727, 134] on icon at bounding box center [726, 136] width 15 height 16
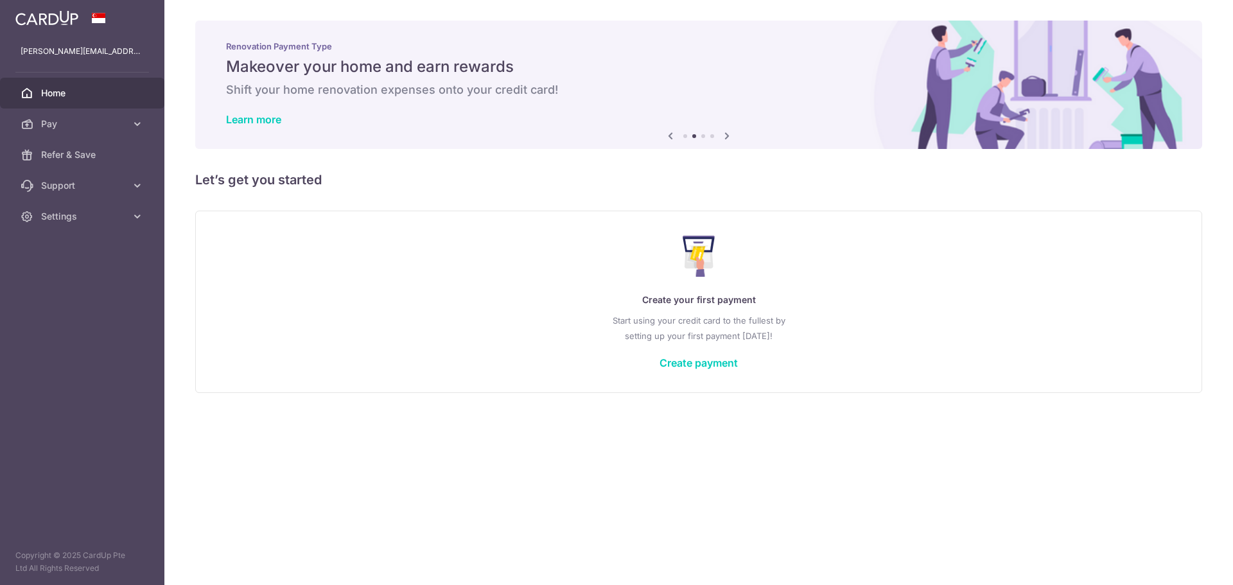
click at [727, 134] on icon at bounding box center [726, 136] width 15 height 16
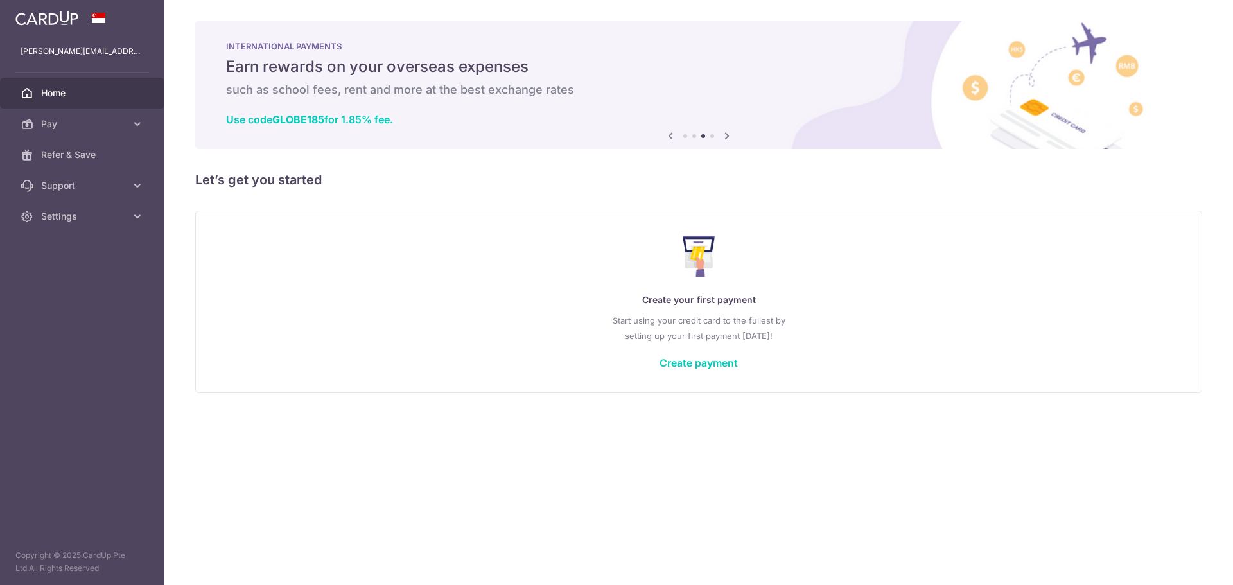
click at [727, 134] on icon at bounding box center [726, 136] width 15 height 16
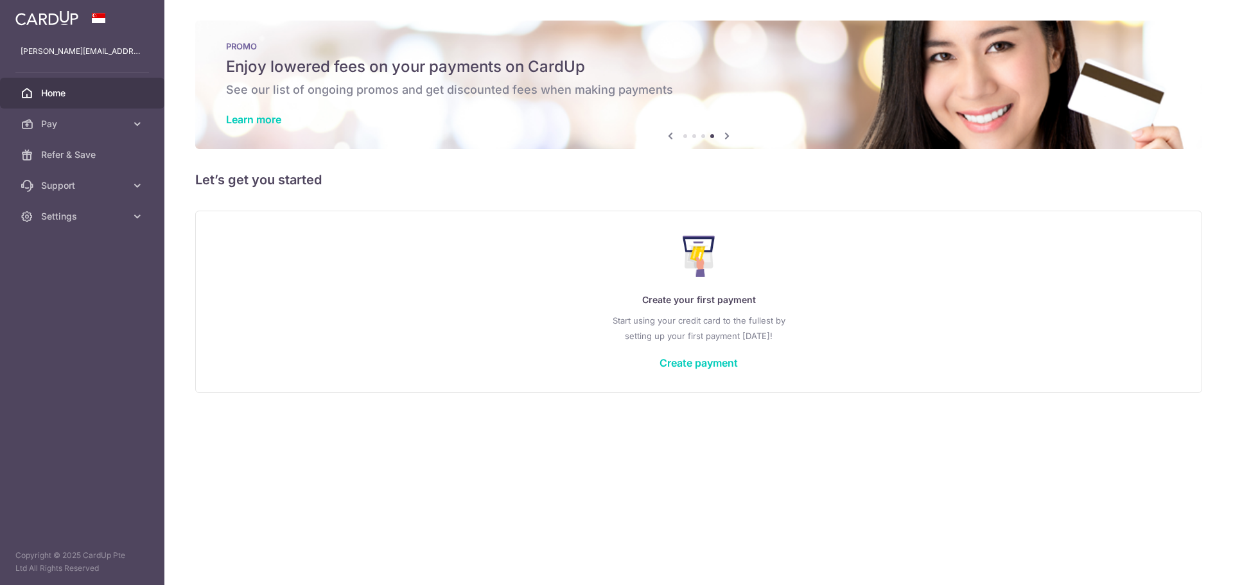
click at [727, 134] on icon at bounding box center [726, 136] width 15 height 16
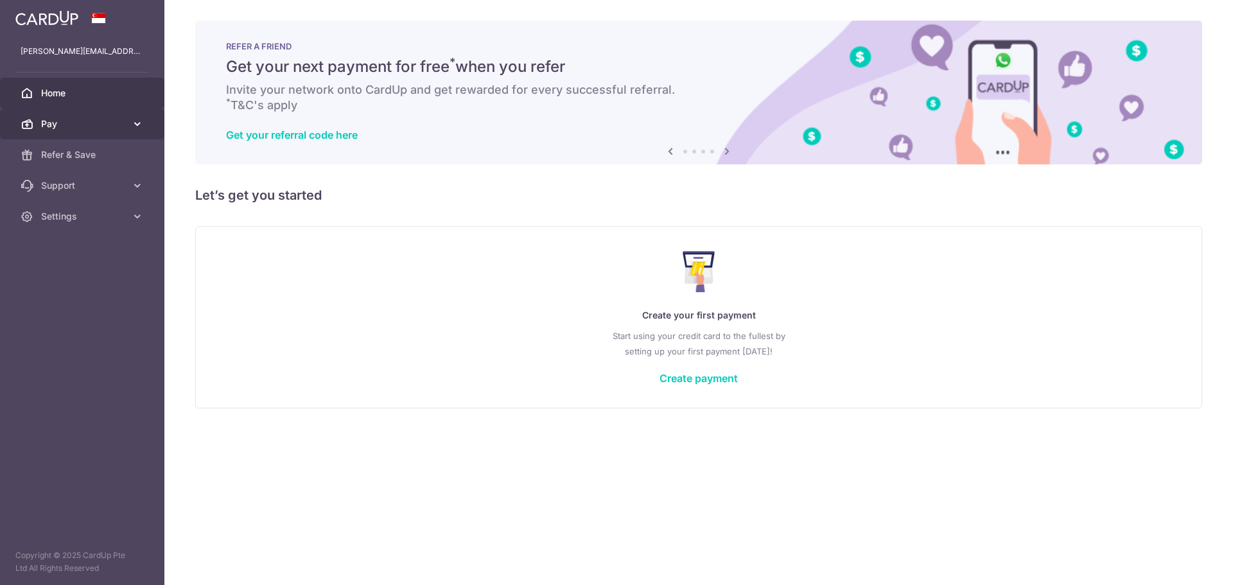
click at [122, 121] on span "Pay" at bounding box center [83, 124] width 85 height 13
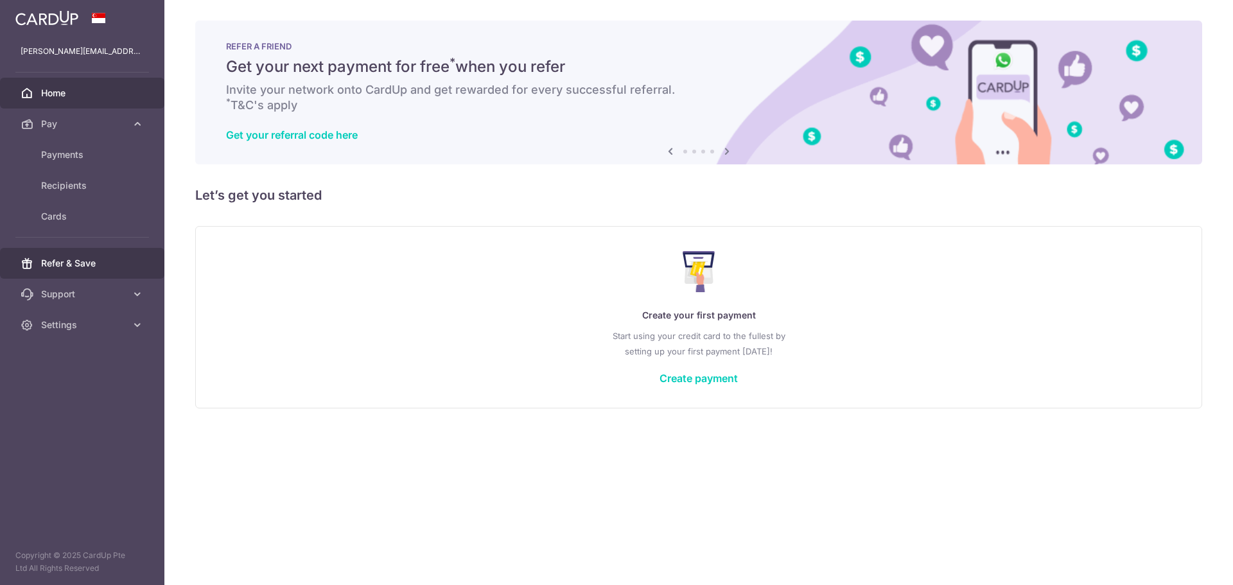
click at [61, 259] on span "Refer & Save" at bounding box center [83, 263] width 85 height 13
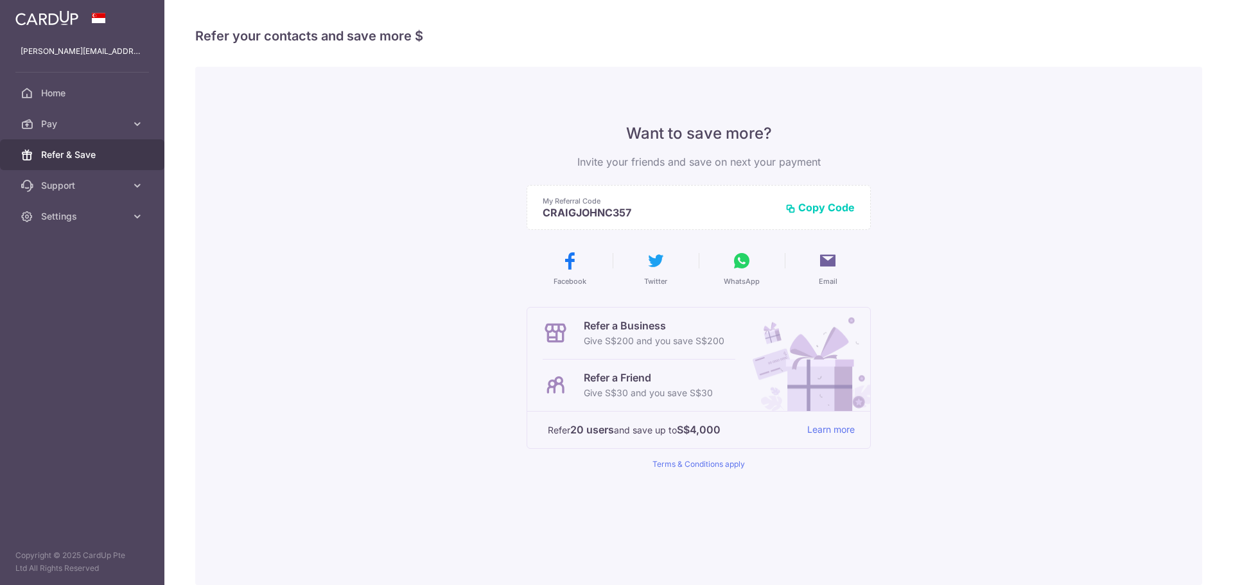
click at [468, 461] on div "Want to save more? Invite your friends and save on next your payment My Referra…" at bounding box center [698, 326] width 1007 height 518
click at [461, 168] on div "Want to save more? Invite your friends and save on next your payment My Referra…" at bounding box center [698, 326] width 1007 height 518
click at [70, 136] on link "Pay" at bounding box center [82, 124] width 164 height 31
click at [69, 156] on span "Payments" at bounding box center [83, 154] width 85 height 13
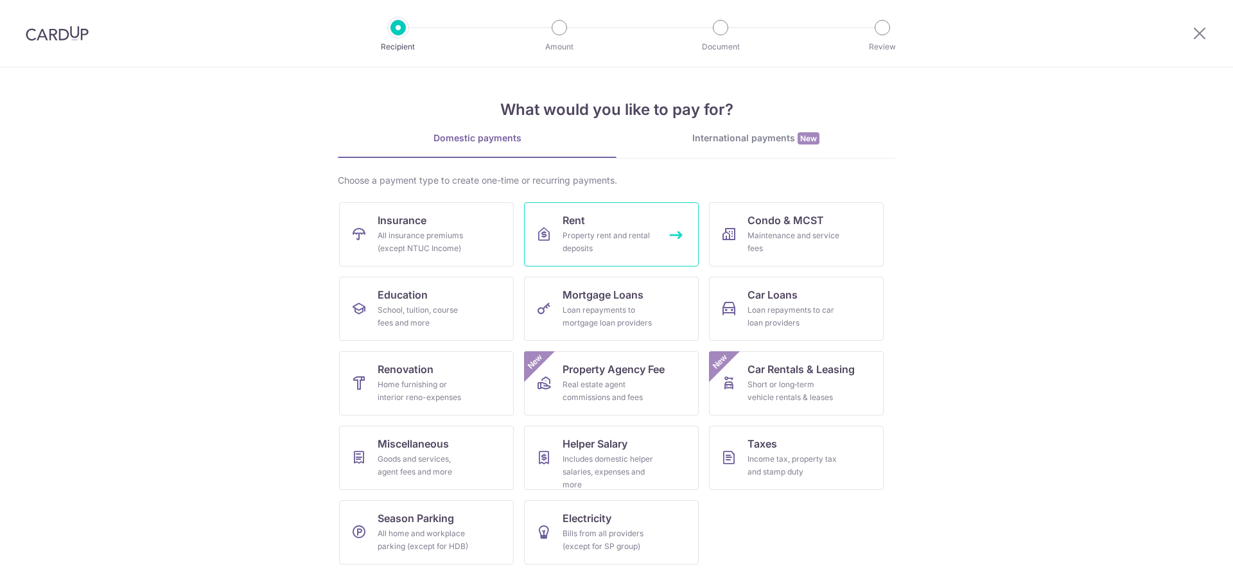
click at [603, 222] on link "Rent Property rent and rental deposits" at bounding box center [611, 234] width 175 height 64
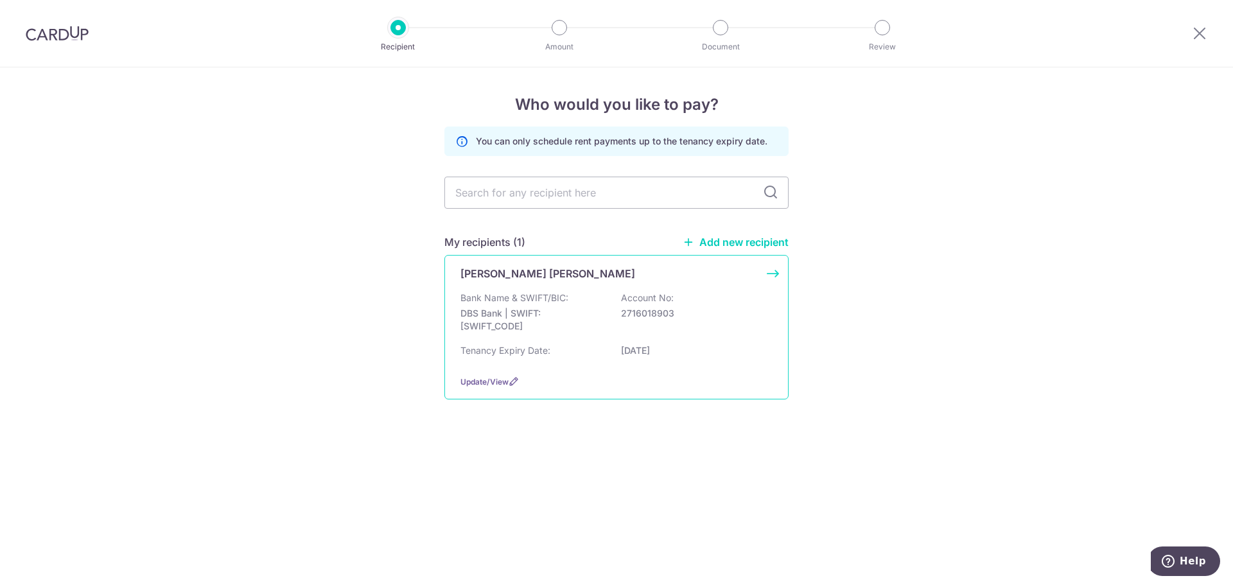
click at [576, 296] on div "Bank Name & SWIFT/BIC: DBS Bank | SWIFT: DBSSSGSGXXX Account No: 2716018903" at bounding box center [617, 316] width 312 height 48
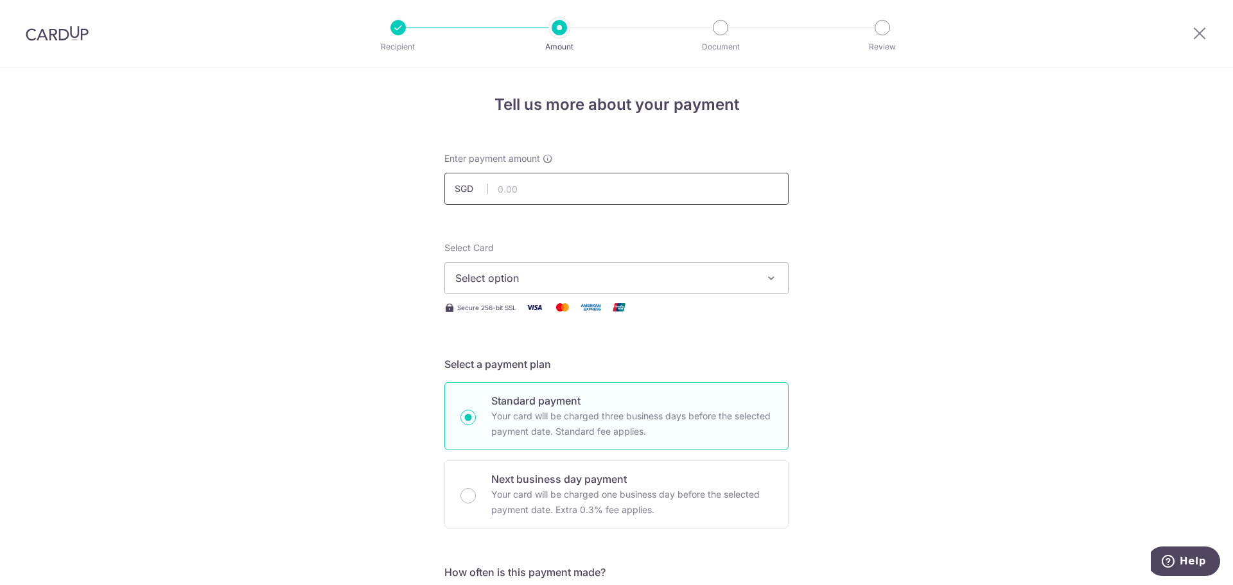
click at [534, 174] on input "text" at bounding box center [616, 189] width 344 height 32
type input "5,600.00"
click at [564, 274] on span "Select option" at bounding box center [604, 277] width 299 height 15
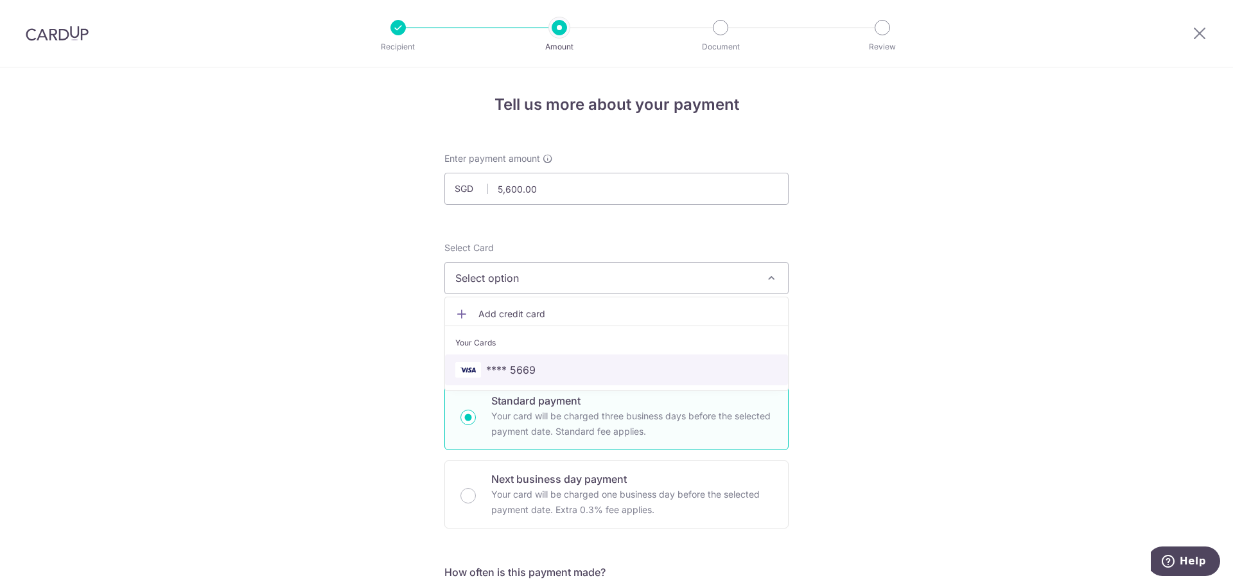
click at [540, 372] on span "**** 5669" at bounding box center [616, 369] width 322 height 15
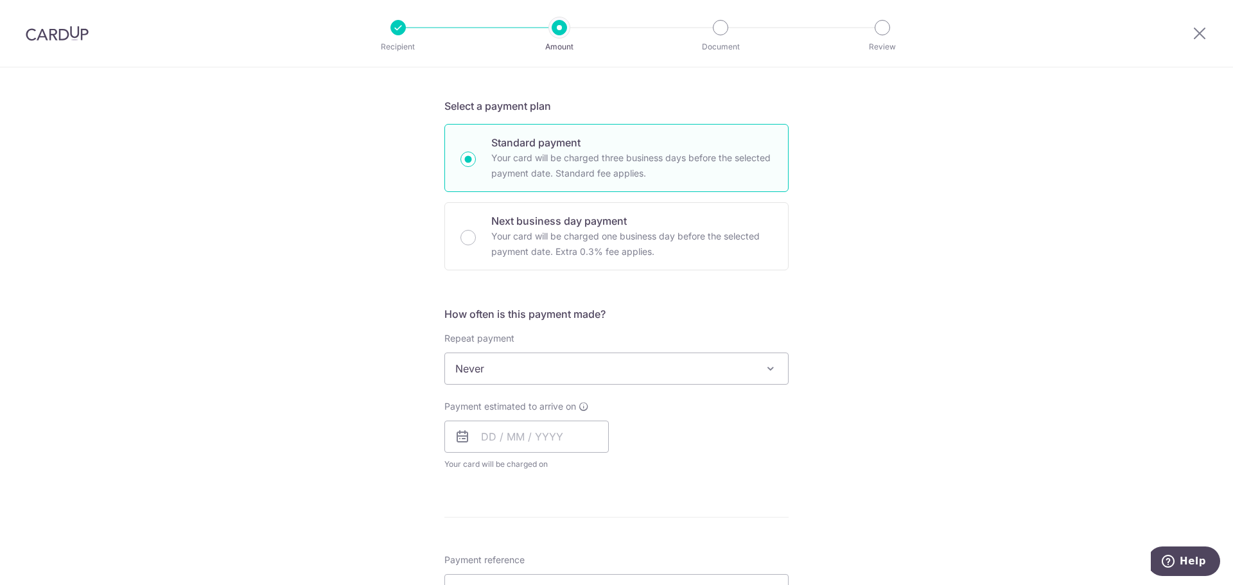
scroll to position [321, 0]
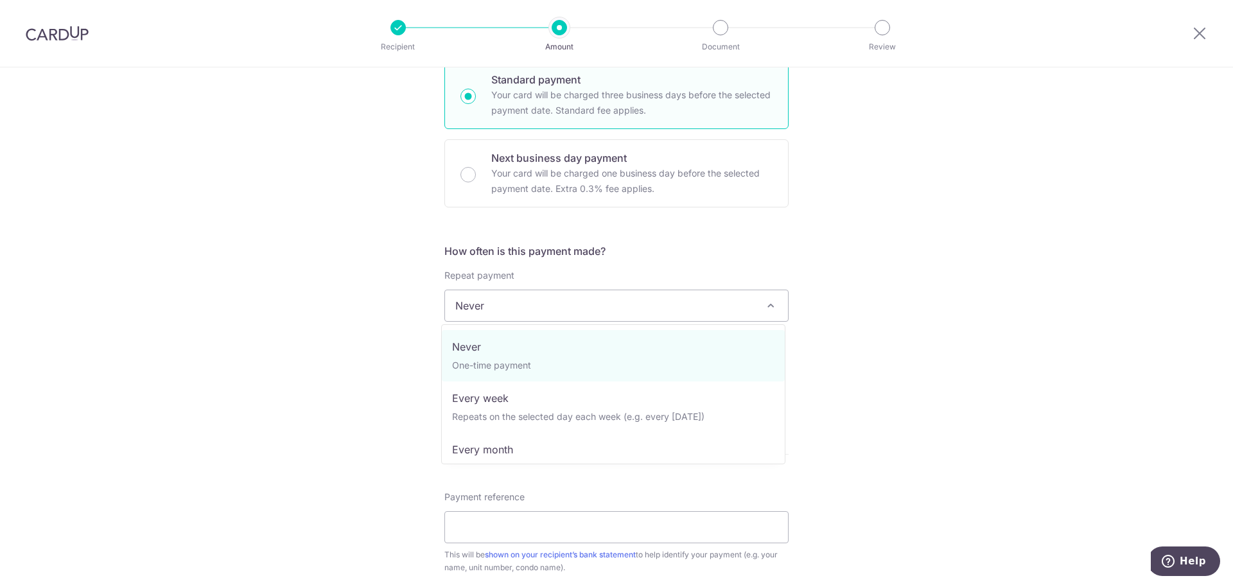
drag, startPoint x: 474, startPoint y: 301, endPoint x: 477, endPoint y: 313, distance: 13.1
click at [475, 301] on span "Never" at bounding box center [616, 305] width 343 height 31
select select "3"
type input "[DATE]"
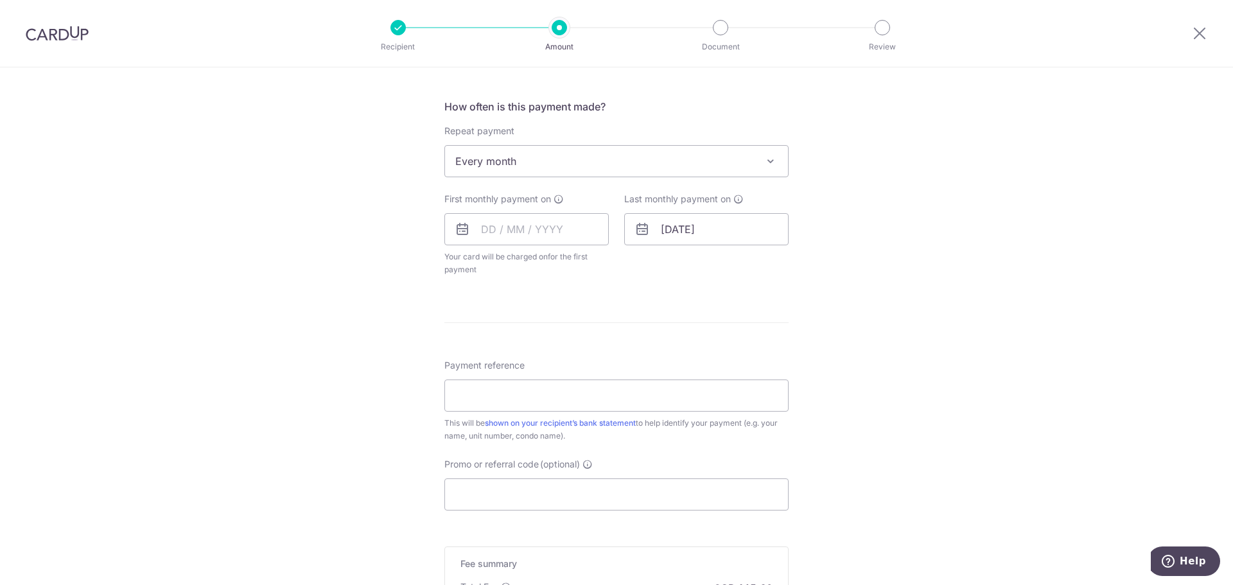
scroll to position [514, 0]
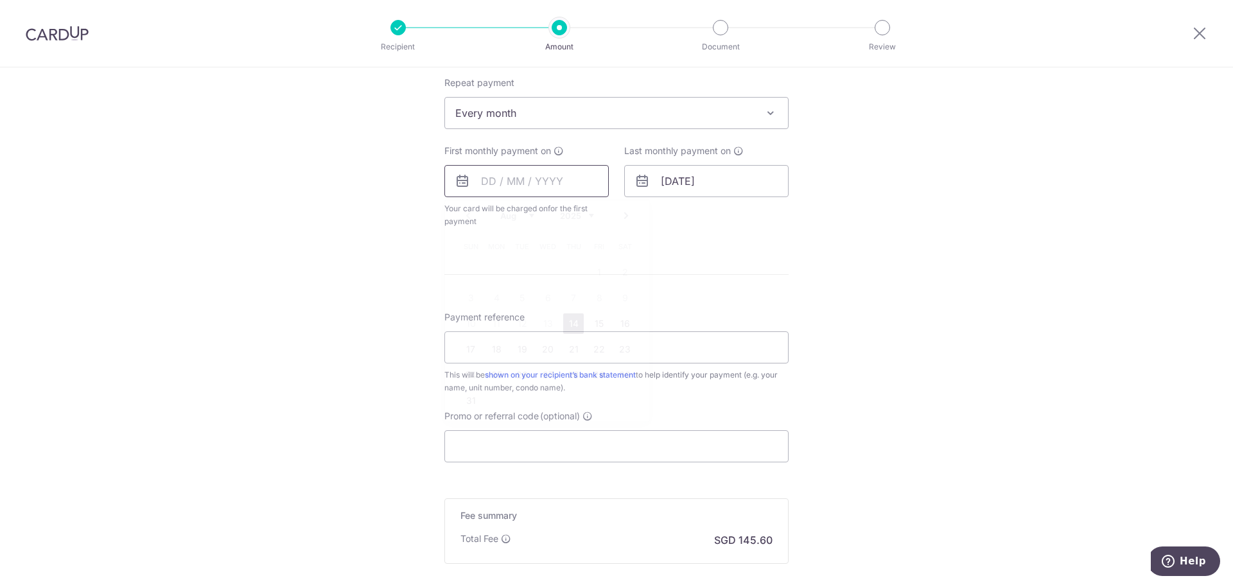
click at [498, 172] on input "text" at bounding box center [526, 181] width 164 height 32
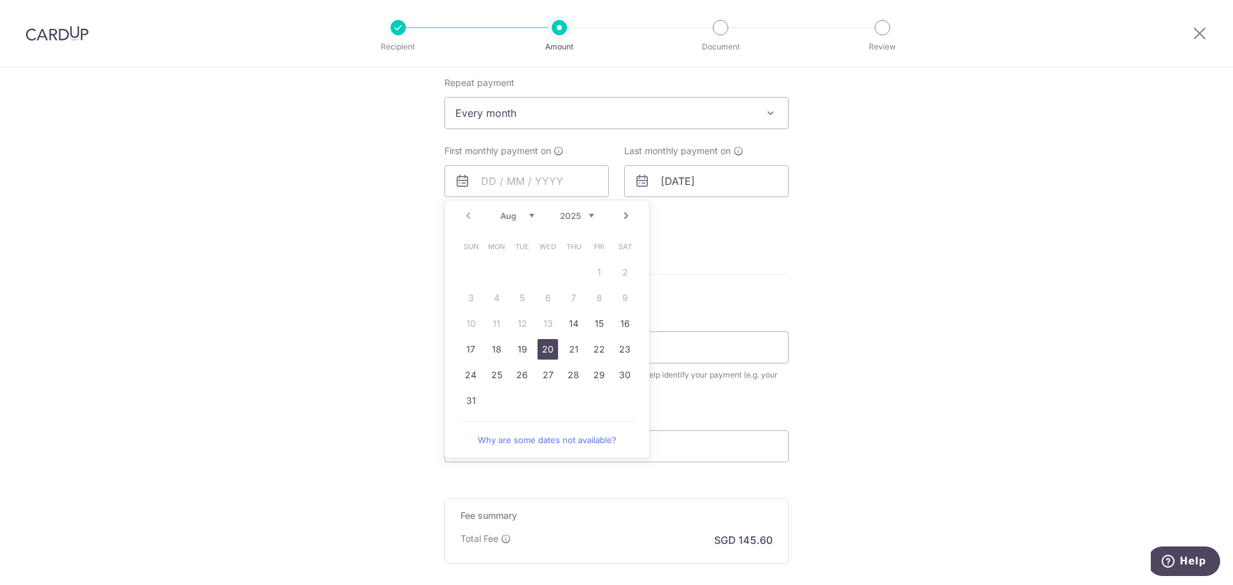
click at [548, 348] on link "20" at bounding box center [548, 349] width 21 height 21
type input "20/08/2025"
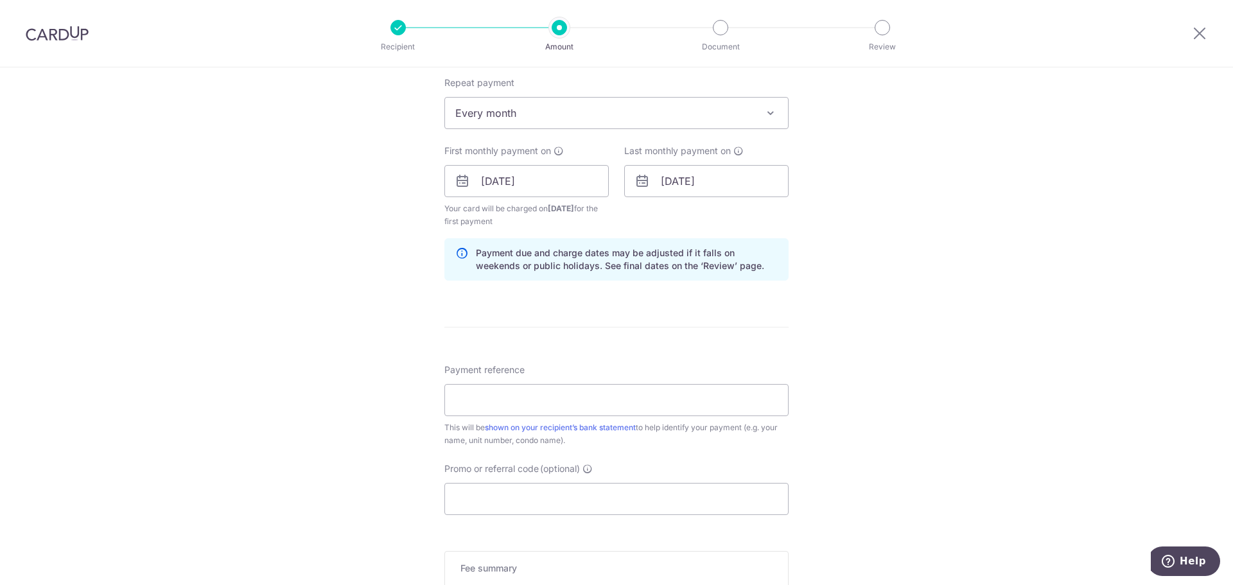
scroll to position [578, 0]
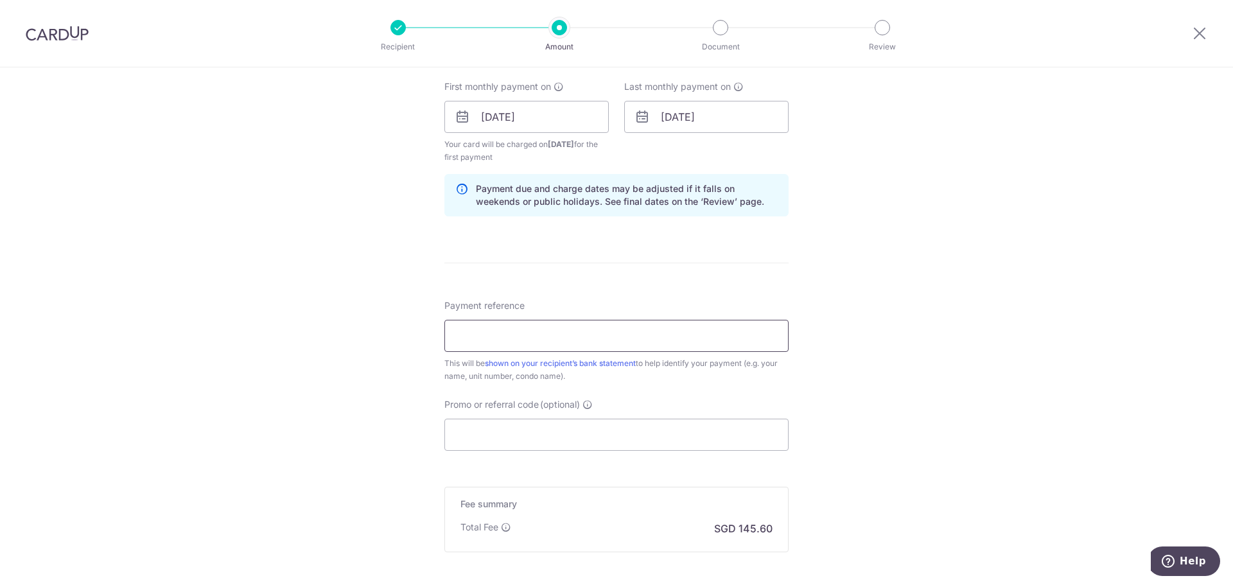
click at [542, 337] on input "Payment reference" at bounding box center [616, 336] width 344 height 32
type input "CAMPBELLRENT"
click at [558, 433] on input "Promo or referral code (optional)" at bounding box center [616, 435] width 344 height 32
paste input "C:\Users\craig.campbell\OneDrive - Epicor\Pictures\Screenshots\2025-08-11 16_21…"
type input "C:\Users\craig.campbell\OneDrive - Epicor\Pictures\Screenshots\2025-08-11 16_21…"
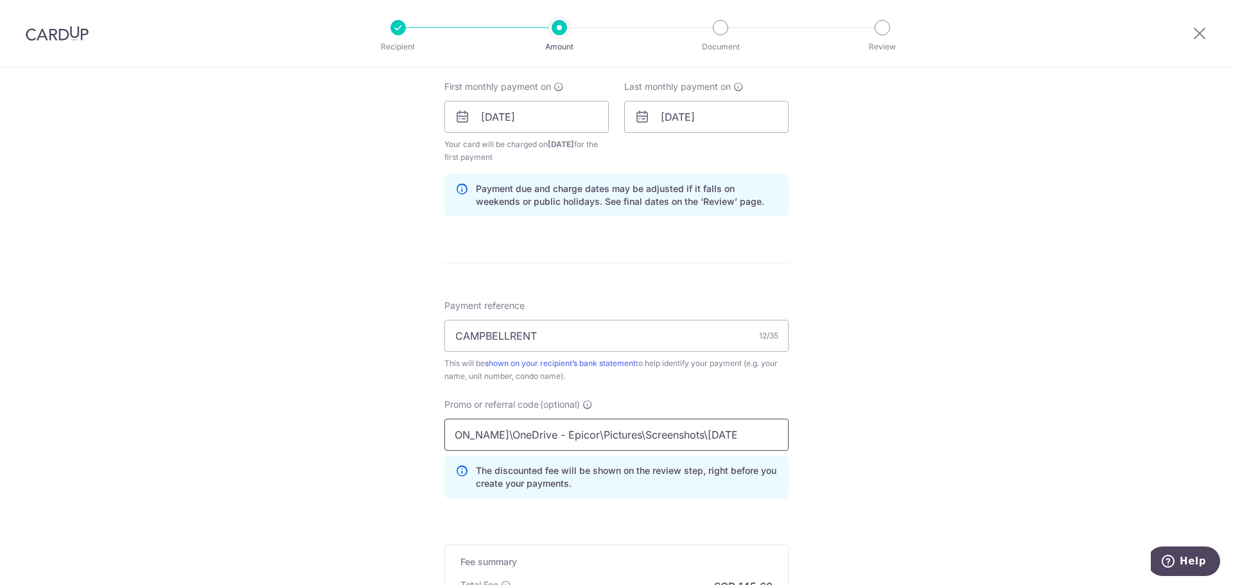
scroll to position [0, 0]
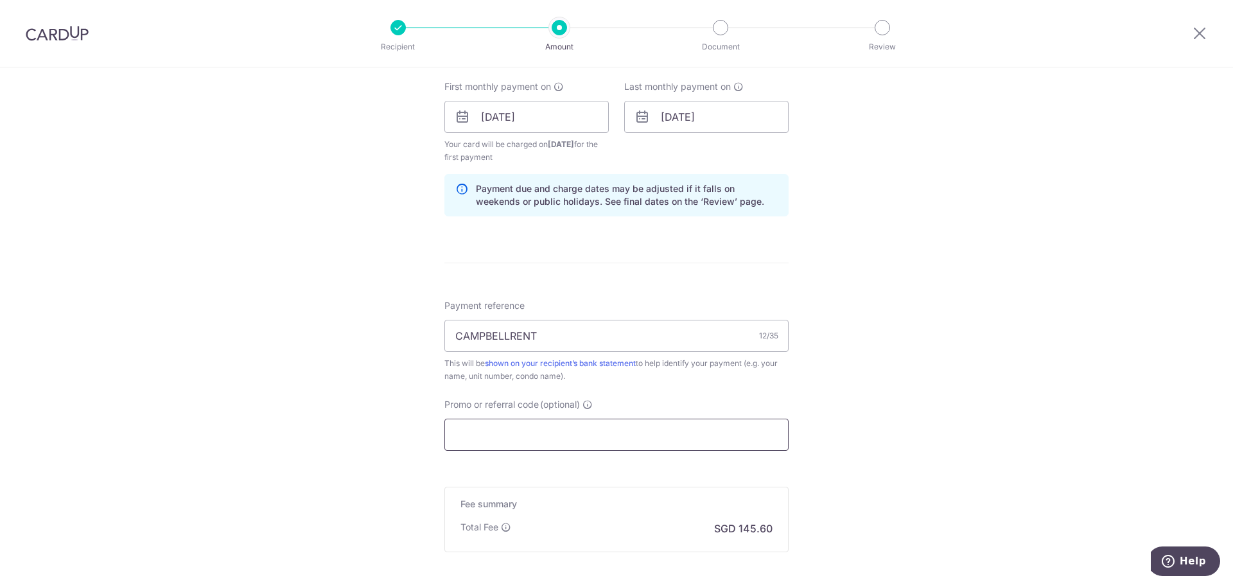
paste input "SAVERENT179"
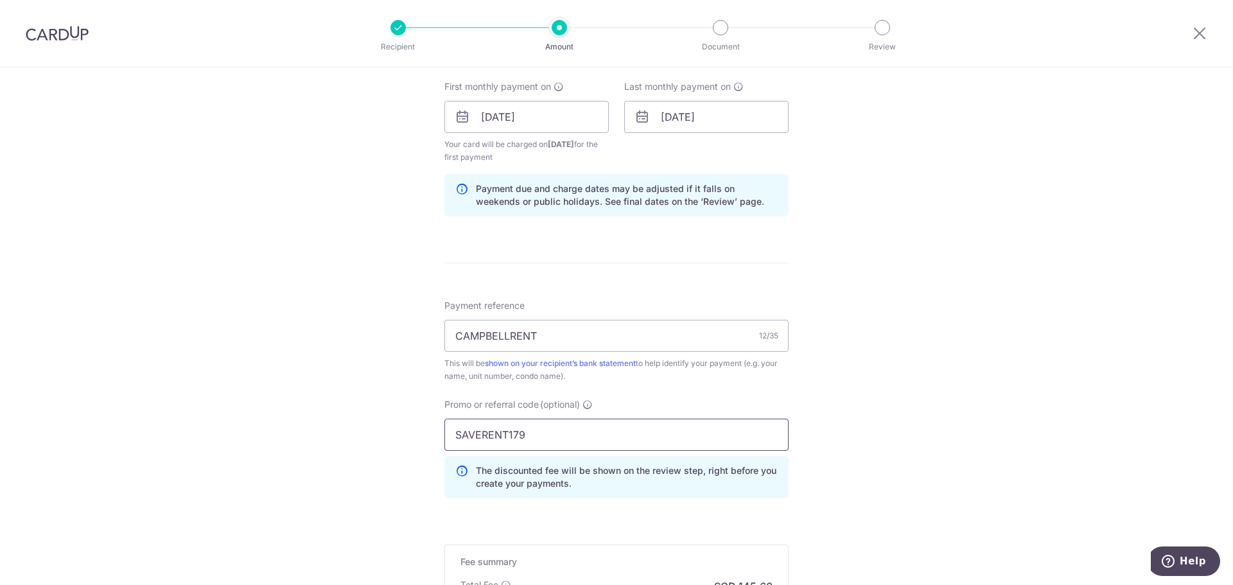
type input "SAVERENT179"
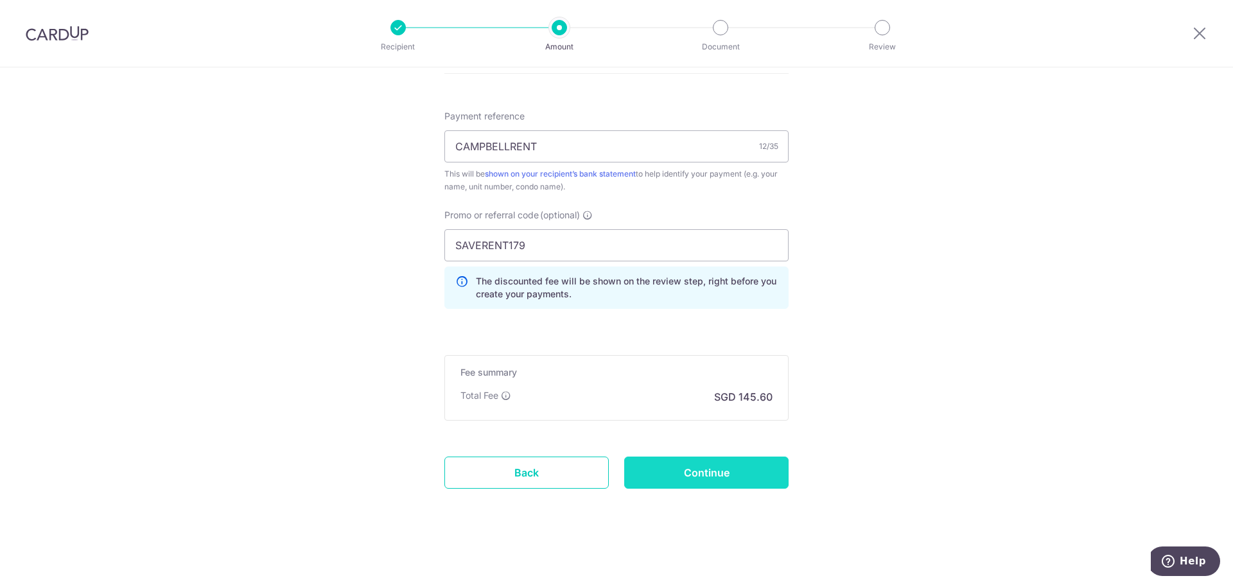
click at [757, 464] on input "Continue" at bounding box center [706, 473] width 164 height 32
type input "Create Schedule"
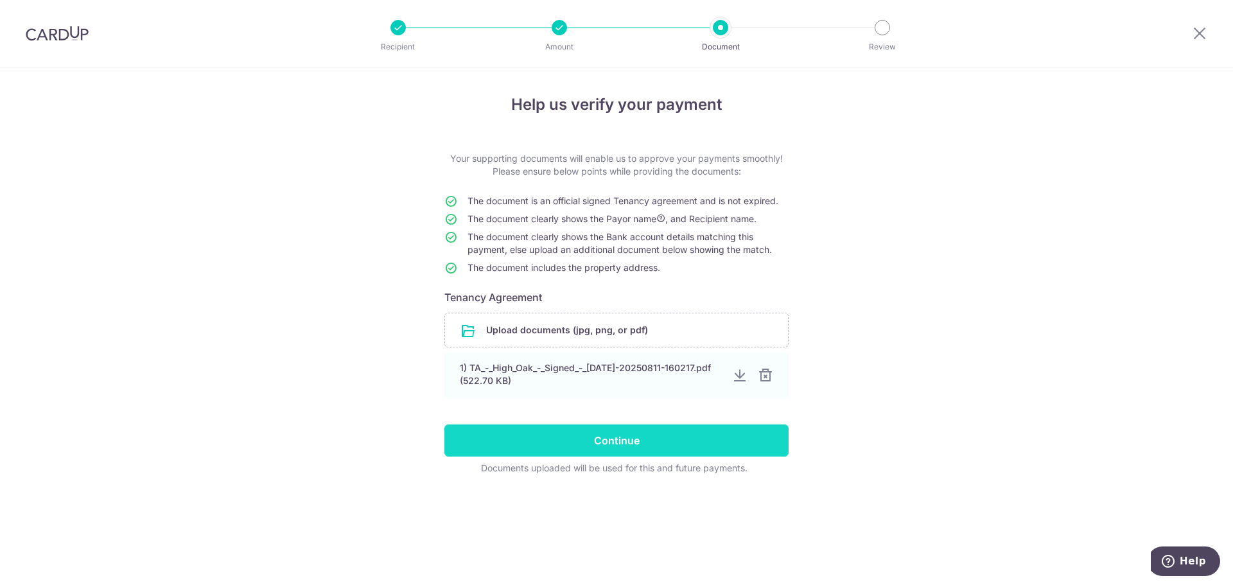
click at [628, 434] on input "Continue" at bounding box center [616, 441] width 344 height 32
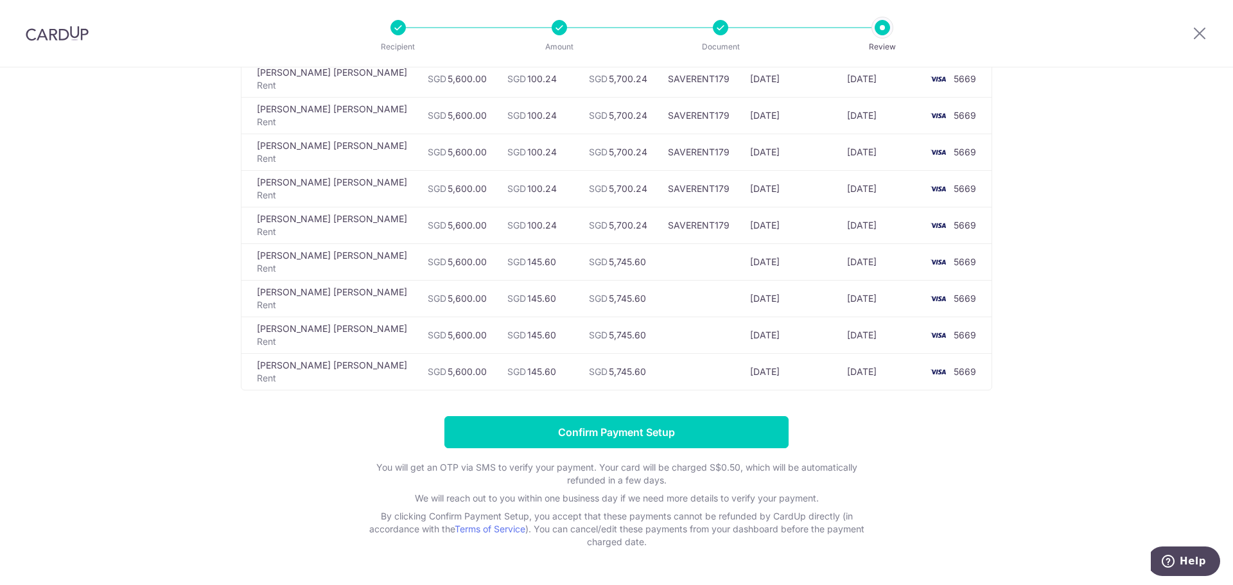
scroll to position [193, 0]
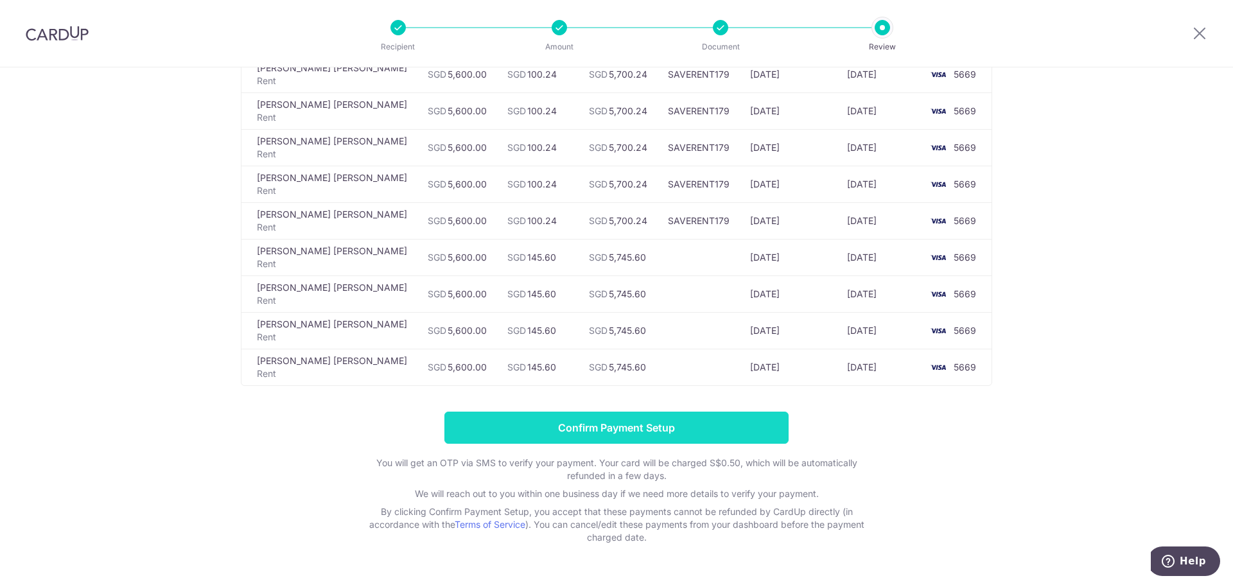
click at [628, 412] on input "Confirm Payment Setup" at bounding box center [616, 428] width 344 height 32
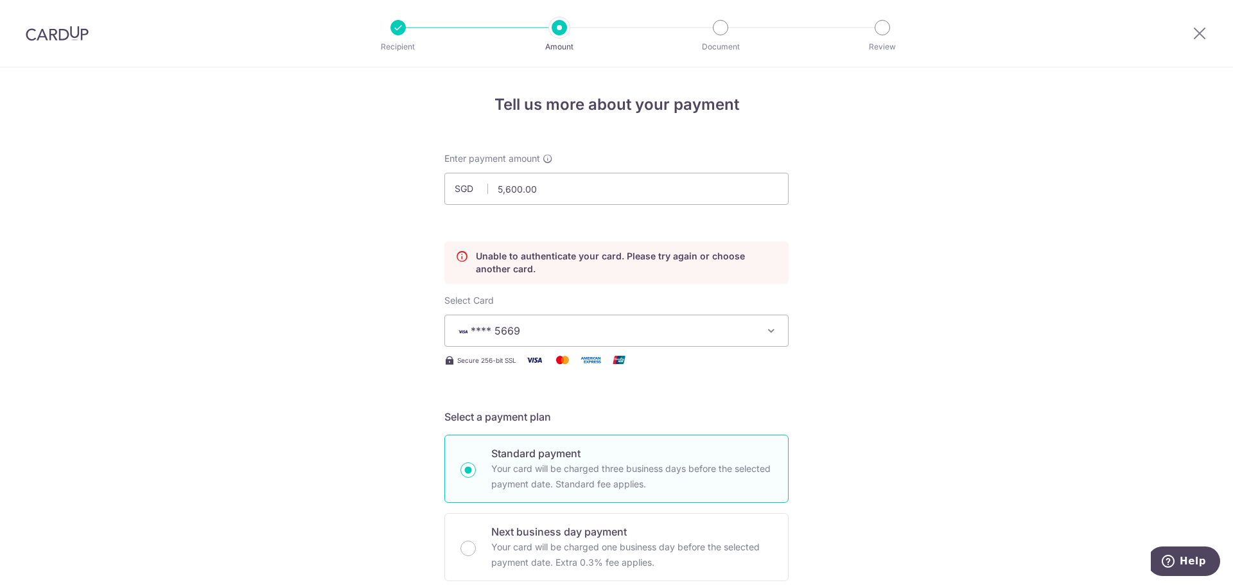
click at [1190, 35] on div at bounding box center [1199, 33] width 67 height 67
click at [1199, 38] on icon at bounding box center [1199, 33] width 15 height 16
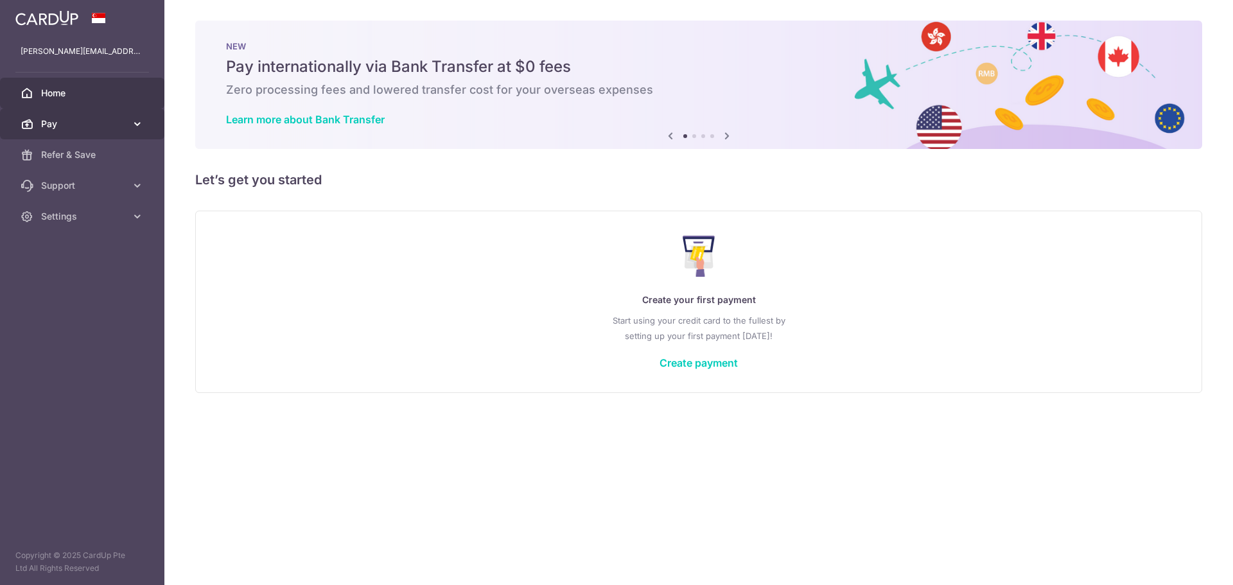
click at [55, 135] on link "Pay" at bounding box center [82, 124] width 164 height 31
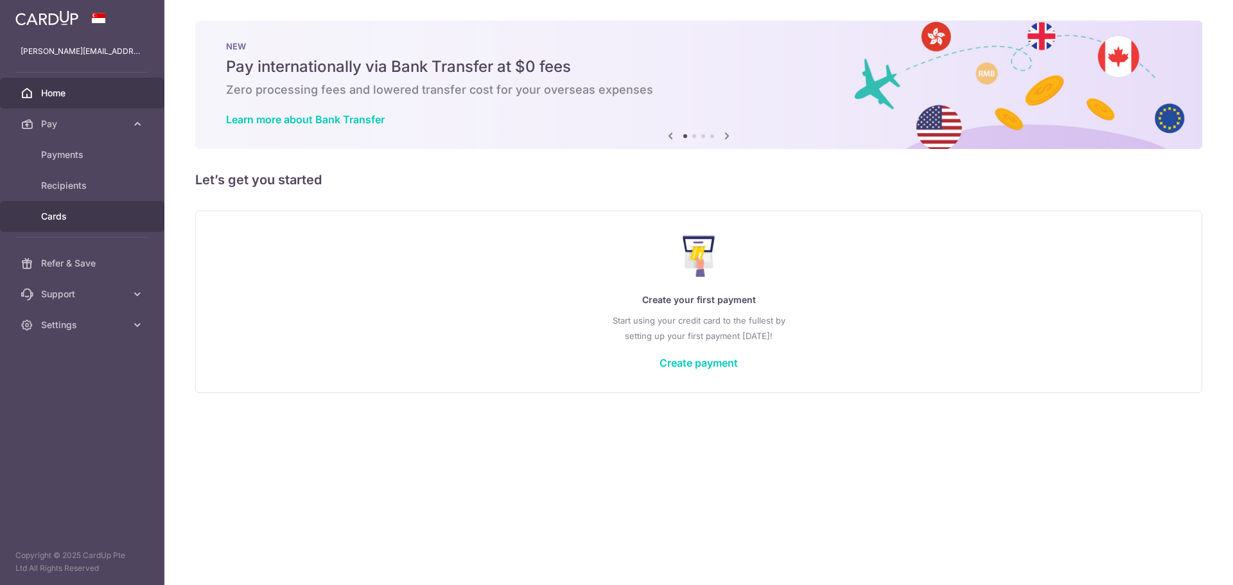
click at [62, 213] on span "Cards" at bounding box center [83, 216] width 85 height 13
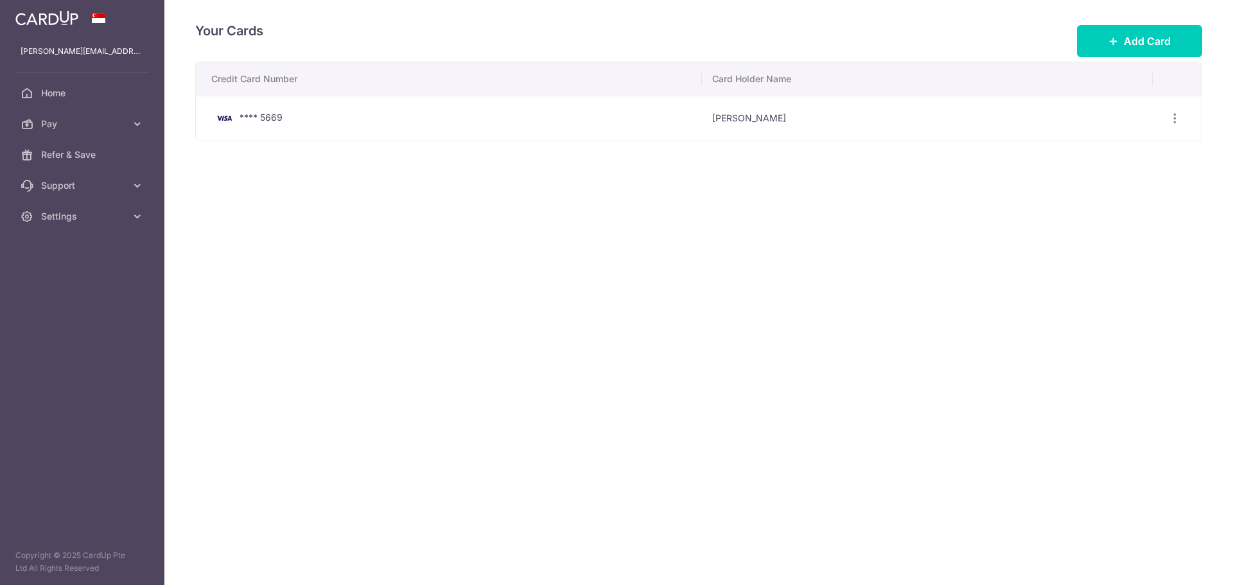
click at [1160, 116] on td "View/Edit Delete" at bounding box center [1177, 118] width 49 height 45
click at [1167, 123] on div "View/Edit Delete" at bounding box center [1175, 119] width 24 height 24
click at [1177, 117] on icon "button" at bounding box center [1174, 118] width 13 height 13
click at [1134, 155] on span "View/Edit" at bounding box center [1131, 153] width 87 height 15
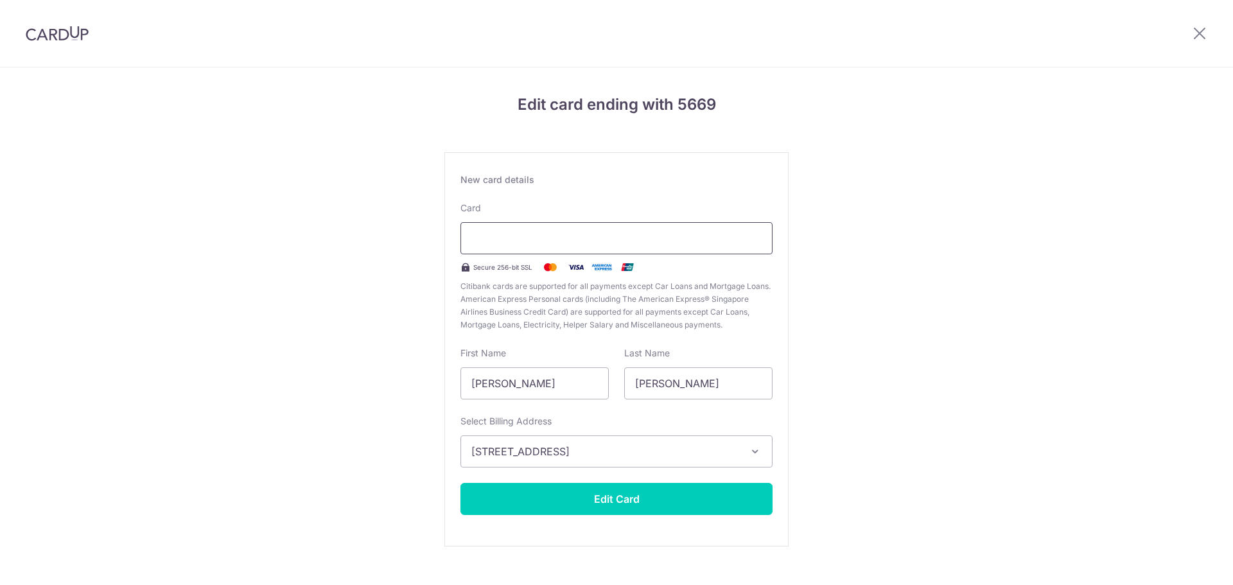
click at [741, 230] on div at bounding box center [617, 238] width 312 height 32
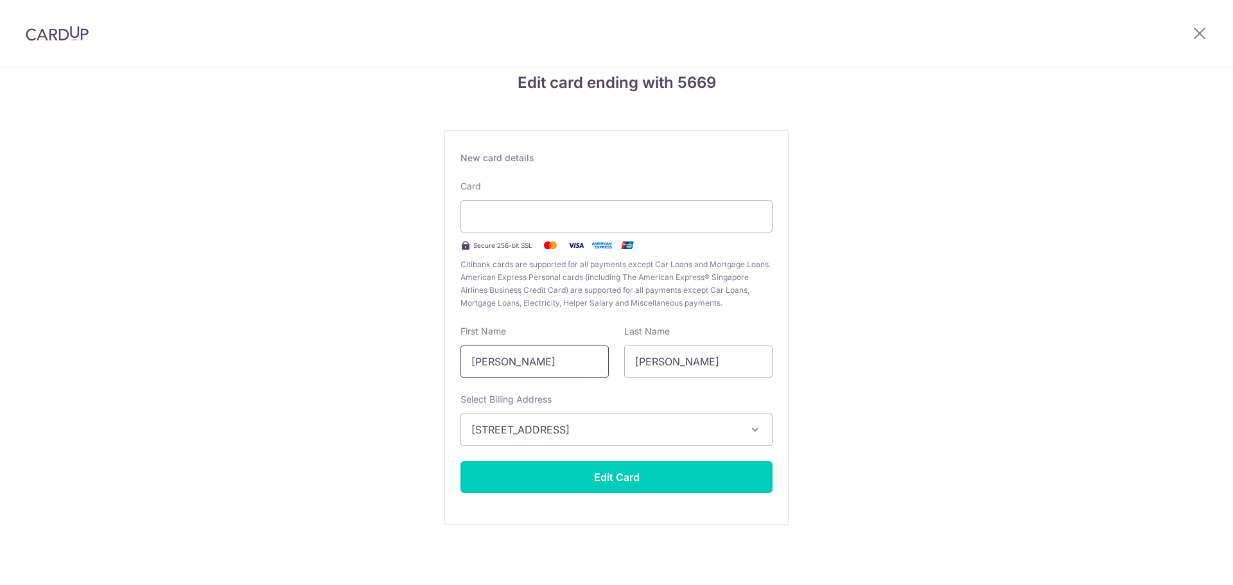
click at [513, 370] on input "Craig" at bounding box center [535, 362] width 148 height 32
type input "Craig John"
click at [745, 427] on button "11 Toh Tuck Road, #01-17 High Oak, Singapore, Singapore-596290" at bounding box center [617, 430] width 312 height 32
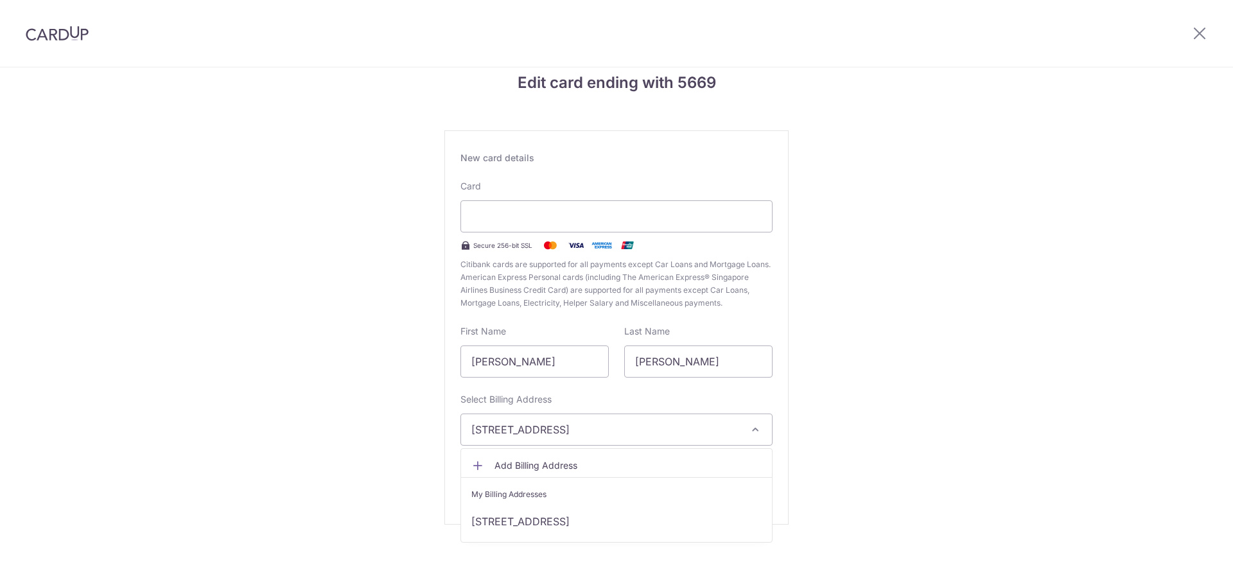
click at [745, 427] on button "11 Toh Tuck Road, #01-17 High Oak, Singapore, Singapore-596290" at bounding box center [617, 430] width 312 height 32
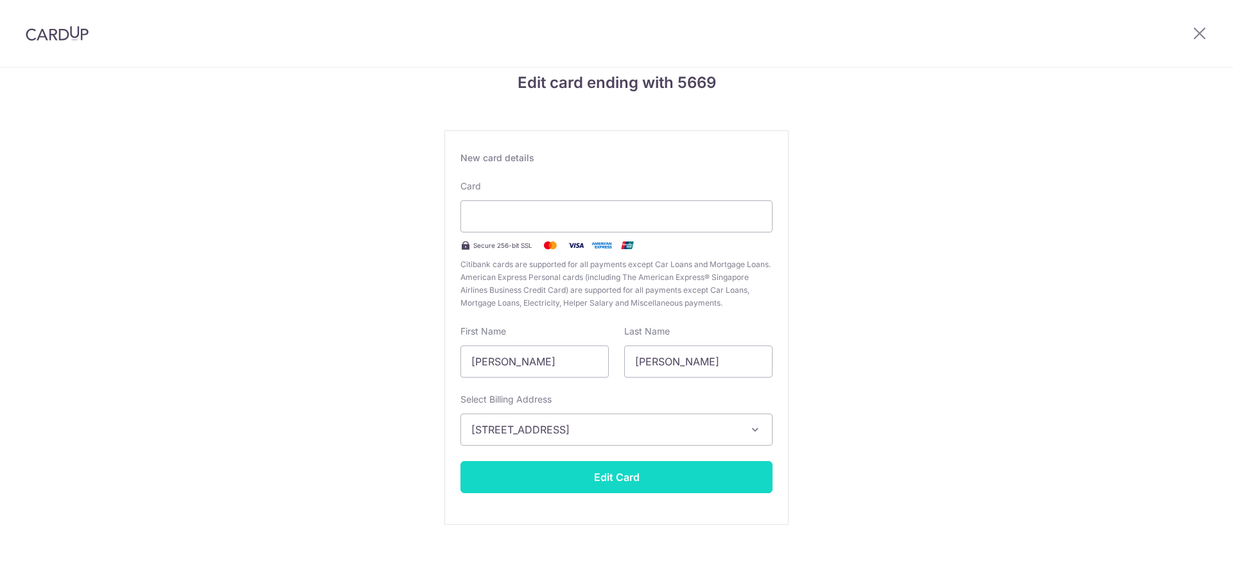
click at [617, 489] on button "Edit Card" at bounding box center [617, 477] width 312 height 32
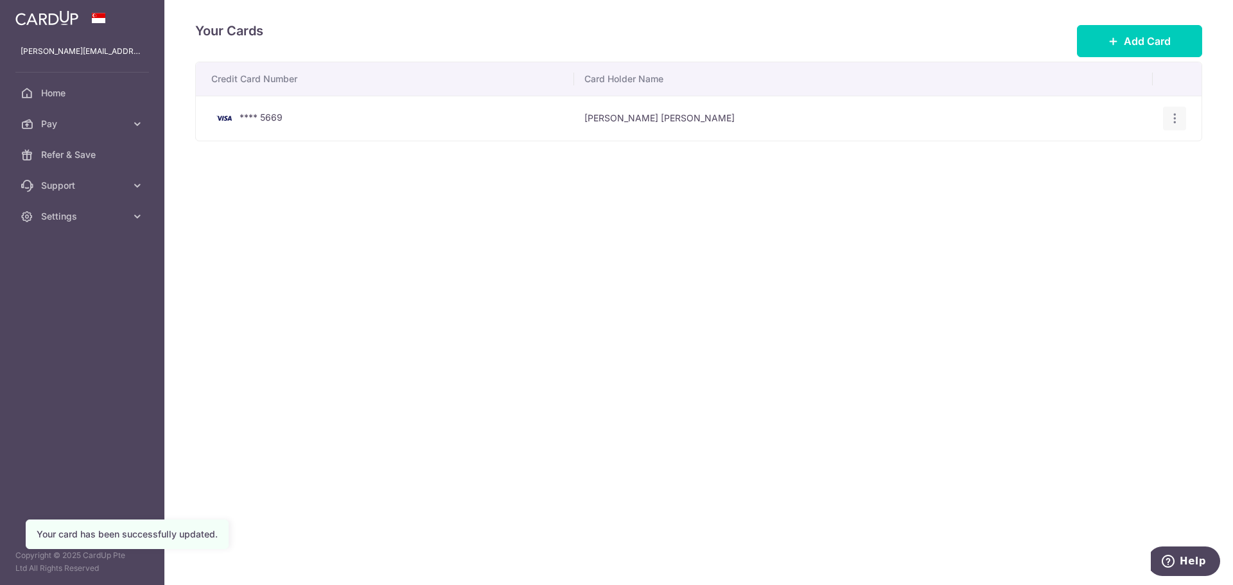
click at [1177, 115] on icon "button" at bounding box center [1174, 118] width 13 height 13
click at [581, 168] on div "Credit Card Number Card Holder Name **** 5669 Craig John Campbell View/Edit Del…" at bounding box center [698, 142] width 1007 height 160
click at [106, 96] on span "Home" at bounding box center [83, 93] width 85 height 13
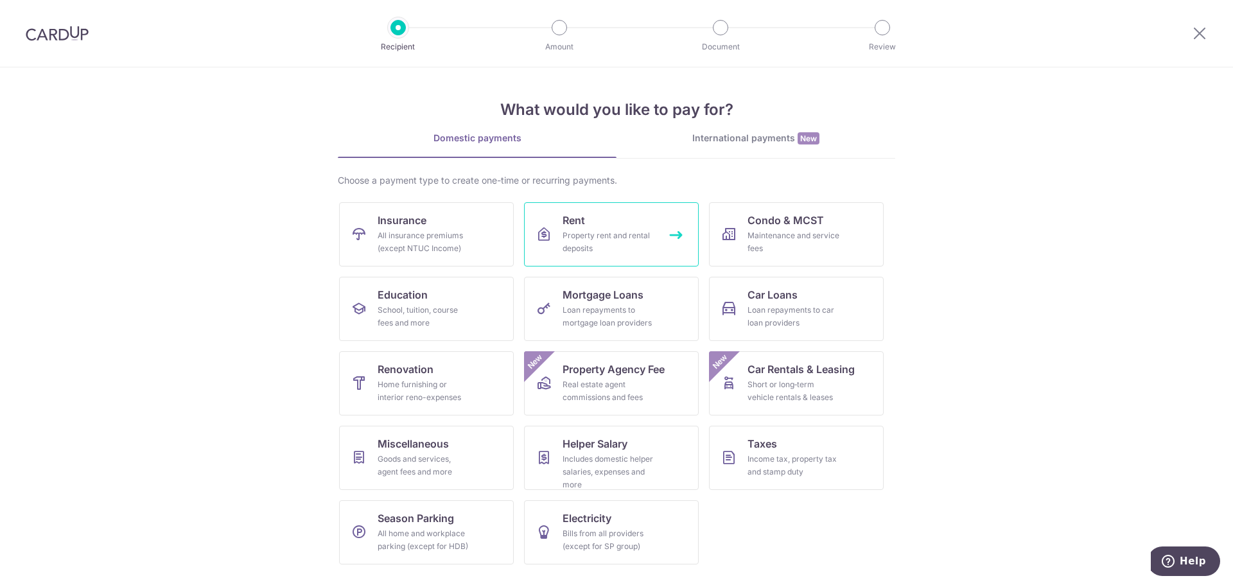
click at [581, 243] on div "Property rent and rental deposits" at bounding box center [609, 242] width 92 height 26
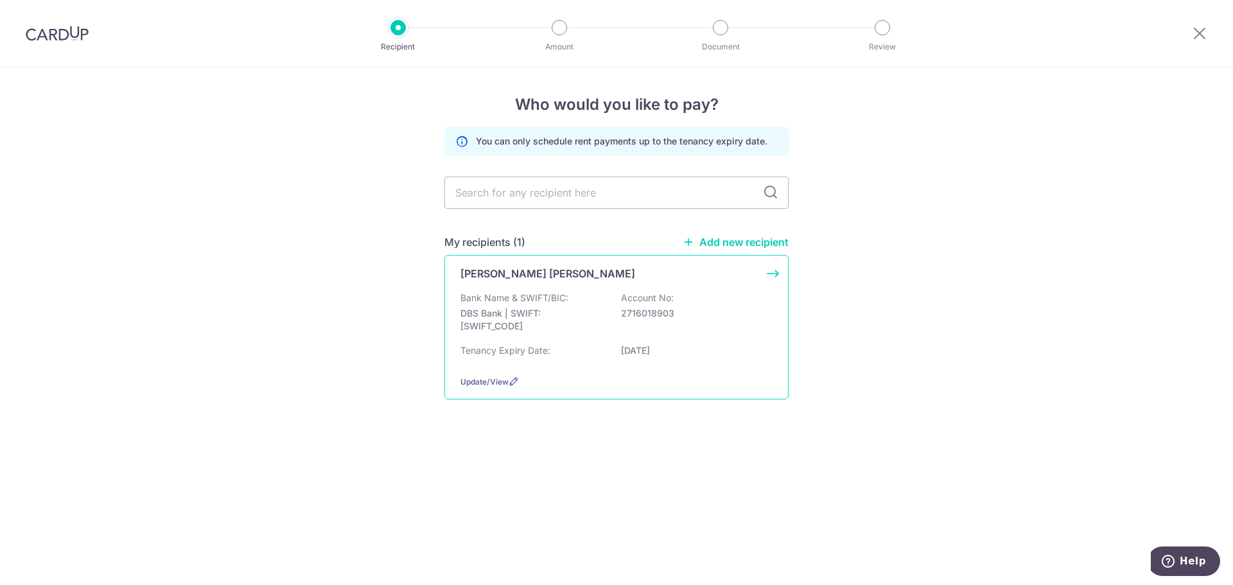
click at [573, 303] on div "Bank Name & SWIFT/BIC: DBS Bank | SWIFT: DBSSSGSGXXX Account No: 2716018903" at bounding box center [617, 316] width 312 height 48
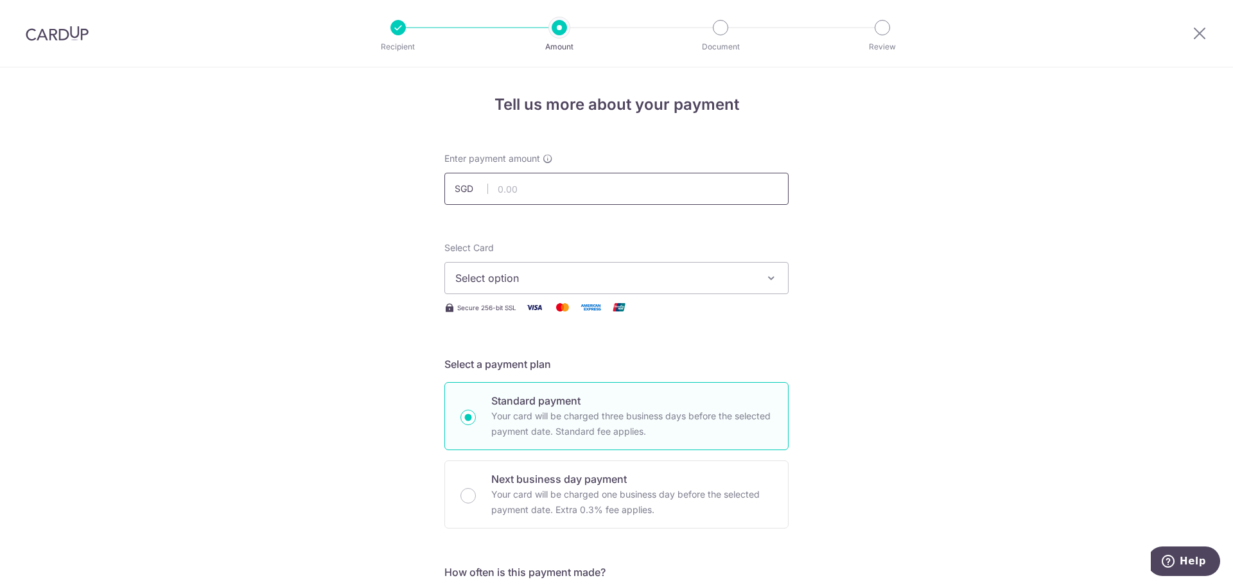
click at [584, 186] on input "text" at bounding box center [616, 189] width 344 height 32
type input "5,600.00"
click at [643, 272] on span "Select option" at bounding box center [604, 277] width 299 height 15
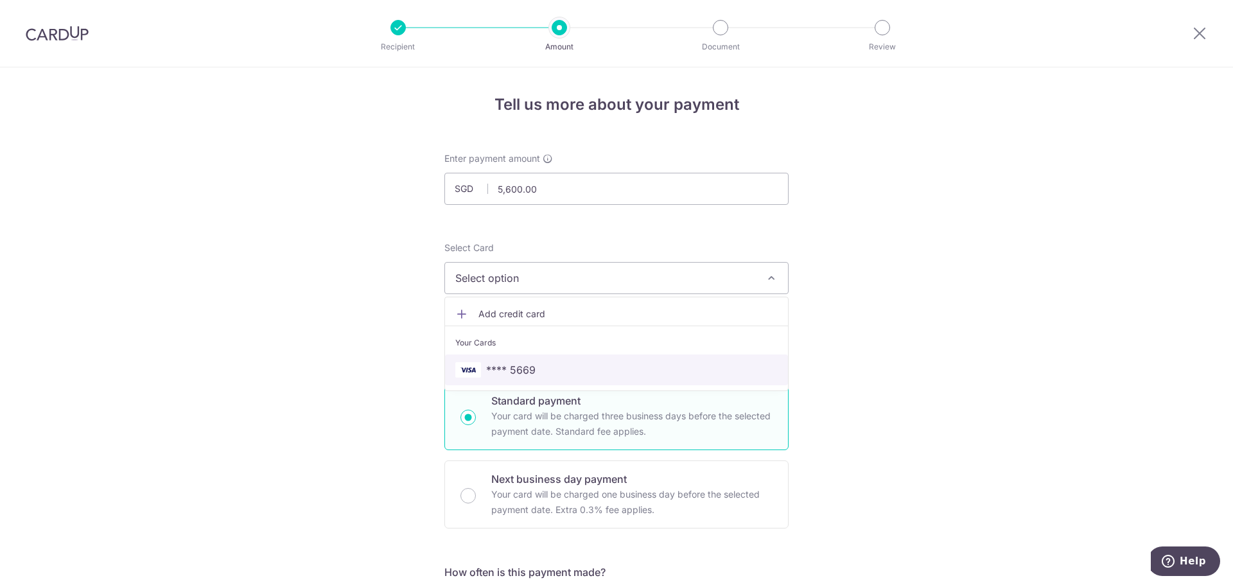
click at [537, 362] on span "**** 5669" at bounding box center [616, 369] width 322 height 15
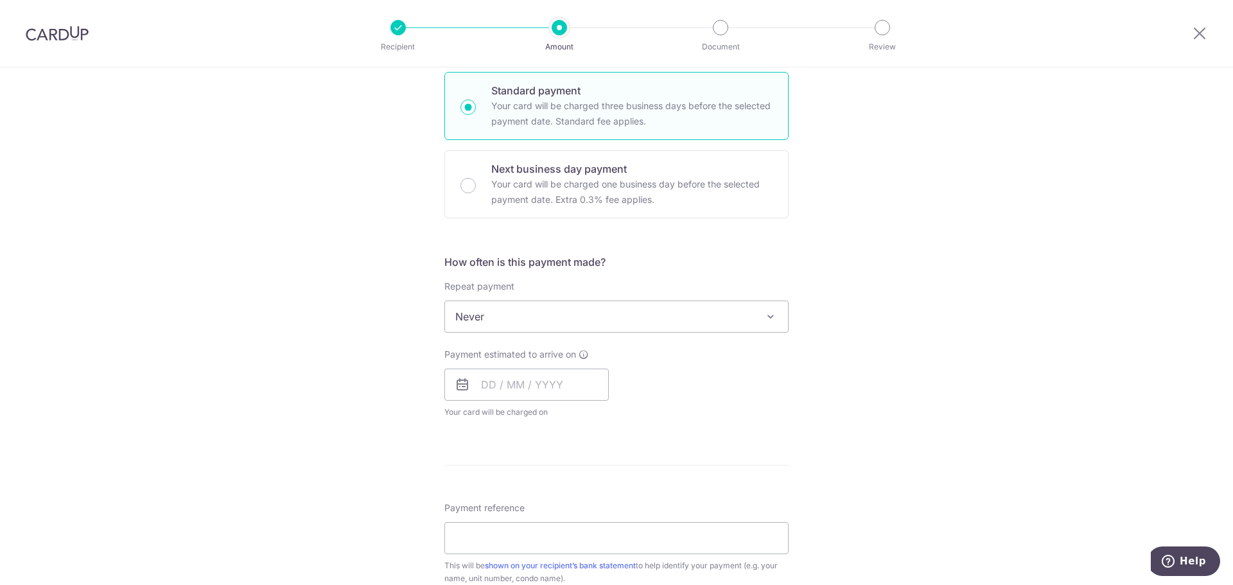
scroll to position [321, 0]
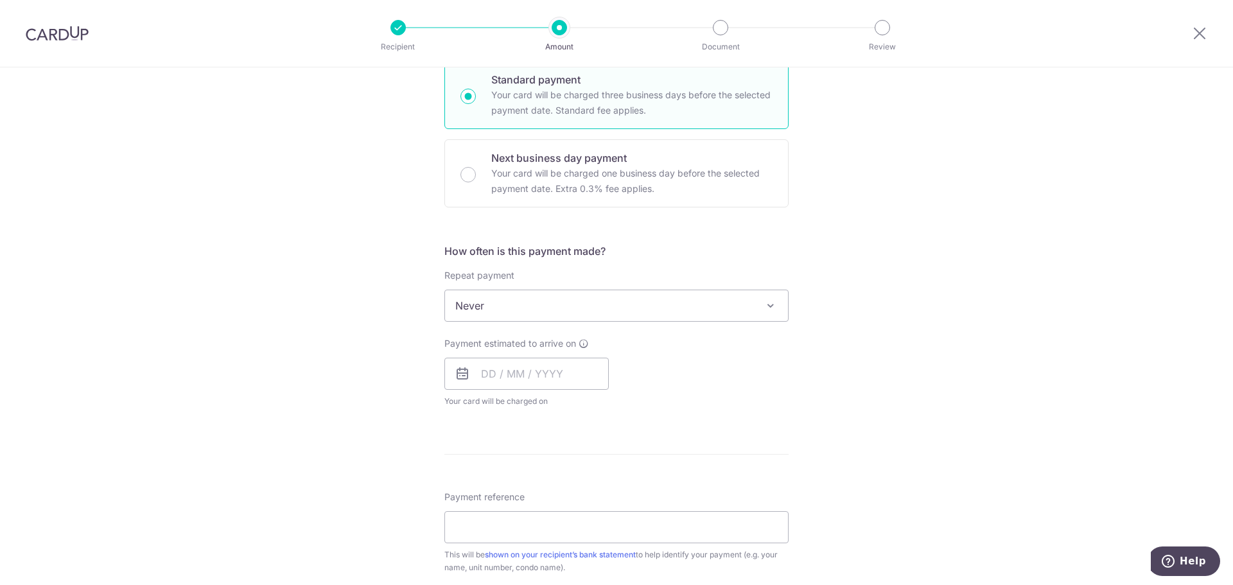
click at [534, 308] on span "Never" at bounding box center [616, 305] width 343 height 31
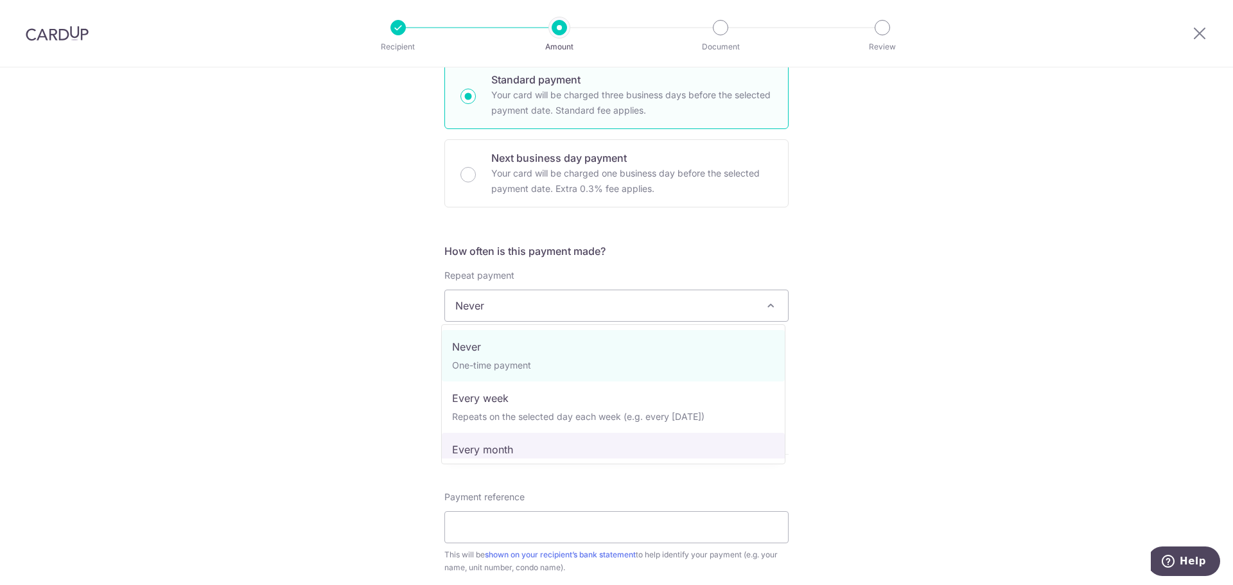
select select "3"
type input "[DATE]"
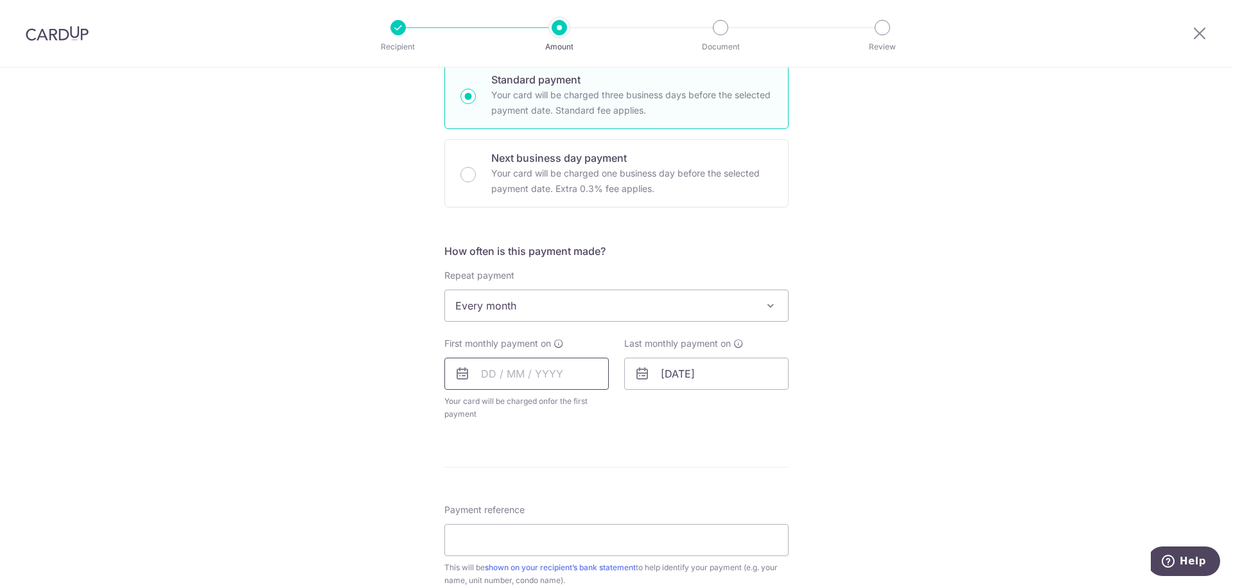
click at [498, 377] on input "text" at bounding box center [526, 374] width 164 height 32
click at [543, 540] on link "20" at bounding box center [548, 542] width 21 height 21
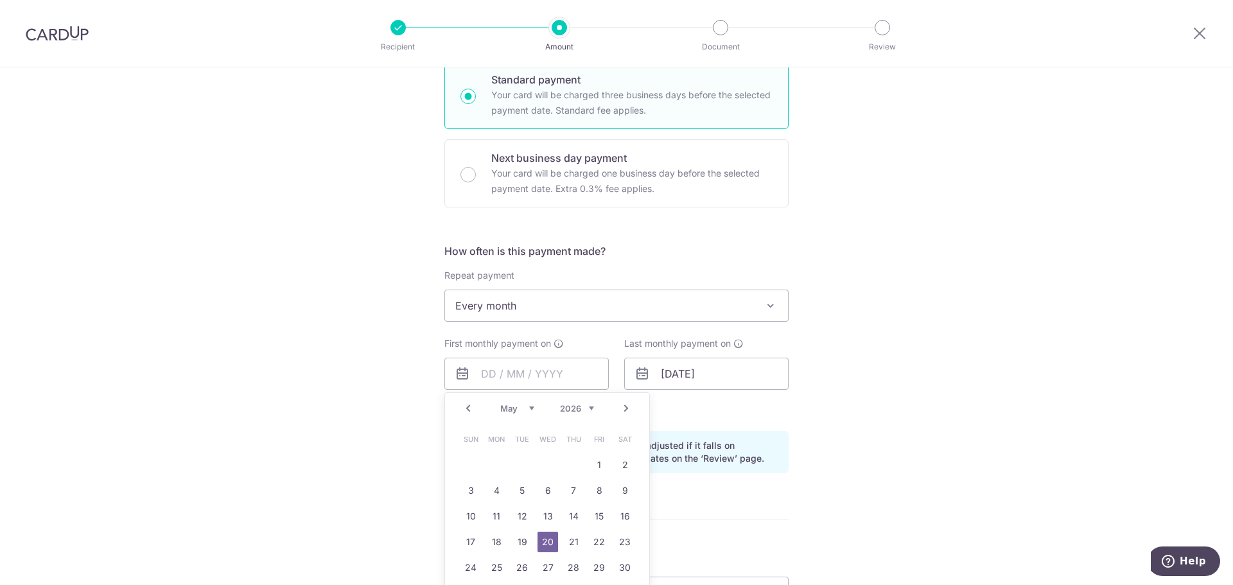
type input "20/08/2025"
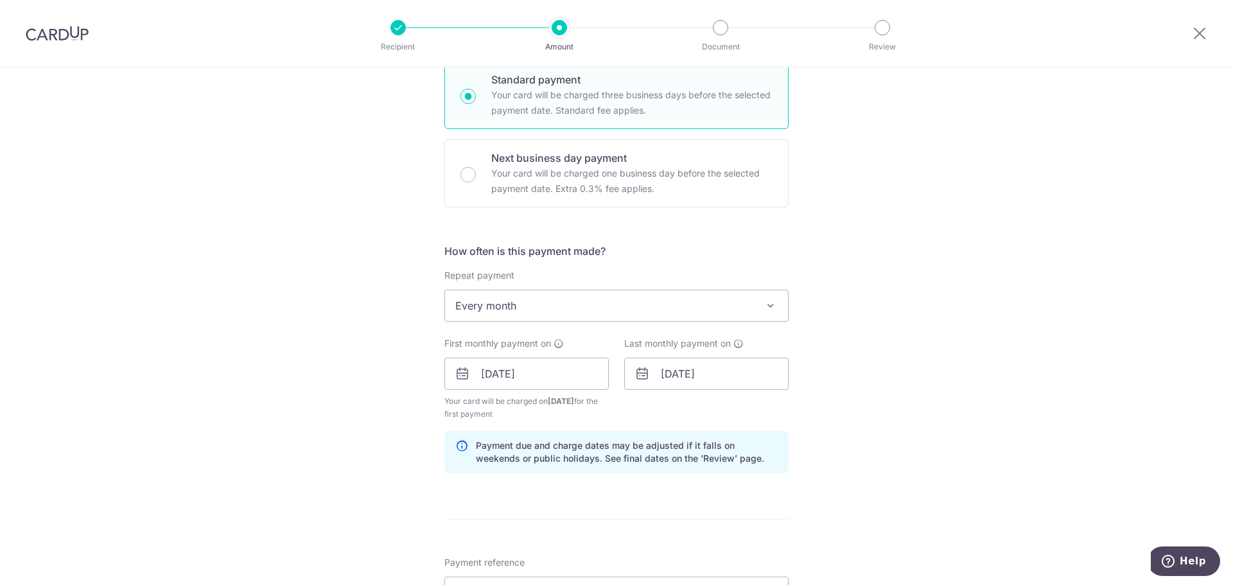
click at [378, 399] on div "Tell us more about your payment Enter payment amount SGD 5,600.00 5600.00 Selec…" at bounding box center [616, 359] width 1233 height 1227
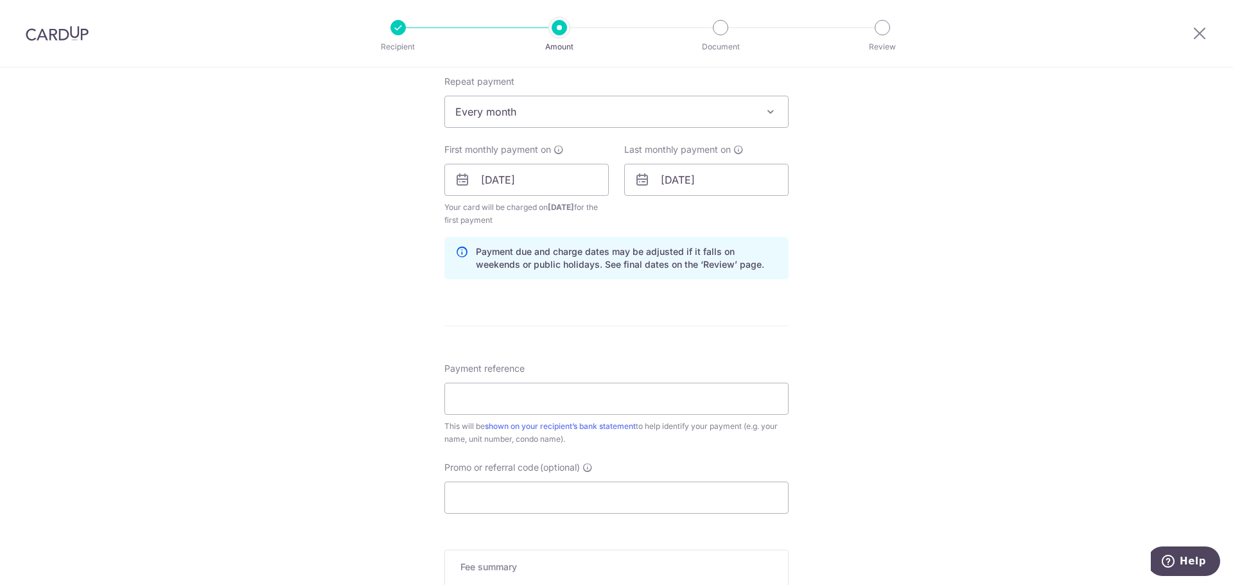
scroll to position [578, 0]
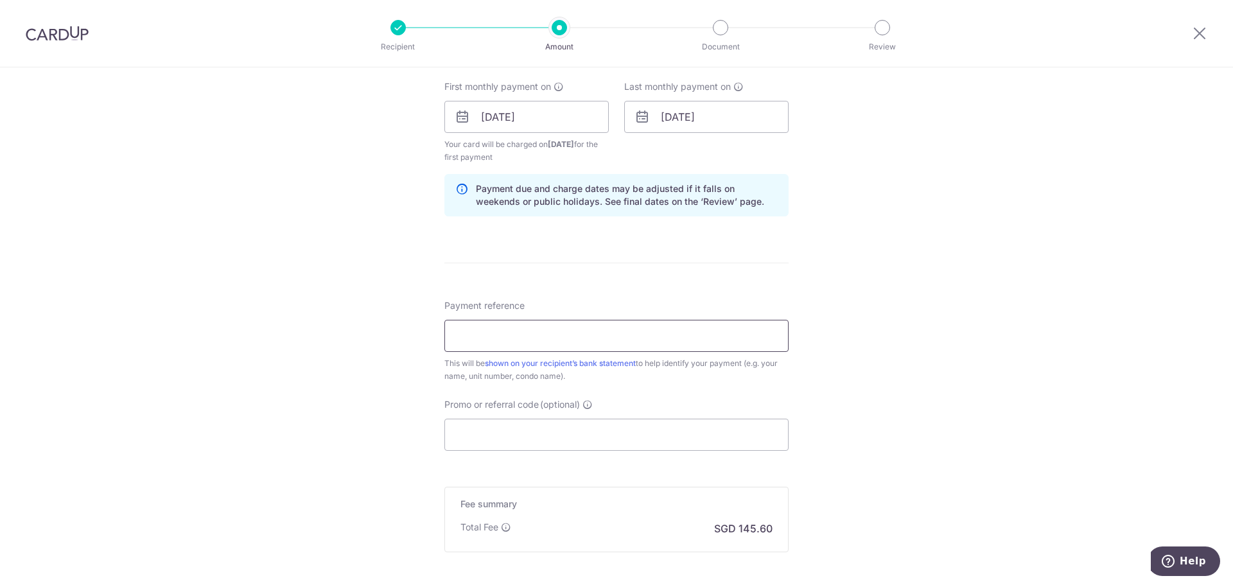
click at [473, 333] on input "Payment reference" at bounding box center [616, 336] width 344 height 32
type input "CAMPBELLRENT"
click at [511, 444] on form "Enter payment amount SGD 5,600.00 5600.00 Select Card **** 5669 Add credit card…" at bounding box center [616, 115] width 344 height 1082
click at [517, 434] on input "Promo or referral code (optional)" at bounding box center [616, 435] width 344 height 32
paste input "SAVERENT179"
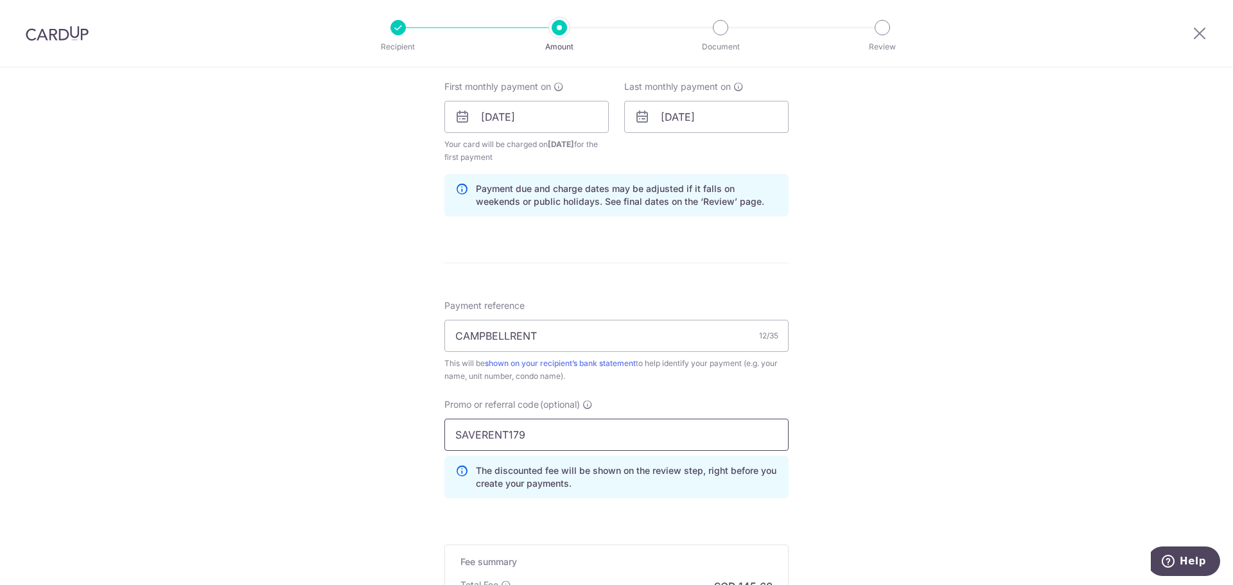
type input "SAVERENT179"
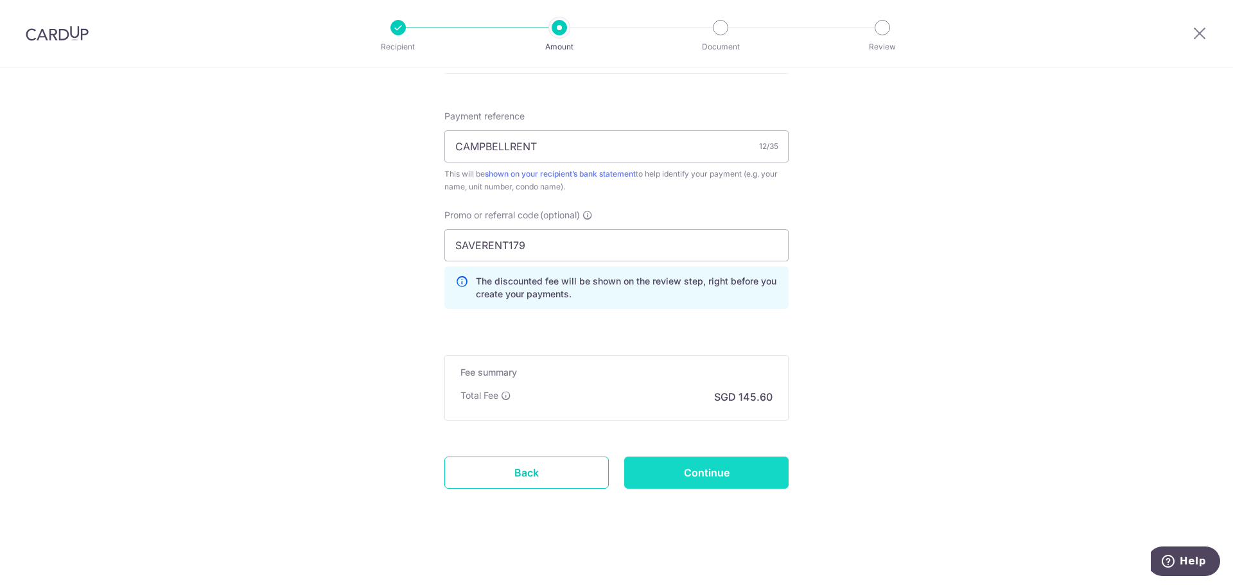
click at [692, 463] on input "Continue" at bounding box center [706, 473] width 164 height 32
type input "Create Schedule"
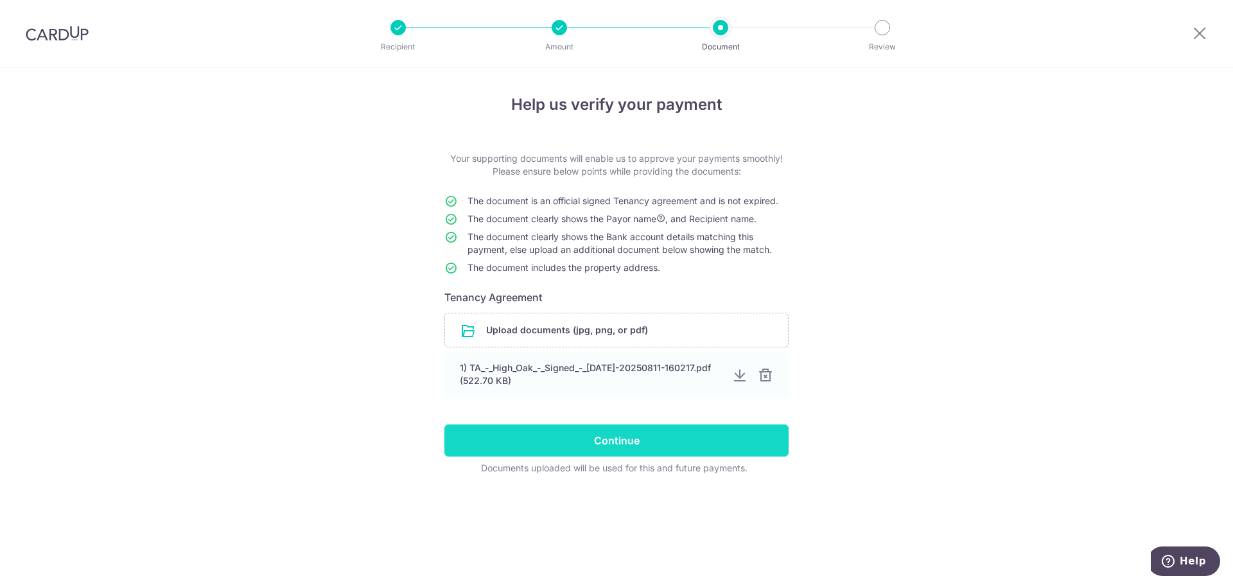
click at [609, 440] on input "Continue" at bounding box center [616, 441] width 344 height 32
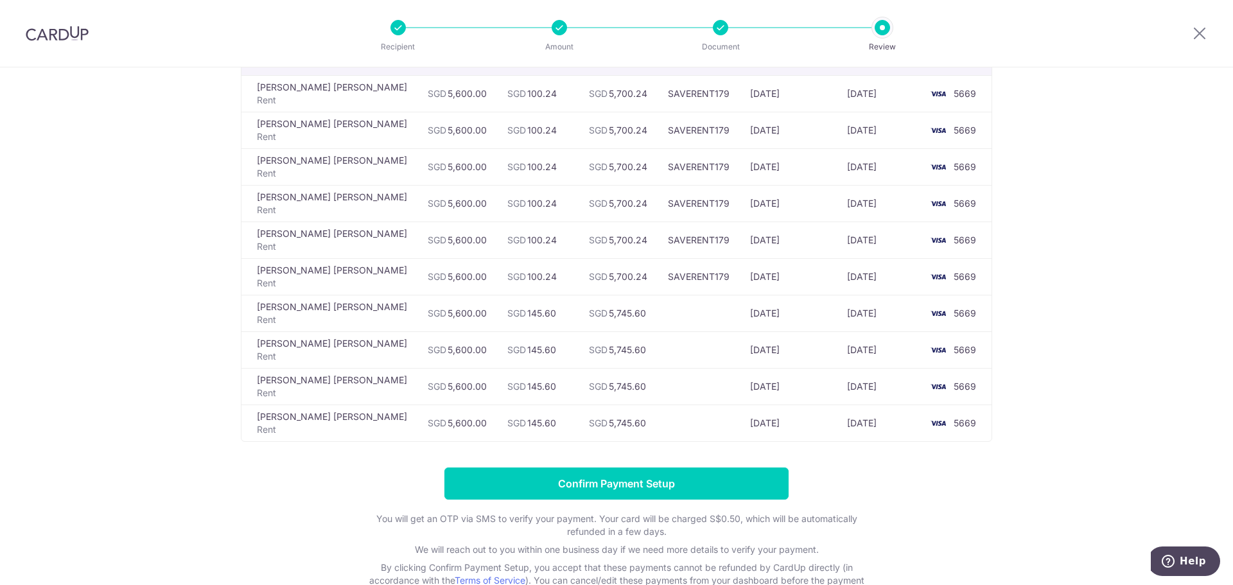
scroll to position [193, 0]
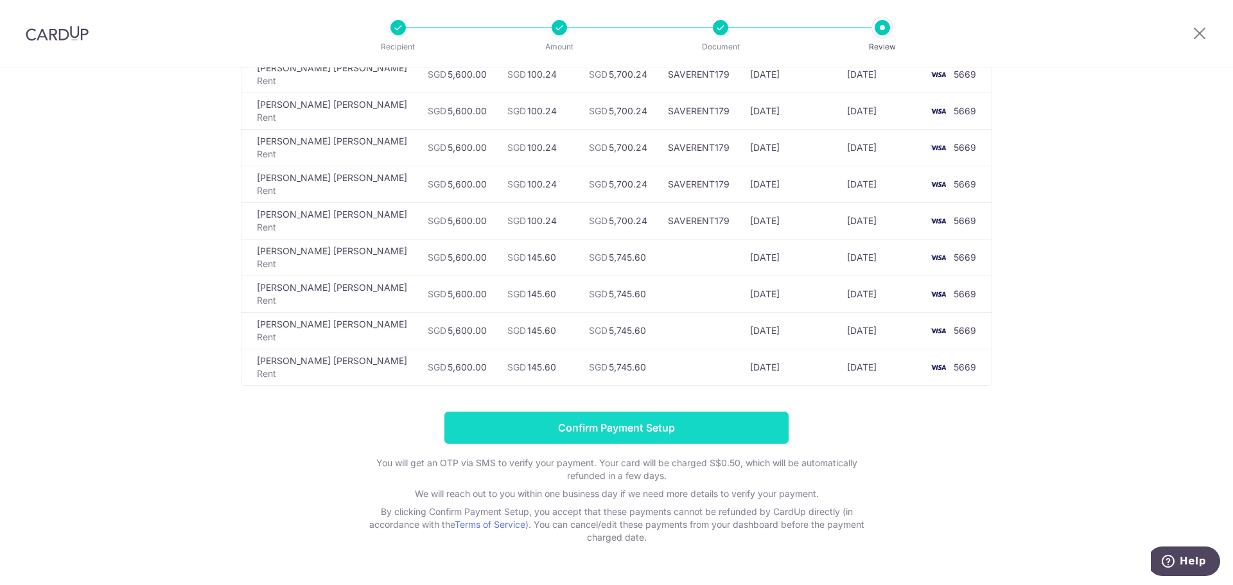
click at [605, 420] on input "Confirm Payment Setup" at bounding box center [616, 428] width 344 height 32
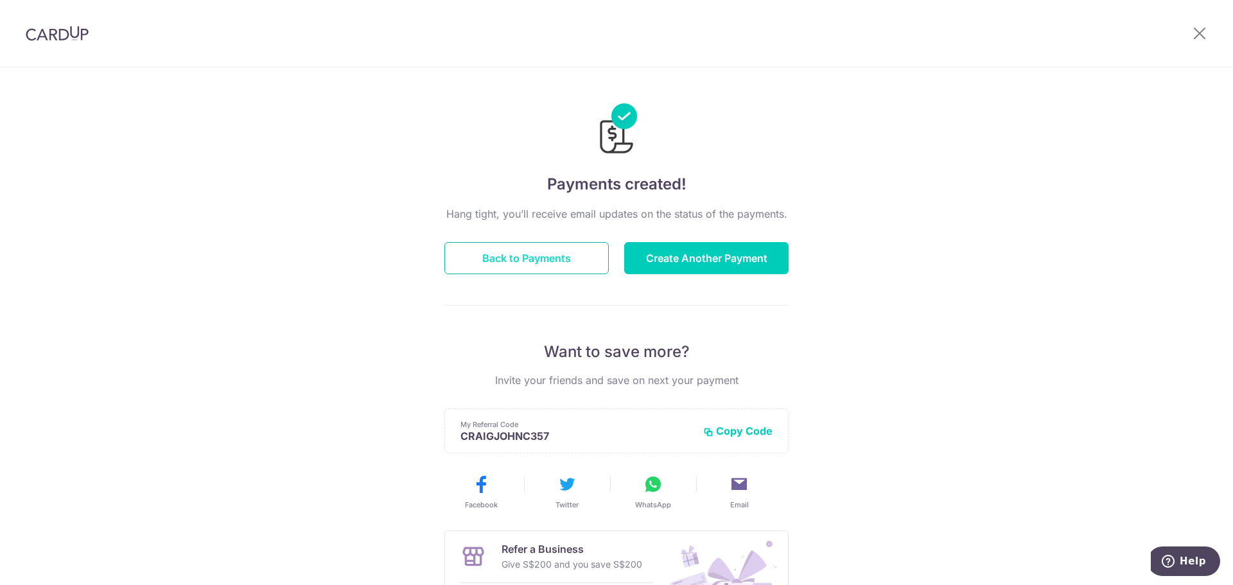
click at [528, 272] on button "Back to Payments" at bounding box center [526, 258] width 164 height 32
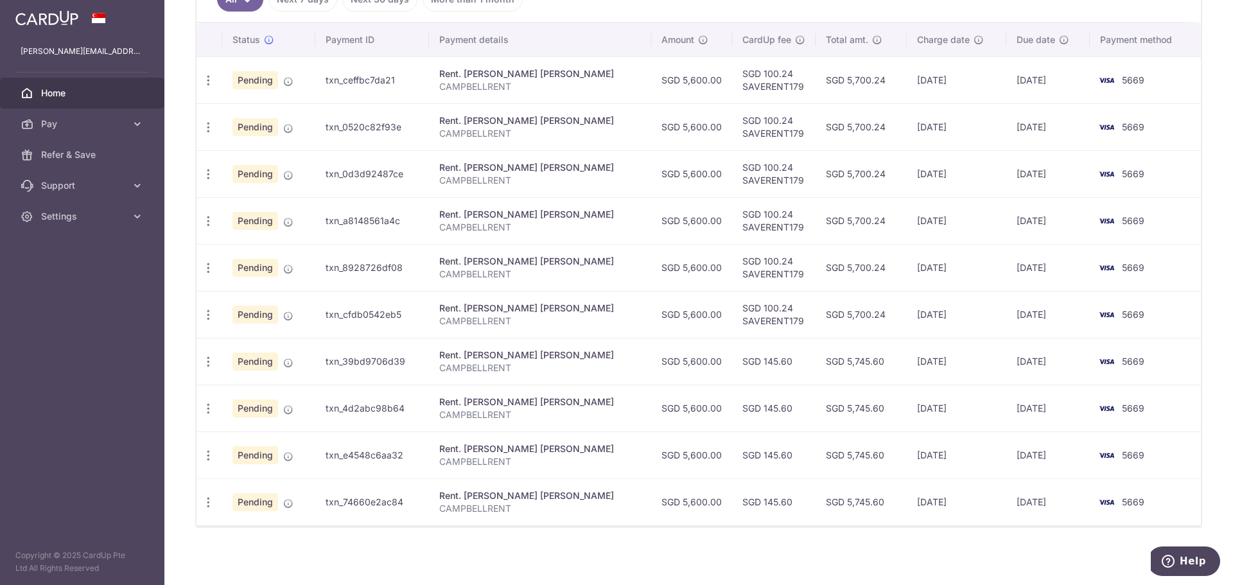
scroll to position [377, 0]
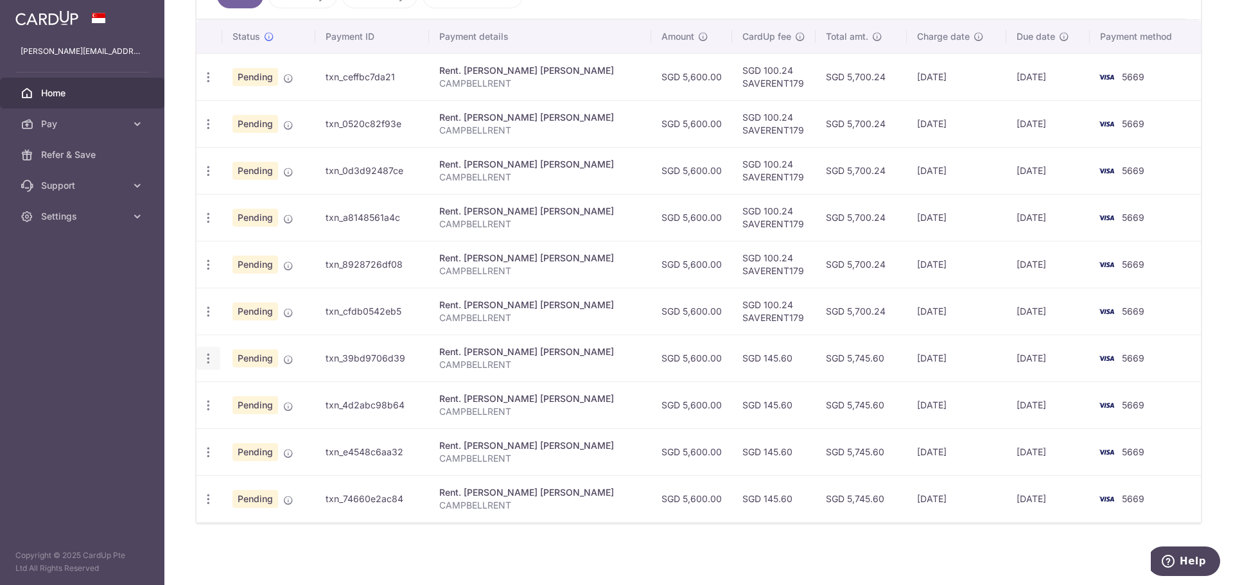
click at [213, 84] on icon "button" at bounding box center [208, 77] width 13 height 13
click at [102, 390] on aside "craig.campbell701@gmail.com Home Pay Payments Recipients Cards Refer & Save Sup…" at bounding box center [82, 292] width 164 height 585
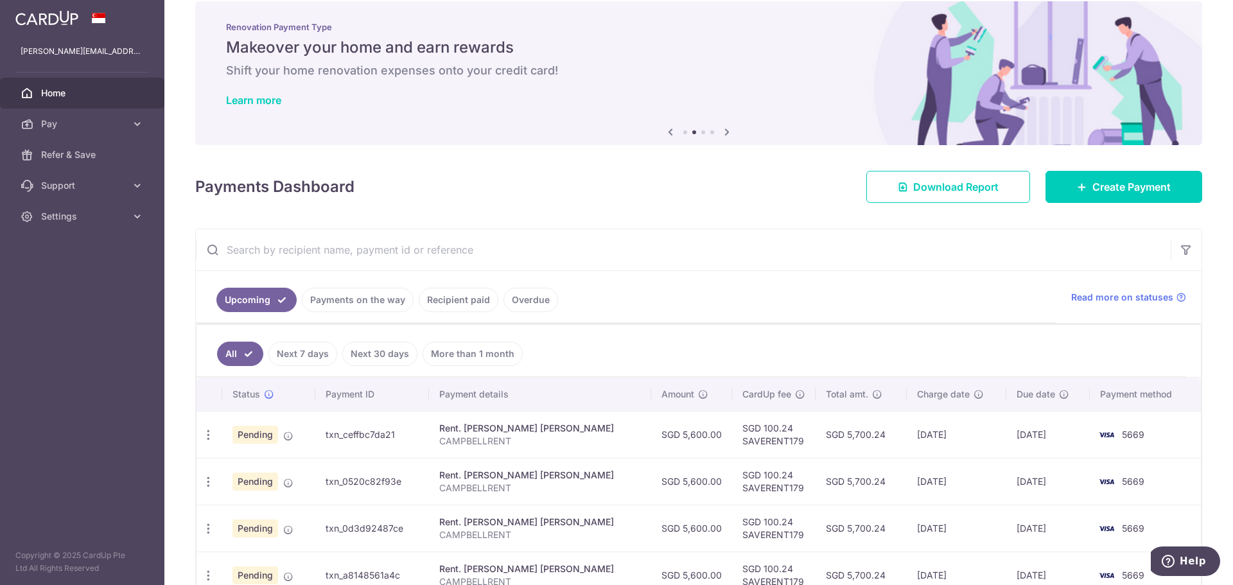
scroll to position [0, 0]
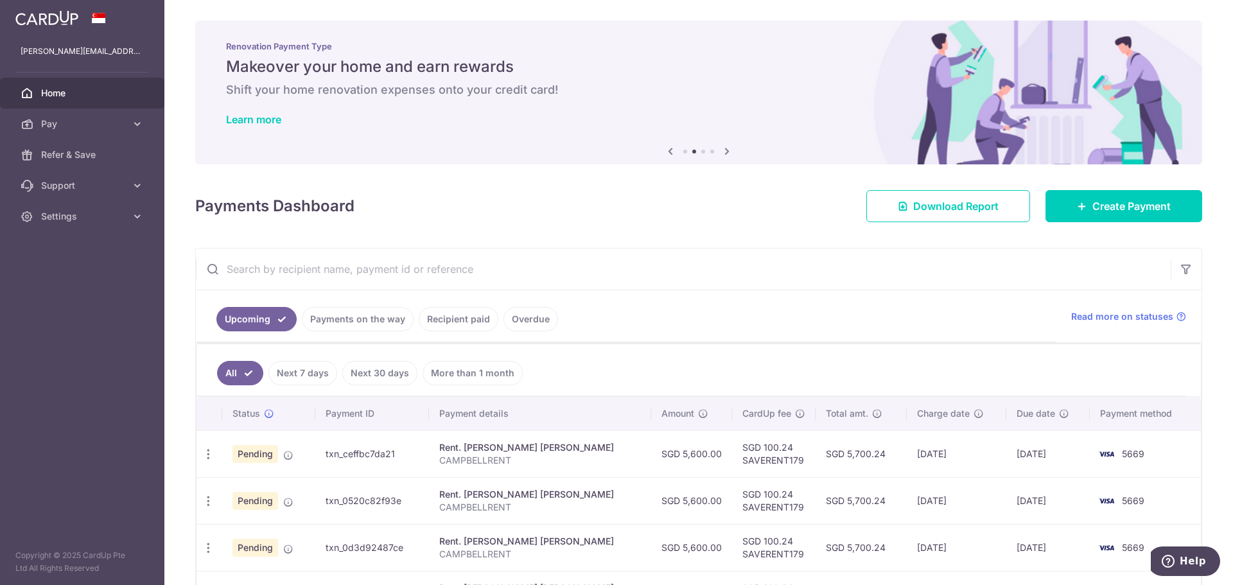
click at [46, 95] on span "Home" at bounding box center [83, 93] width 85 height 13
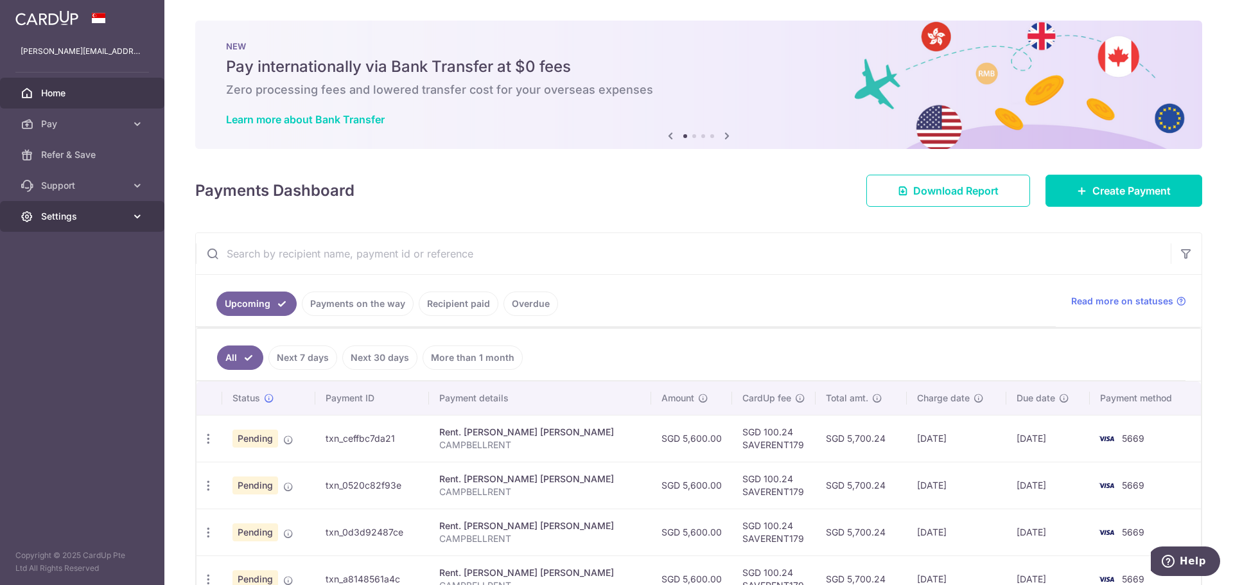
click at [80, 209] on link "Settings" at bounding box center [82, 216] width 164 height 31
click at [56, 279] on span "Logout" at bounding box center [83, 278] width 85 height 13
